Goal: Task Accomplishment & Management: Manage account settings

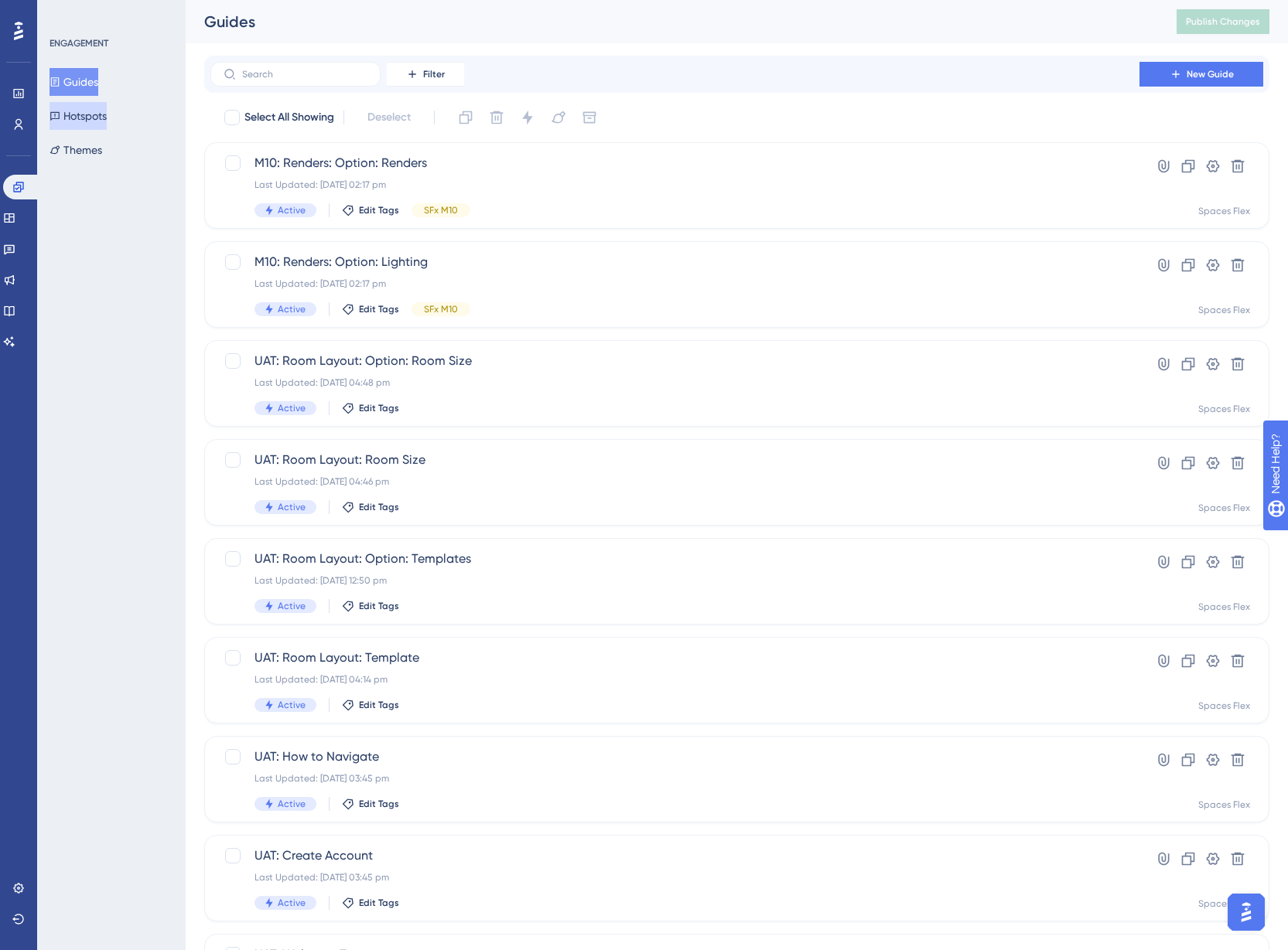
click at [69, 115] on button "Hotspots" at bounding box center [77, 116] width 57 height 28
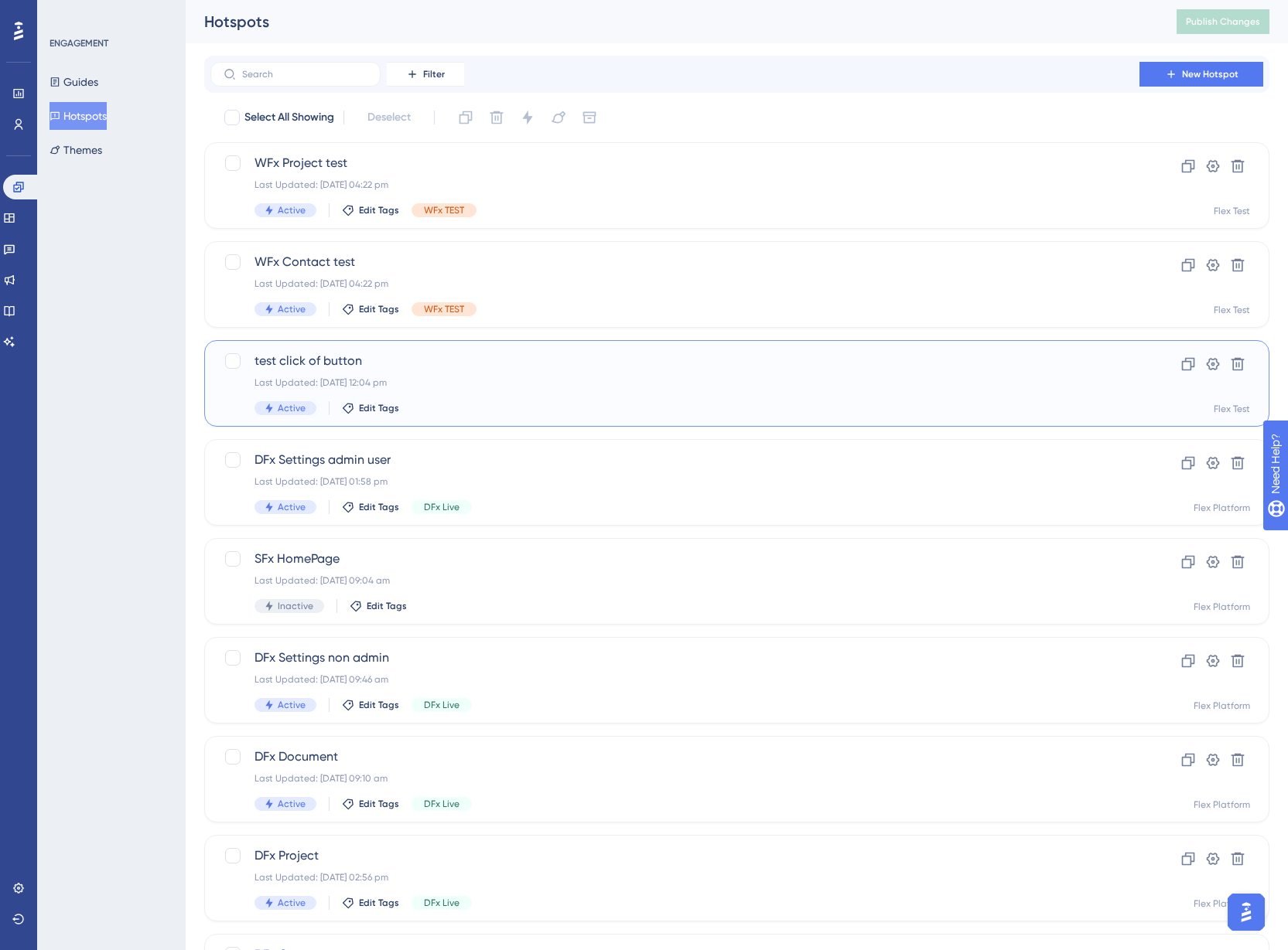
click at [564, 395] on div "test click of button Last Updated: [DATE] 12:04 pm Active Edit Tags" at bounding box center [674, 383] width 840 height 63
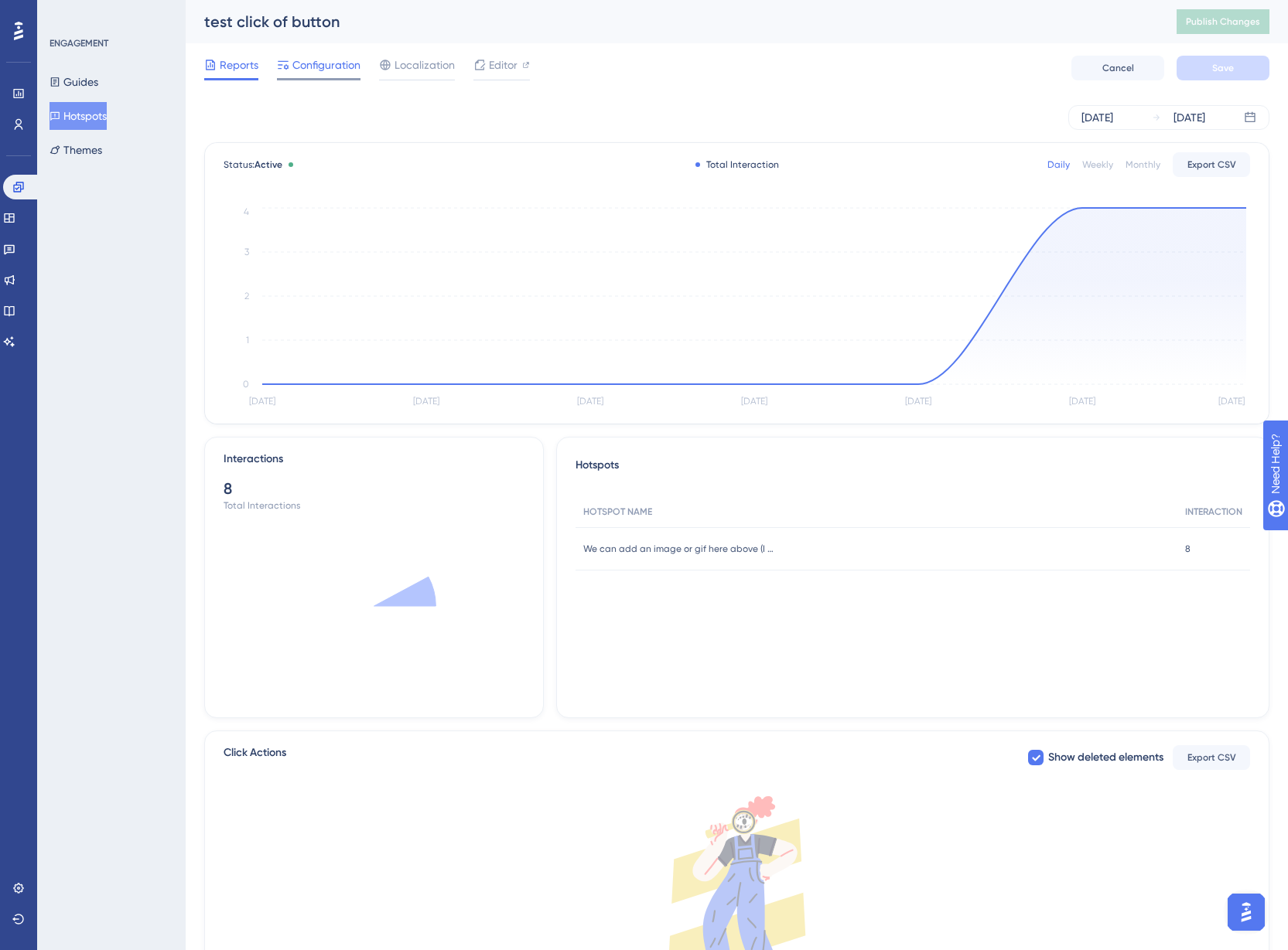
click at [322, 68] on span "Configuration" at bounding box center [326, 64] width 68 height 18
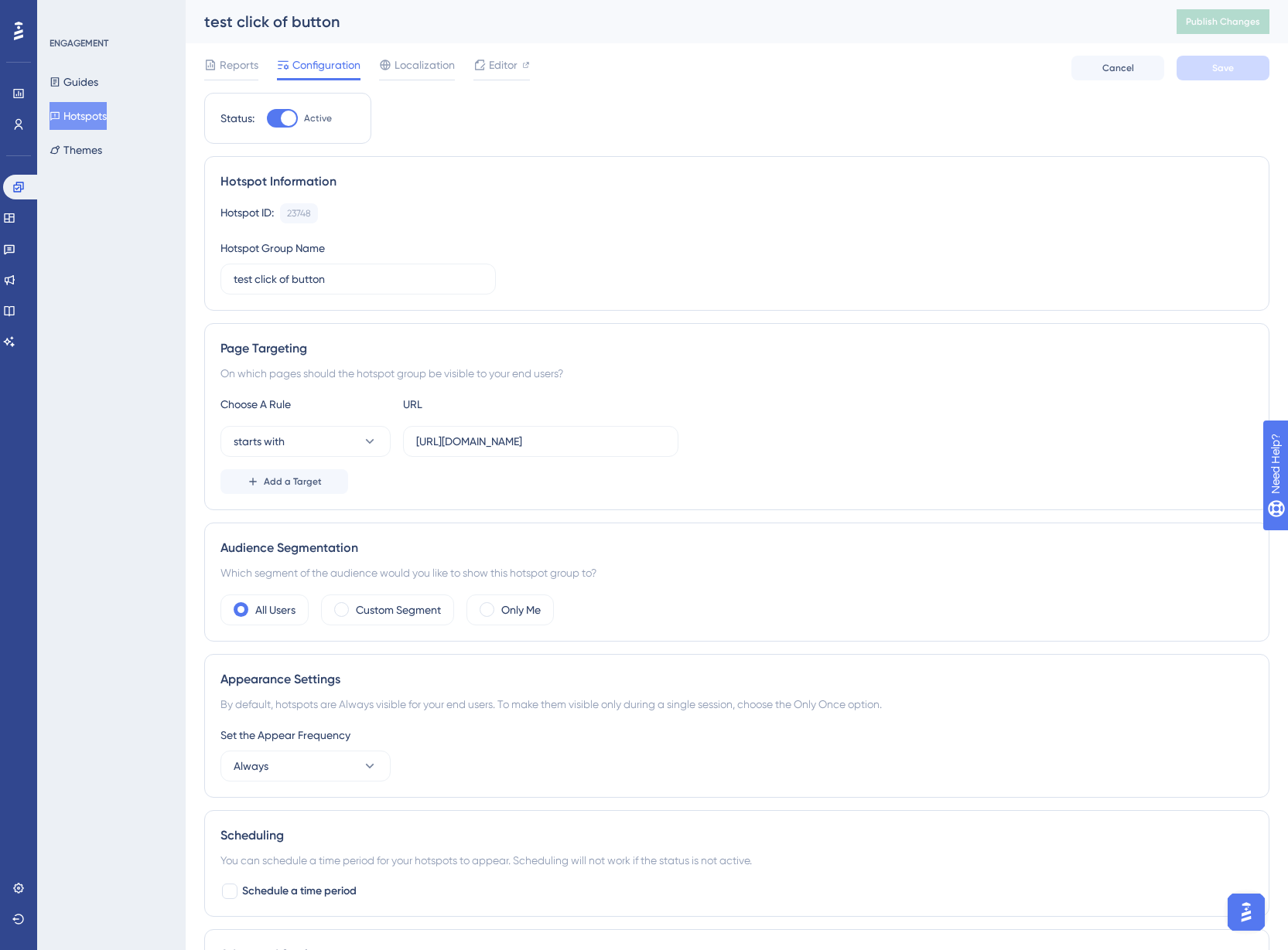
click at [293, 112] on div at bounding box center [288, 119] width 16 height 16
click at [266, 119] on input "Active" at bounding box center [266, 119] width 1 height 1
checkbox input "false"
click at [1256, 74] on button "Save" at bounding box center [1223, 68] width 93 height 25
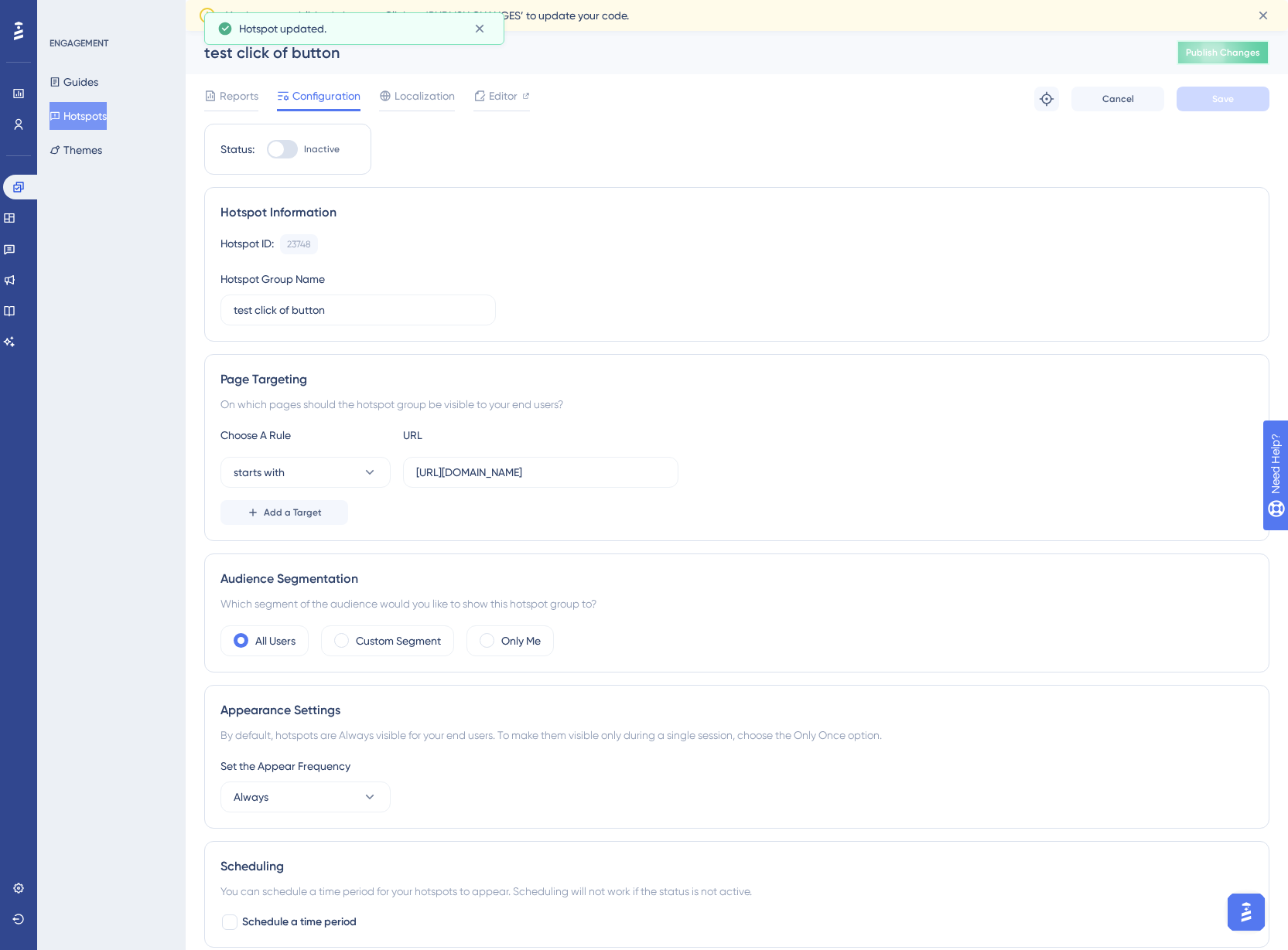
click at [1237, 52] on span "Publish Changes" at bounding box center [1222, 53] width 74 height 12
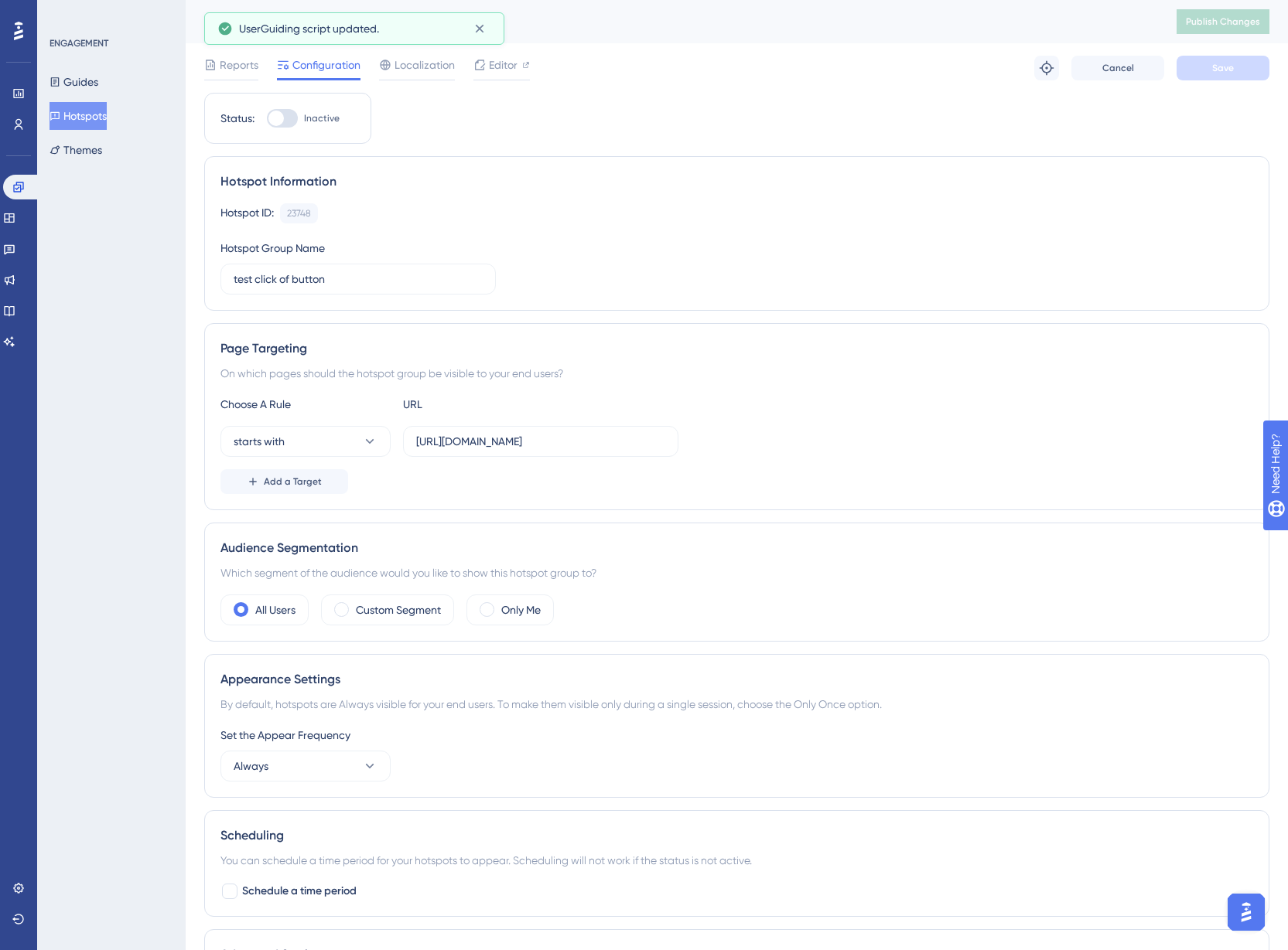
click at [704, 97] on div "Status: Inactive Hotspot Information Hotspot ID: 23748 Copy Hotspot Group Name …" at bounding box center [736, 613] width 1065 height 1039
click at [96, 68] on div "ENGAGEMENT Guides Hotspots Themes" at bounding box center [112, 100] width 126 height 127
click at [97, 79] on button "Guides" at bounding box center [73, 82] width 48 height 28
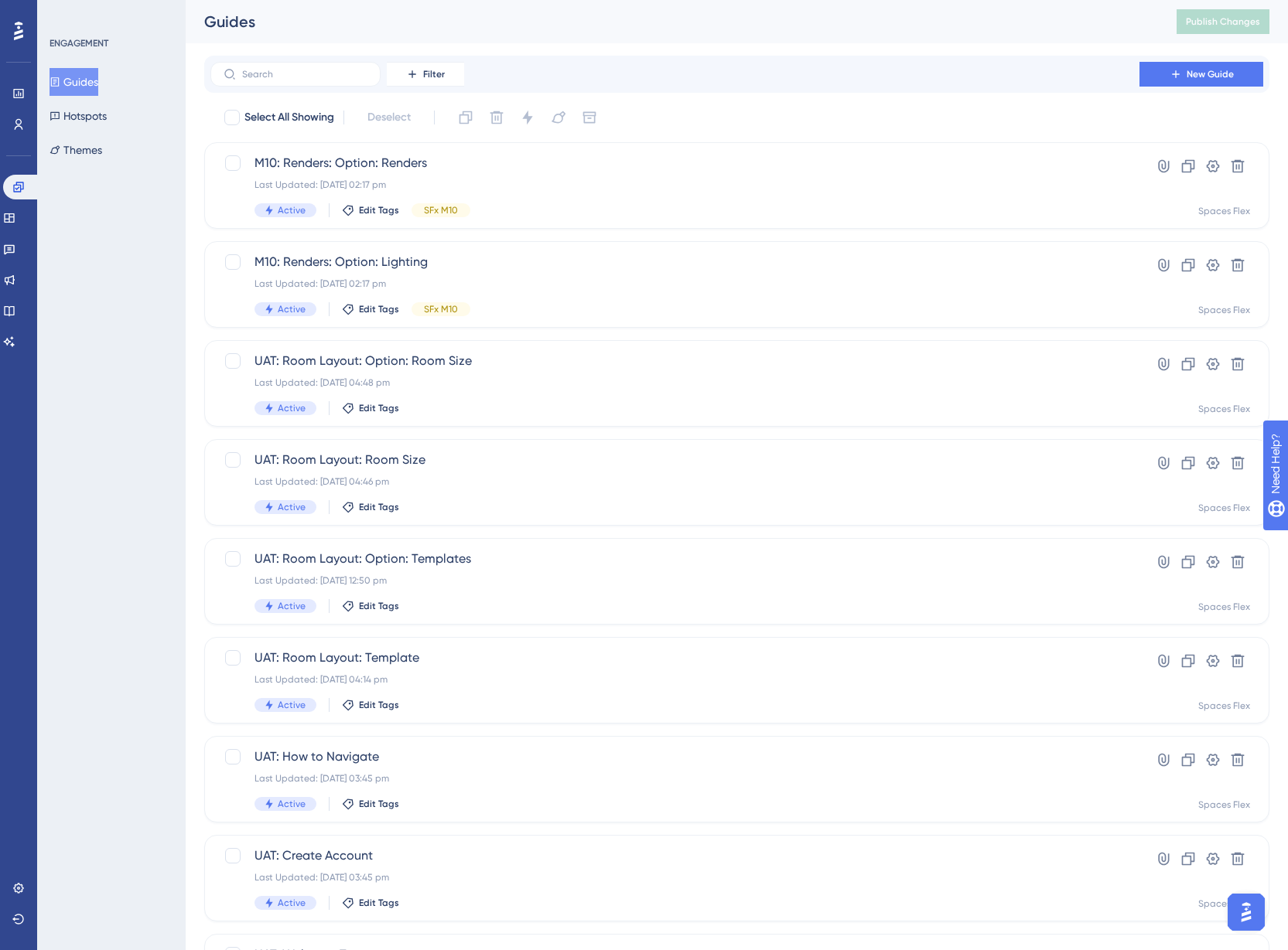
click at [837, 43] on div "Performance Users Engagement Widgets Feedback Product Updates Knowledge Base AI…" at bounding box center [736, 587] width 1102 height 1175
click at [87, 110] on button "Hotspots" at bounding box center [77, 116] width 57 height 28
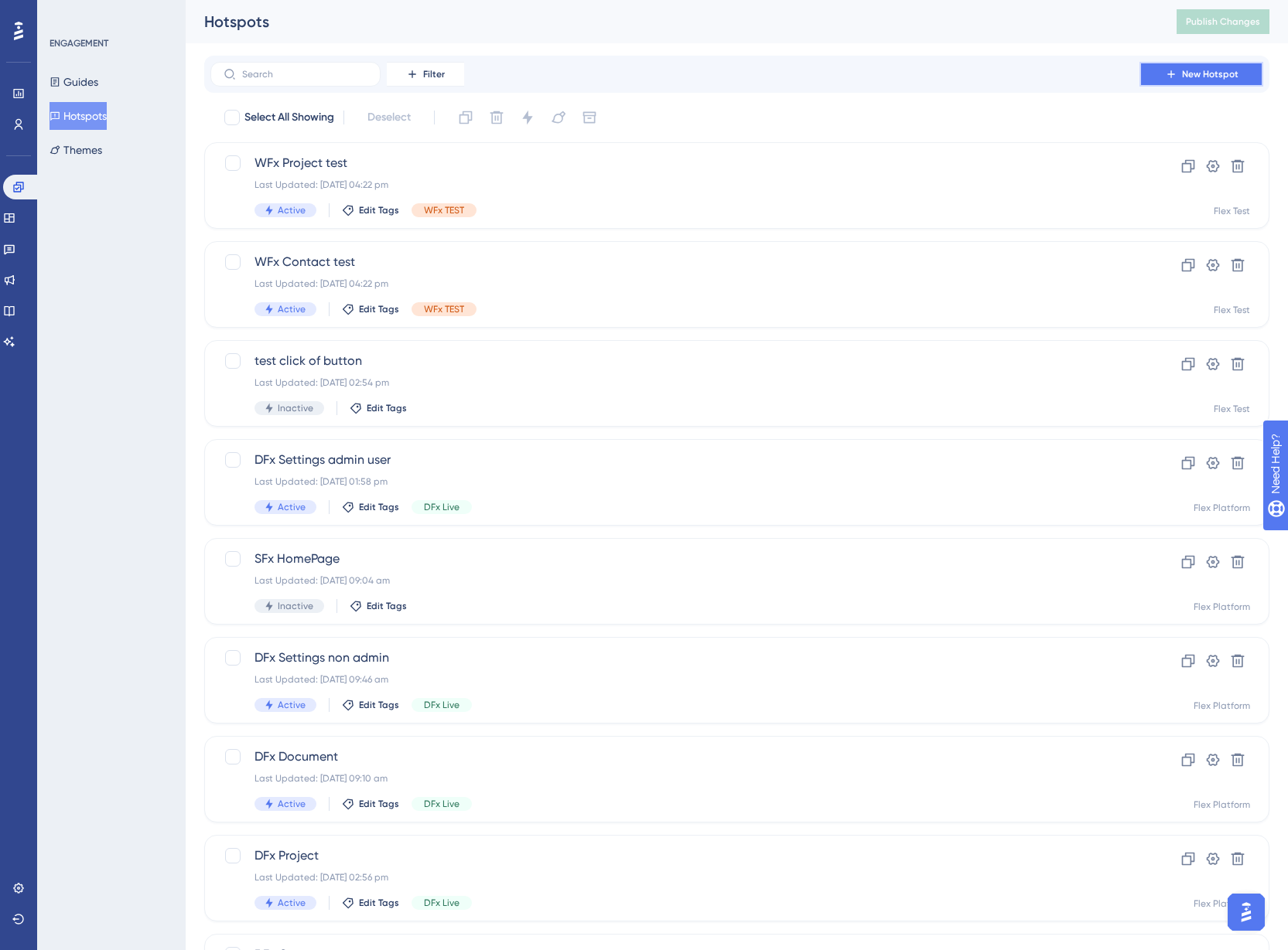
click at [1197, 75] on span "New Hotspot" at bounding box center [1210, 74] width 56 height 12
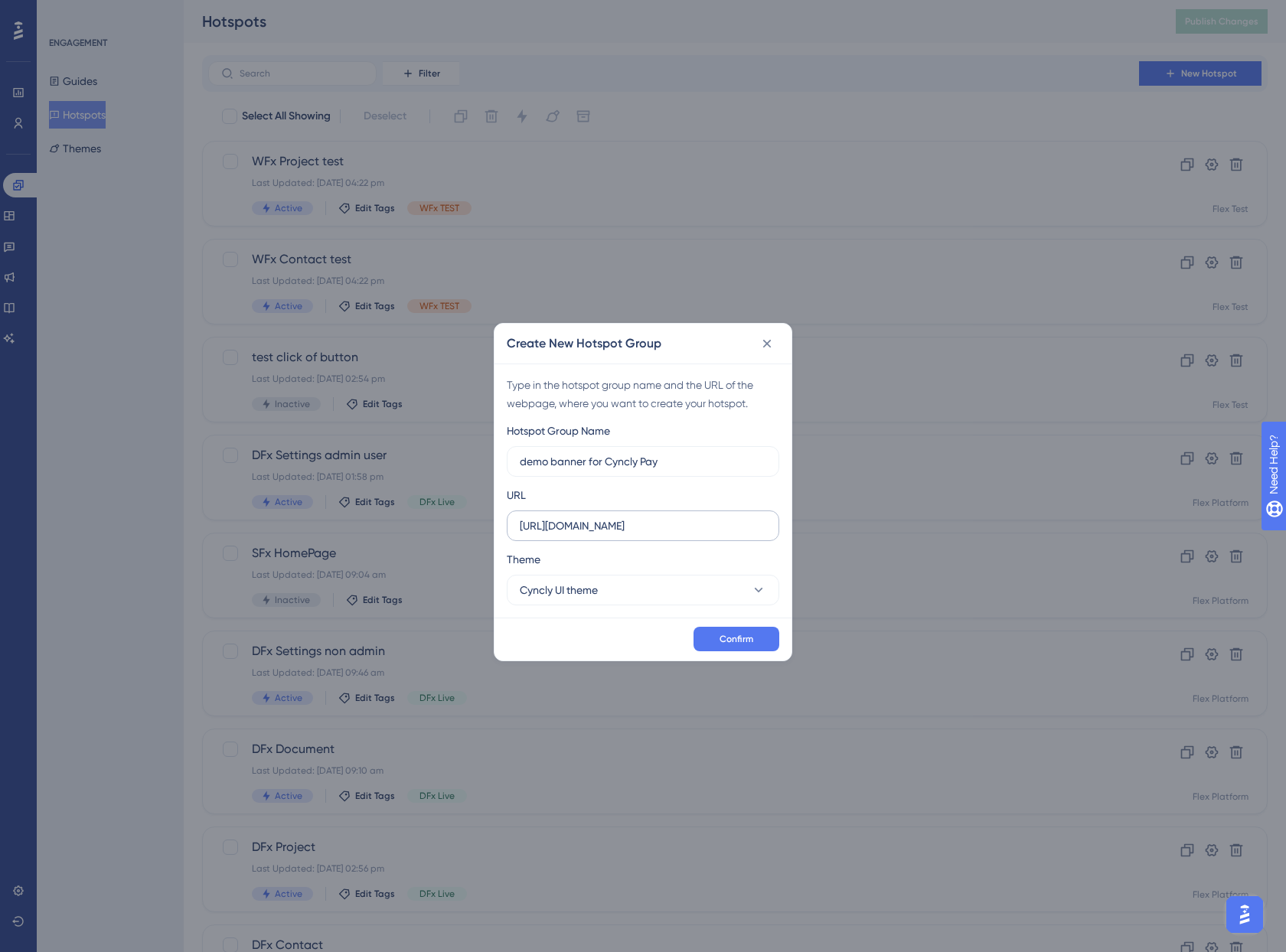
type input "demo banner for Cyncly Pay"
click at [653, 531] on input "[URL][DOMAIN_NAME]" at bounding box center [642, 526] width 246 height 17
drag, startPoint x: 753, startPoint y: 524, endPoint x: 484, endPoint y: 524, distance: 269.0
click at [484, 524] on div "Create New Hotspot Group Type in the hotspot group name and the URL of the webp…" at bounding box center [643, 476] width 1286 height 952
type input "[URL][DOMAIN_NAME]"
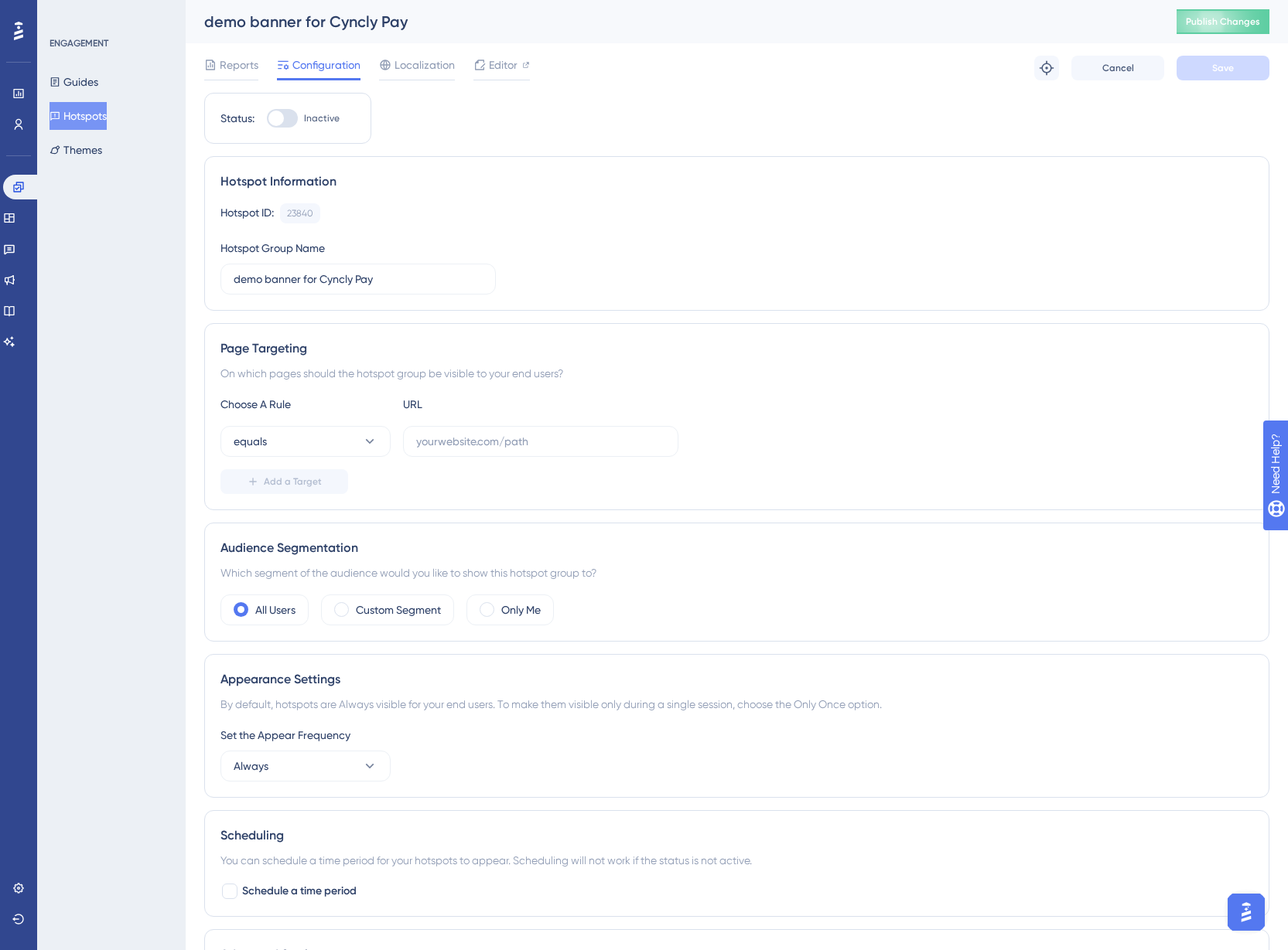
click at [83, 112] on button "Hotspots" at bounding box center [77, 116] width 57 height 28
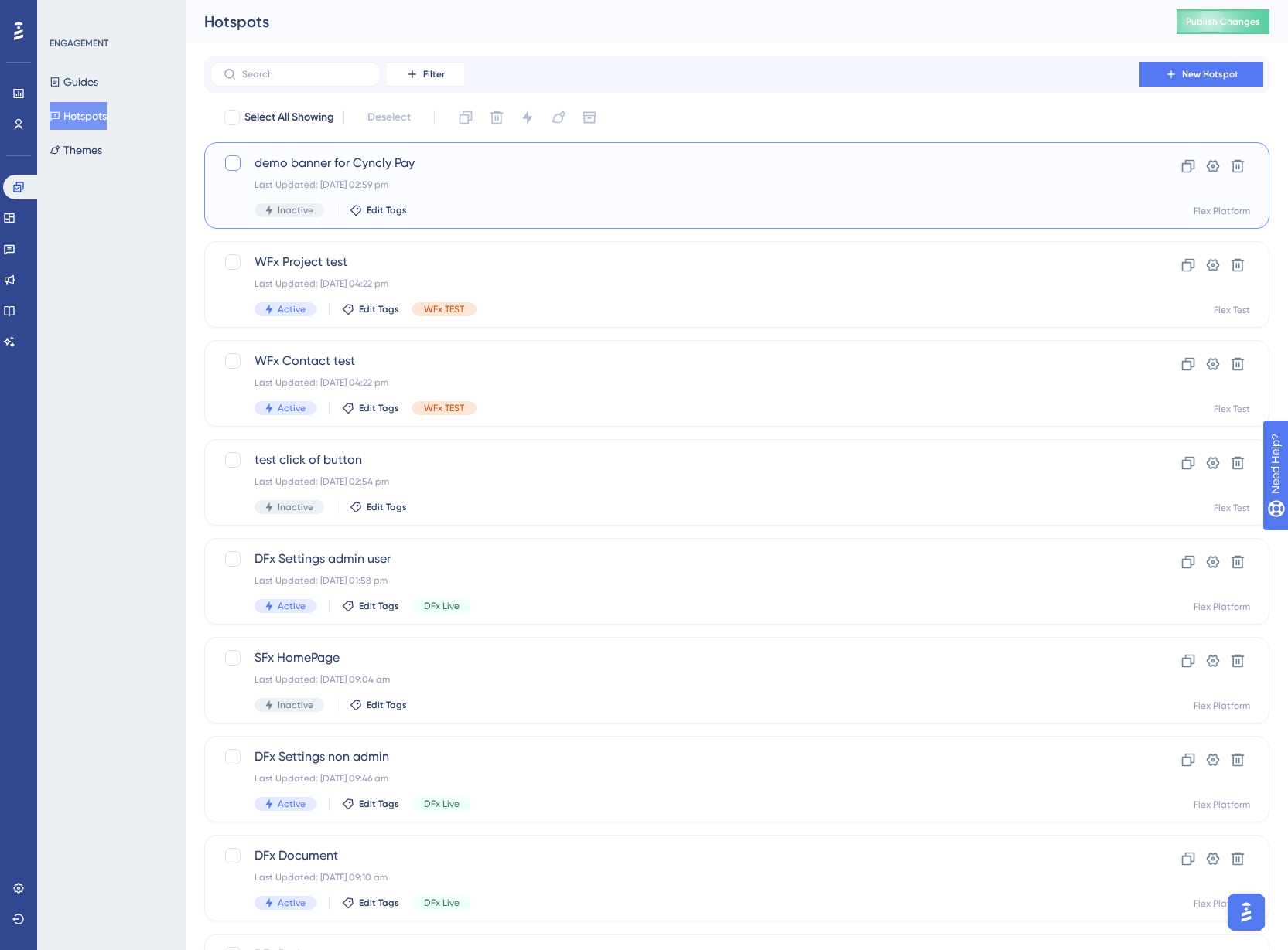
click at [234, 162] on div at bounding box center [233, 163] width 16 height 16
checkbox input "true"
click at [1234, 167] on icon at bounding box center [1238, 166] width 16 height 16
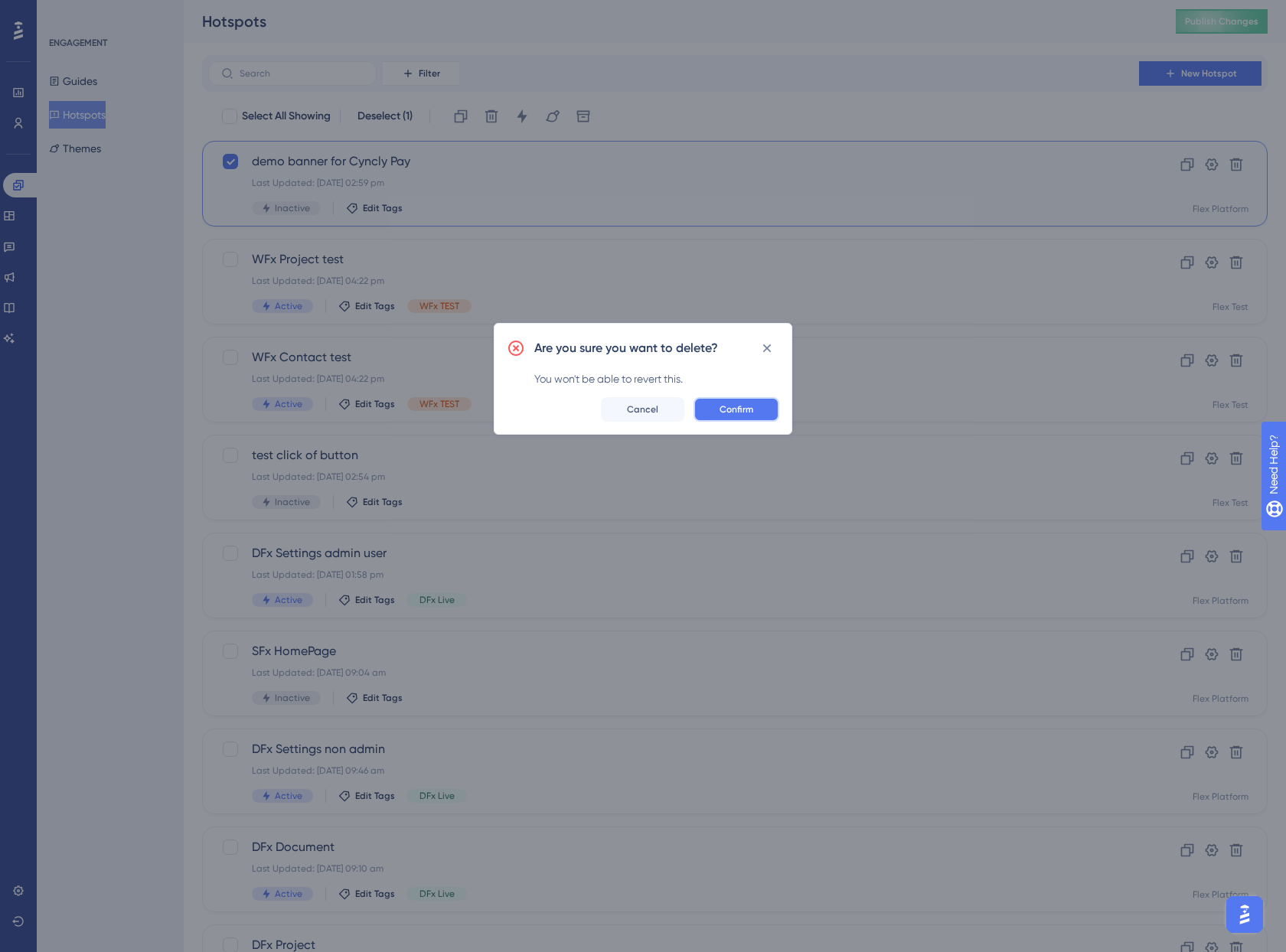
click at [754, 412] on button "Confirm" at bounding box center [736, 410] width 86 height 24
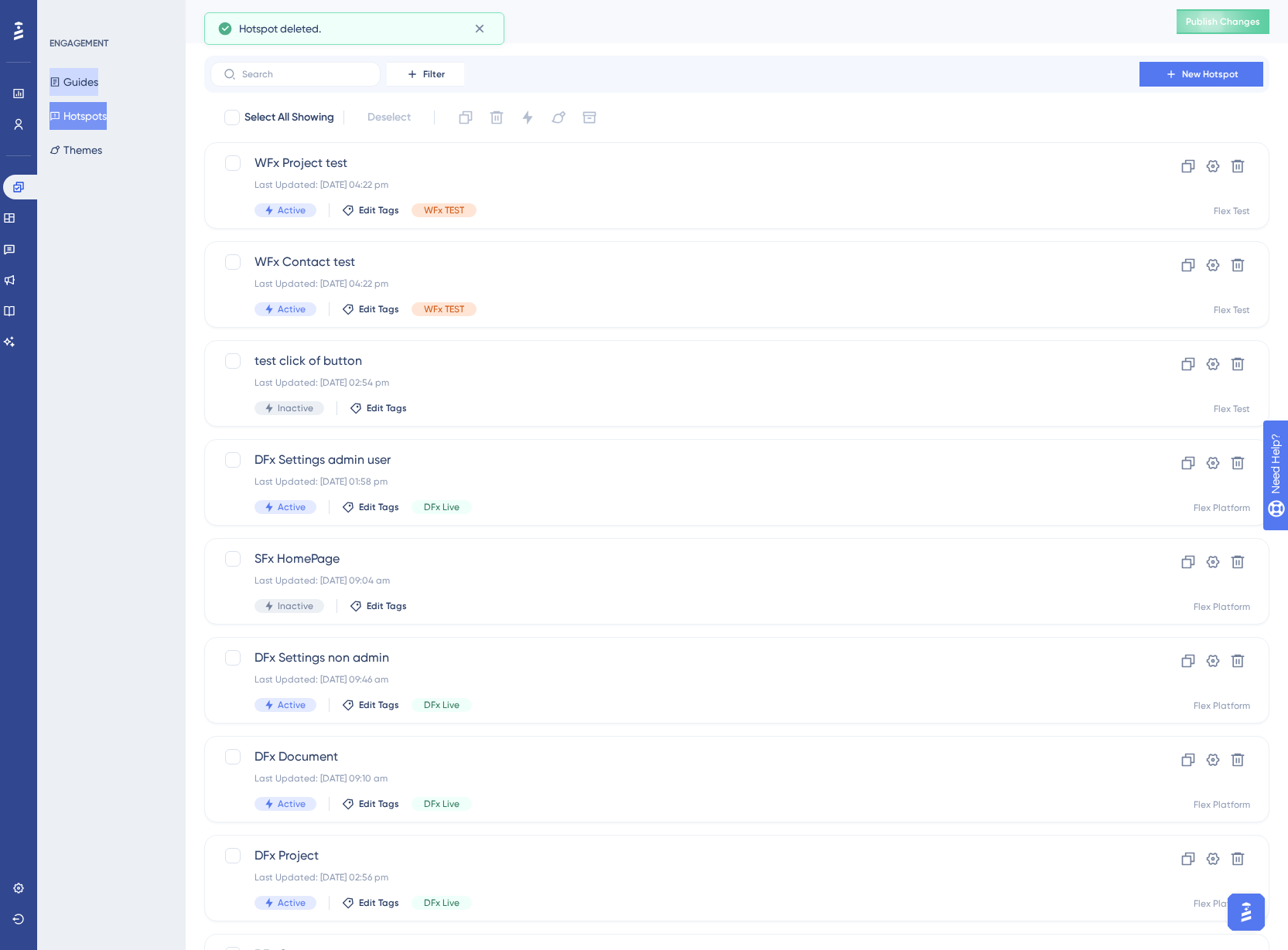
click at [97, 80] on button "Guides" at bounding box center [73, 82] width 48 height 28
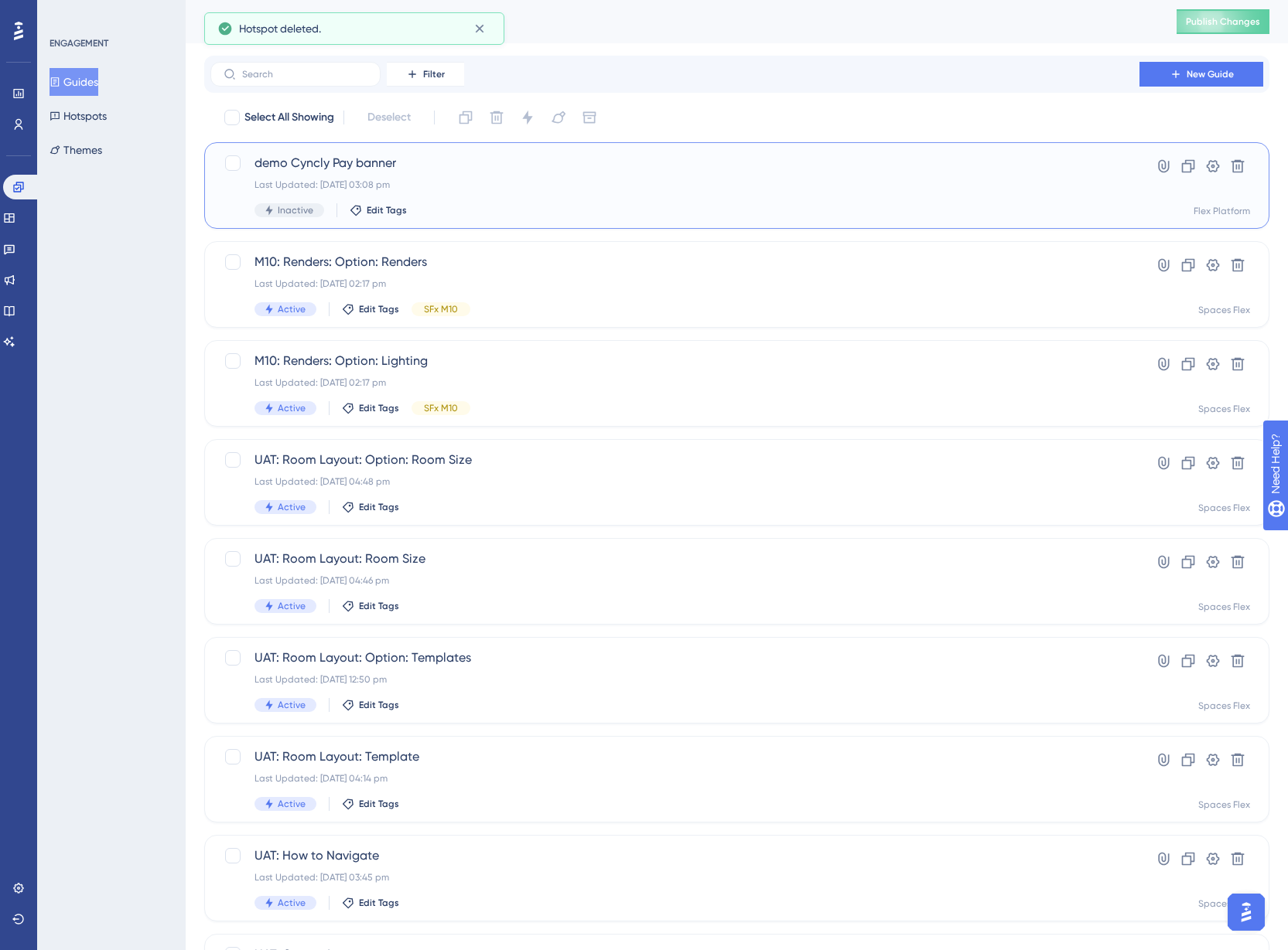
click at [597, 178] on div "demo Cyncly Pay banner Last Updated: [DATE] 03:08 pm Inactive Edit Tags" at bounding box center [674, 185] width 840 height 63
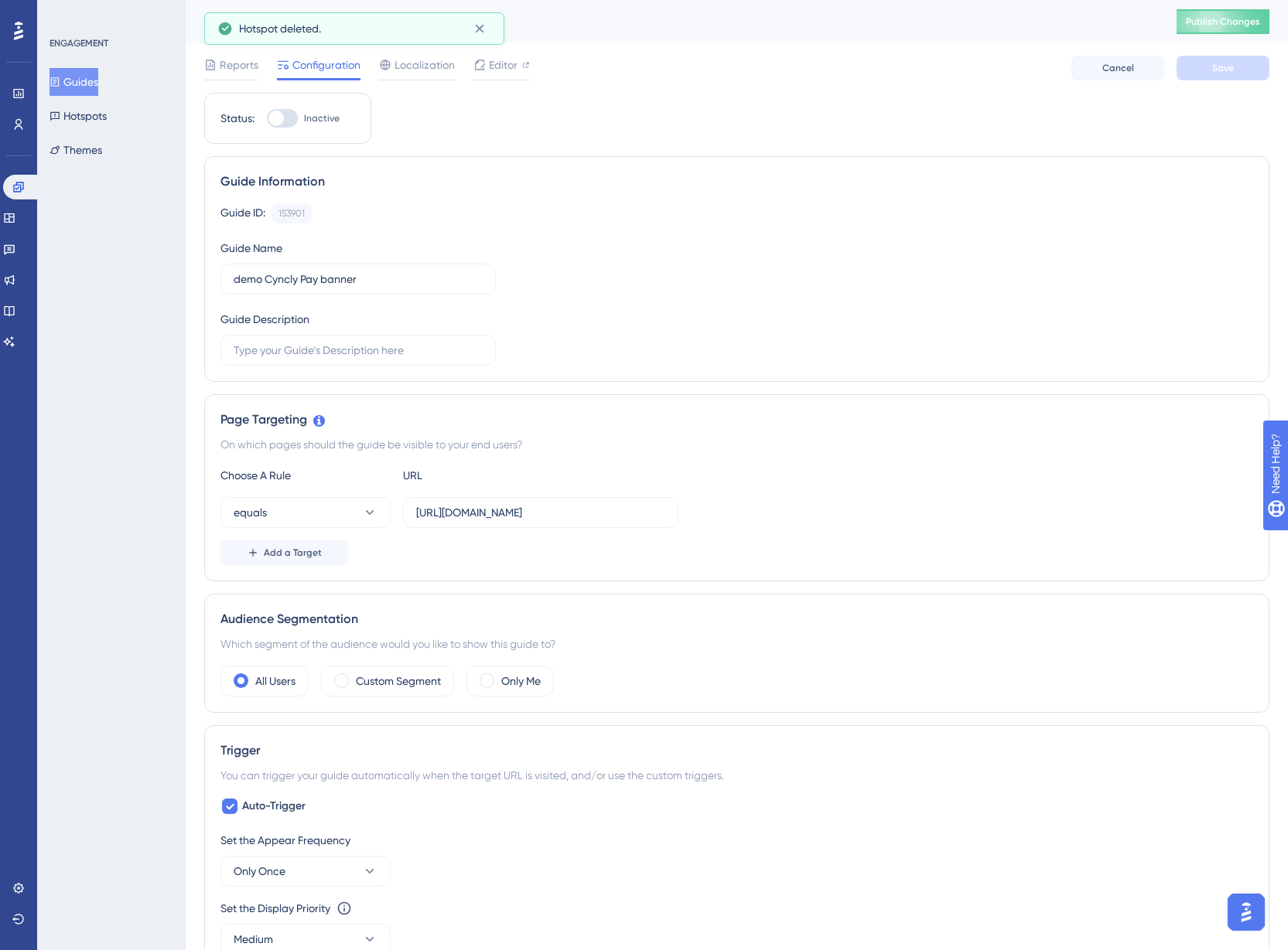
click at [274, 122] on div at bounding box center [276, 119] width 16 height 16
click at [266, 119] on input "Inactive" at bounding box center [266, 119] width 1 height 1
checkbox input "true"
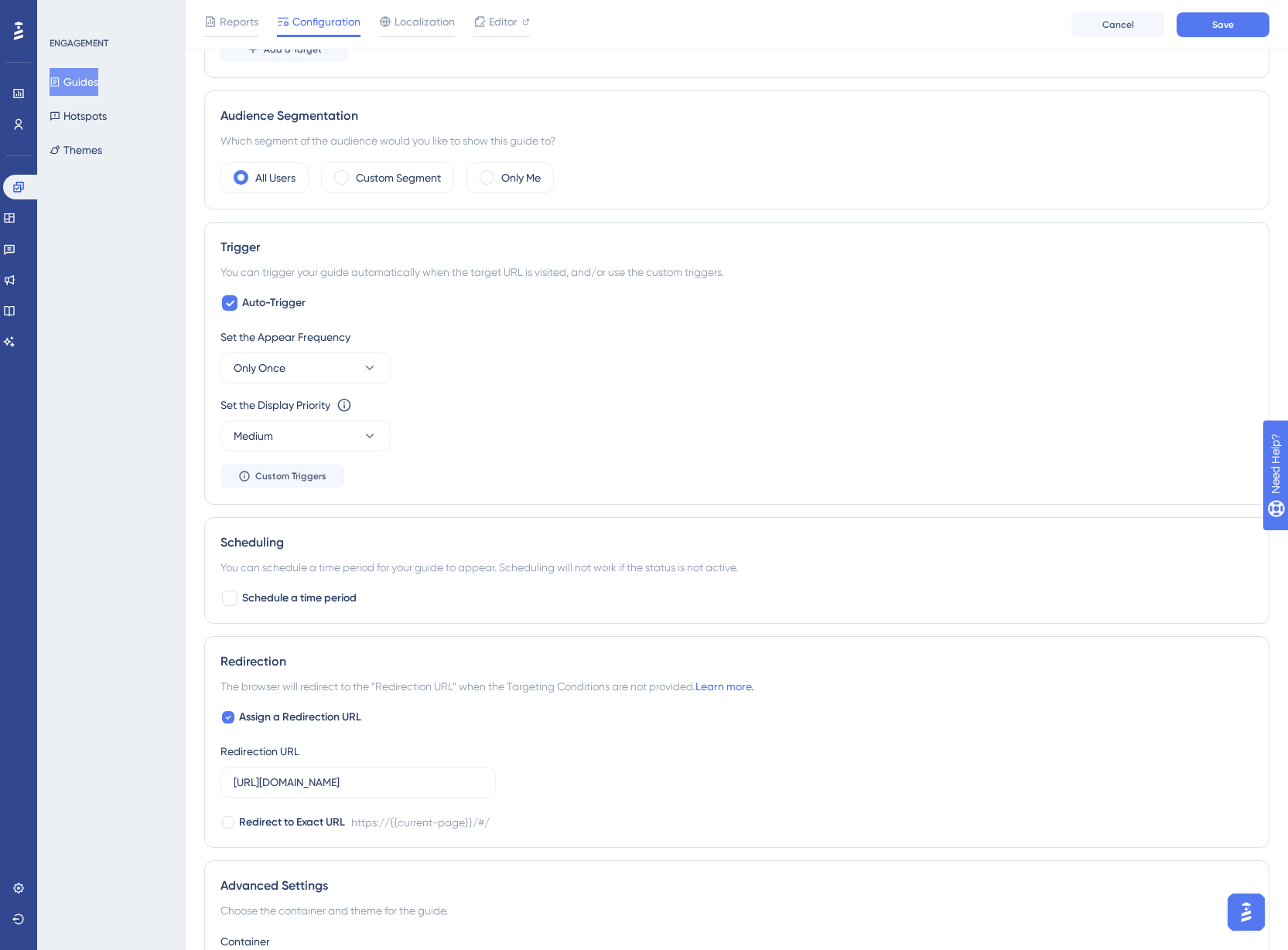
scroll to position [541, 0]
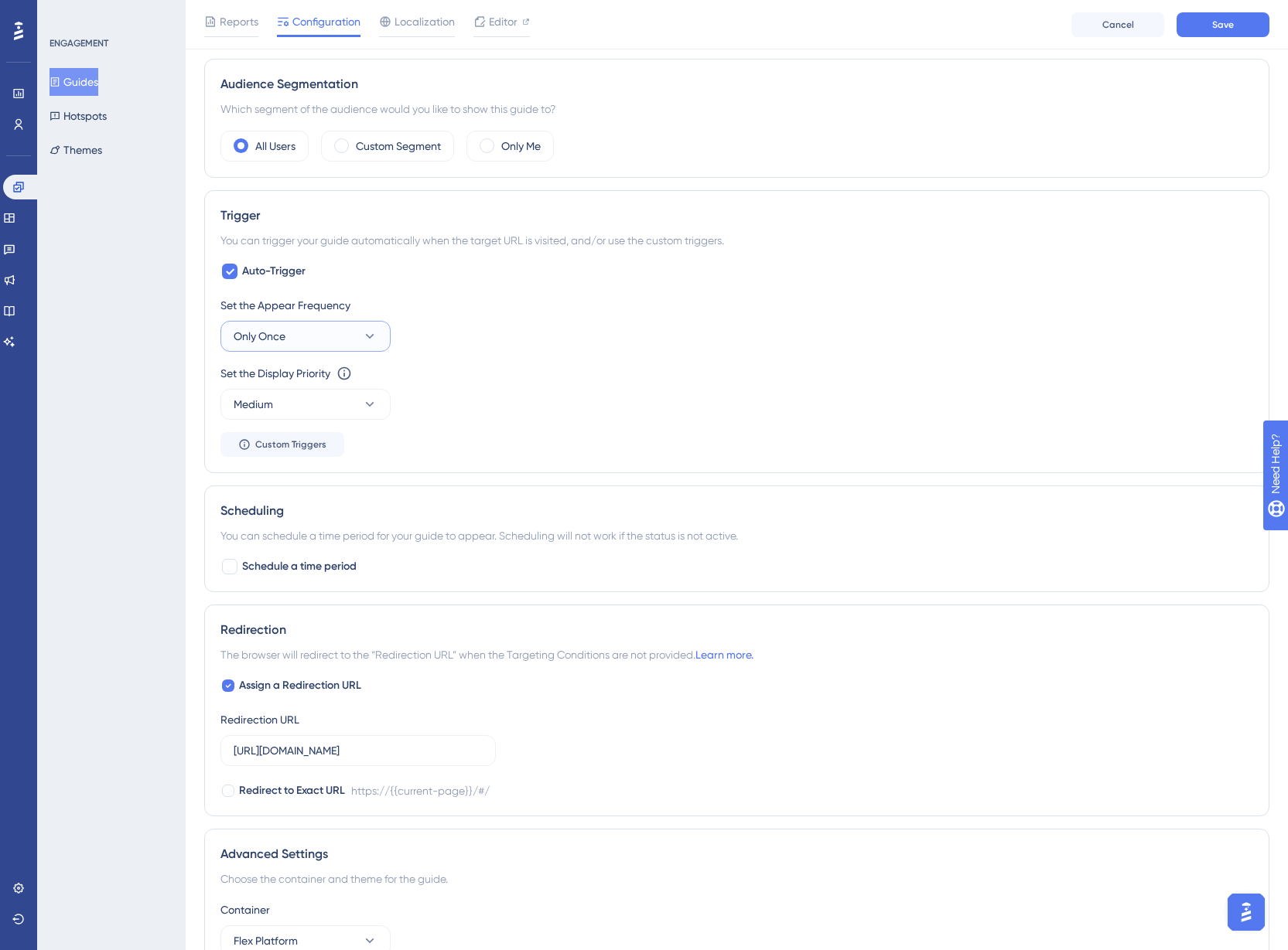
click at [323, 330] on button "Only Once" at bounding box center [306, 336] width 171 height 31
click at [314, 450] on div "Once [DATE] Once [DATE]" at bounding box center [305, 445] width 126 height 31
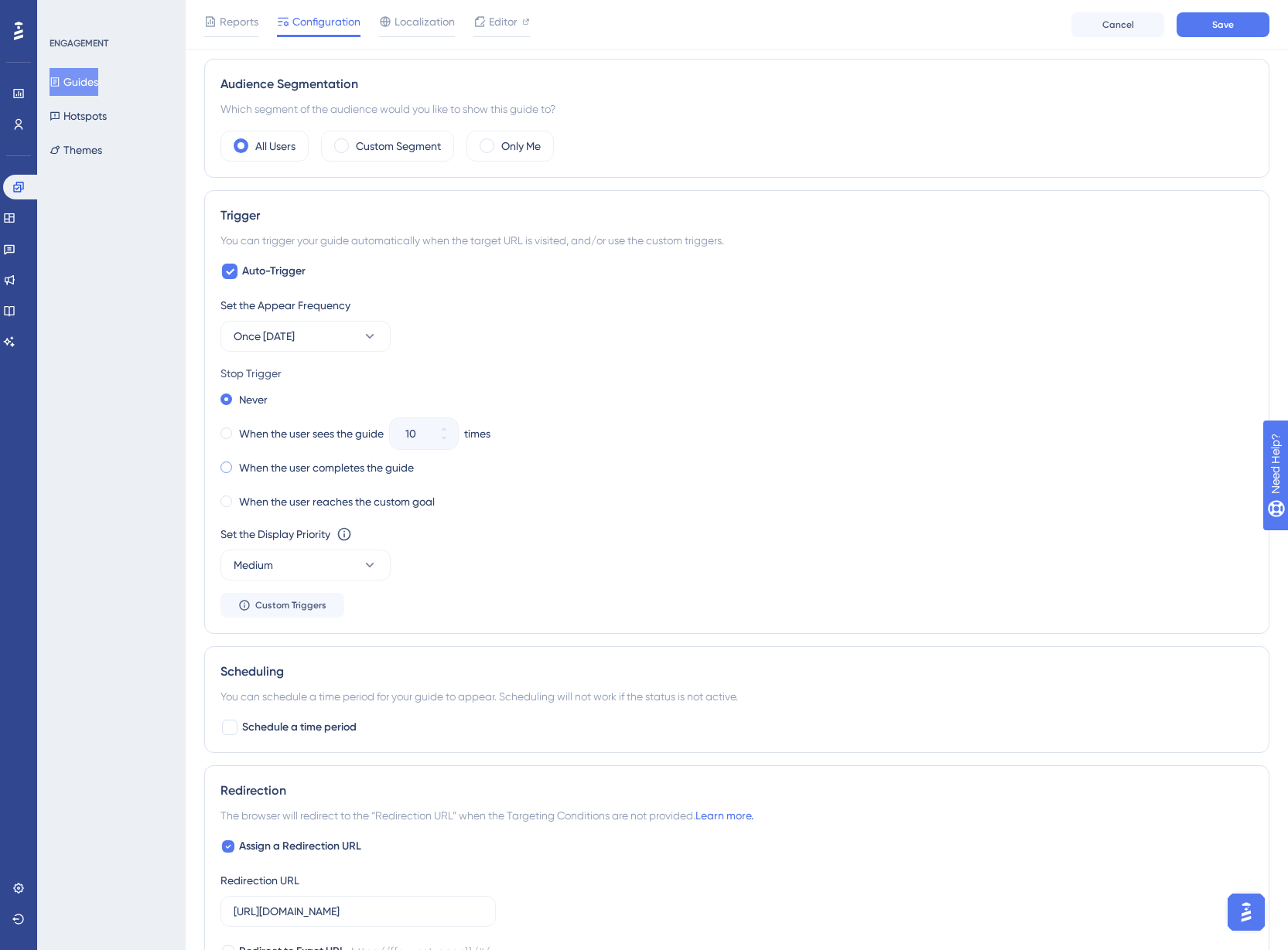
click at [273, 469] on label "When the user completes the guide" at bounding box center [326, 468] width 175 height 18
click at [696, 472] on div "When the user completes the guide" at bounding box center [737, 468] width 1032 height 22
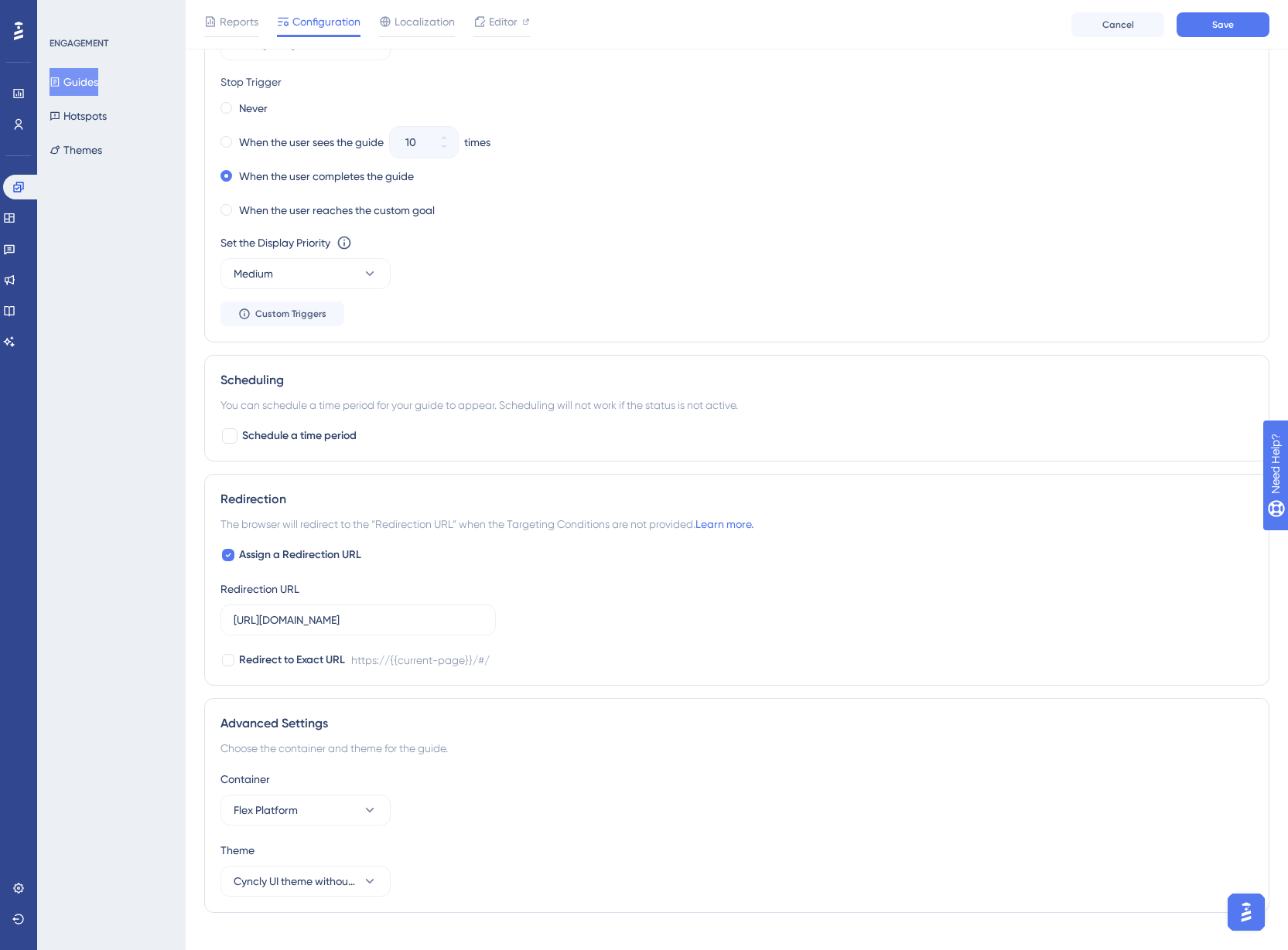
scroll to position [858, 0]
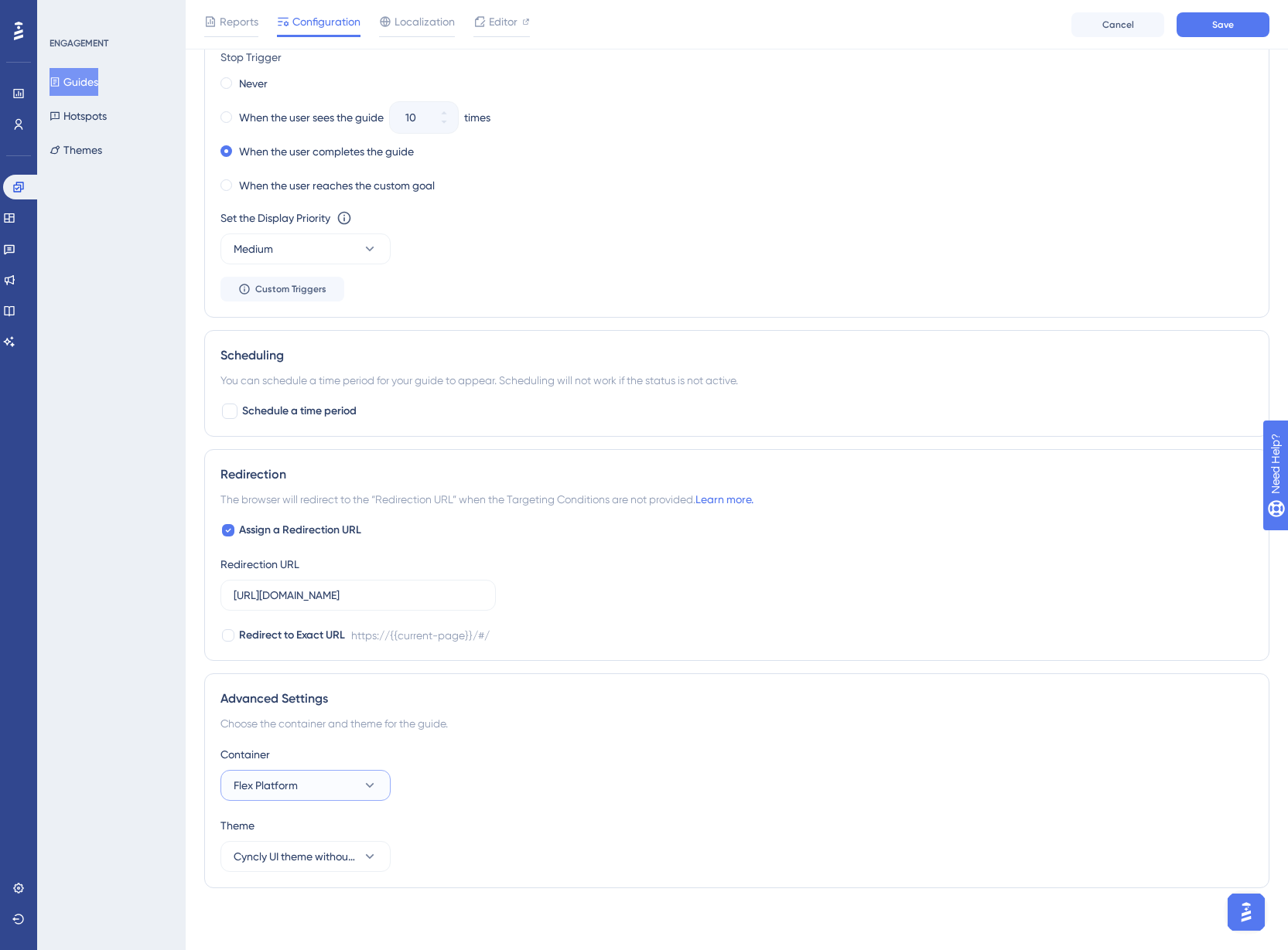
click at [344, 783] on button "Flex Platform" at bounding box center [306, 785] width 171 height 31
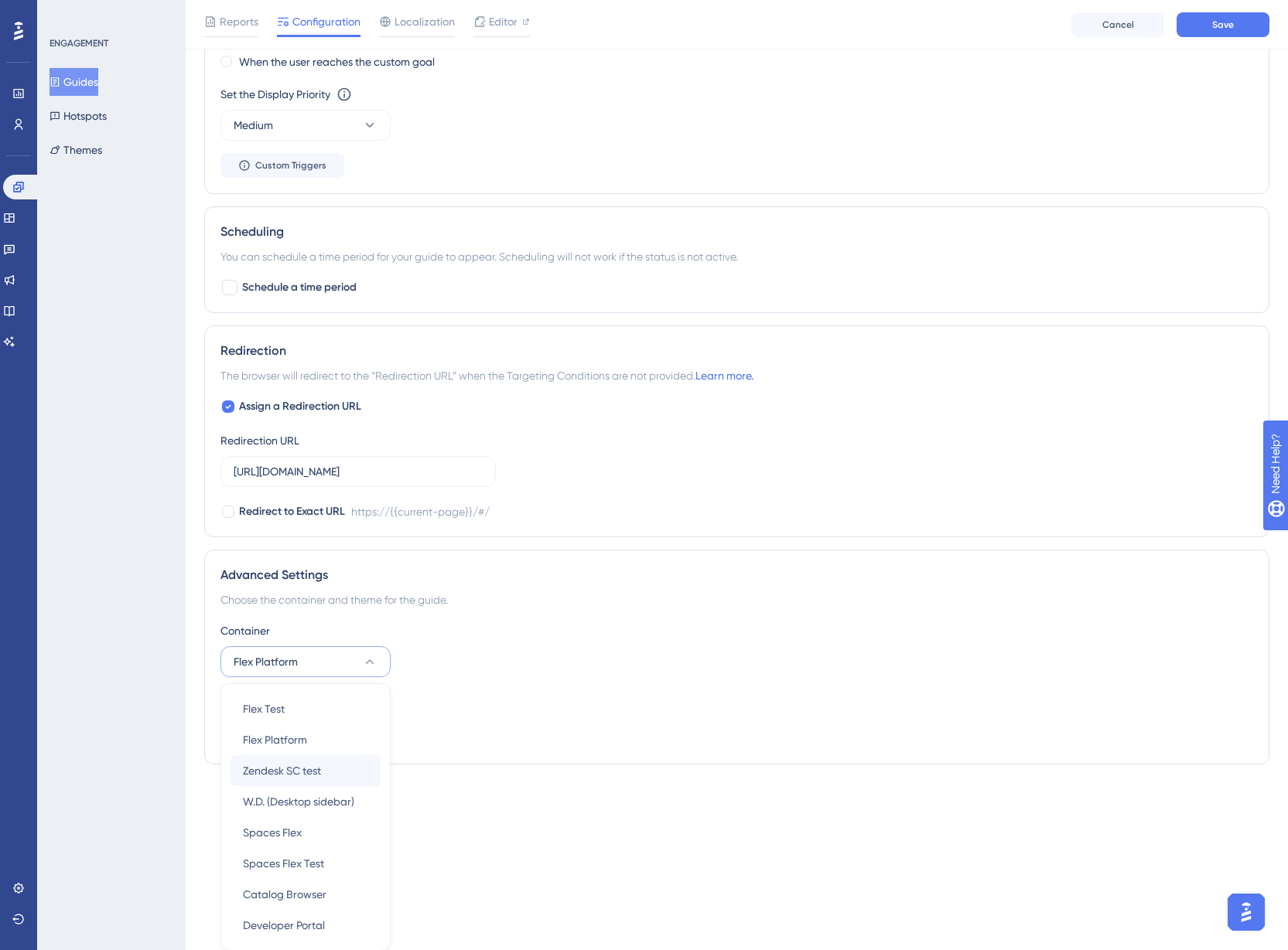
scroll to position [982, 0]
click at [353, 713] on div "Flex Test Flex Test" at bounding box center [305, 707] width 126 height 31
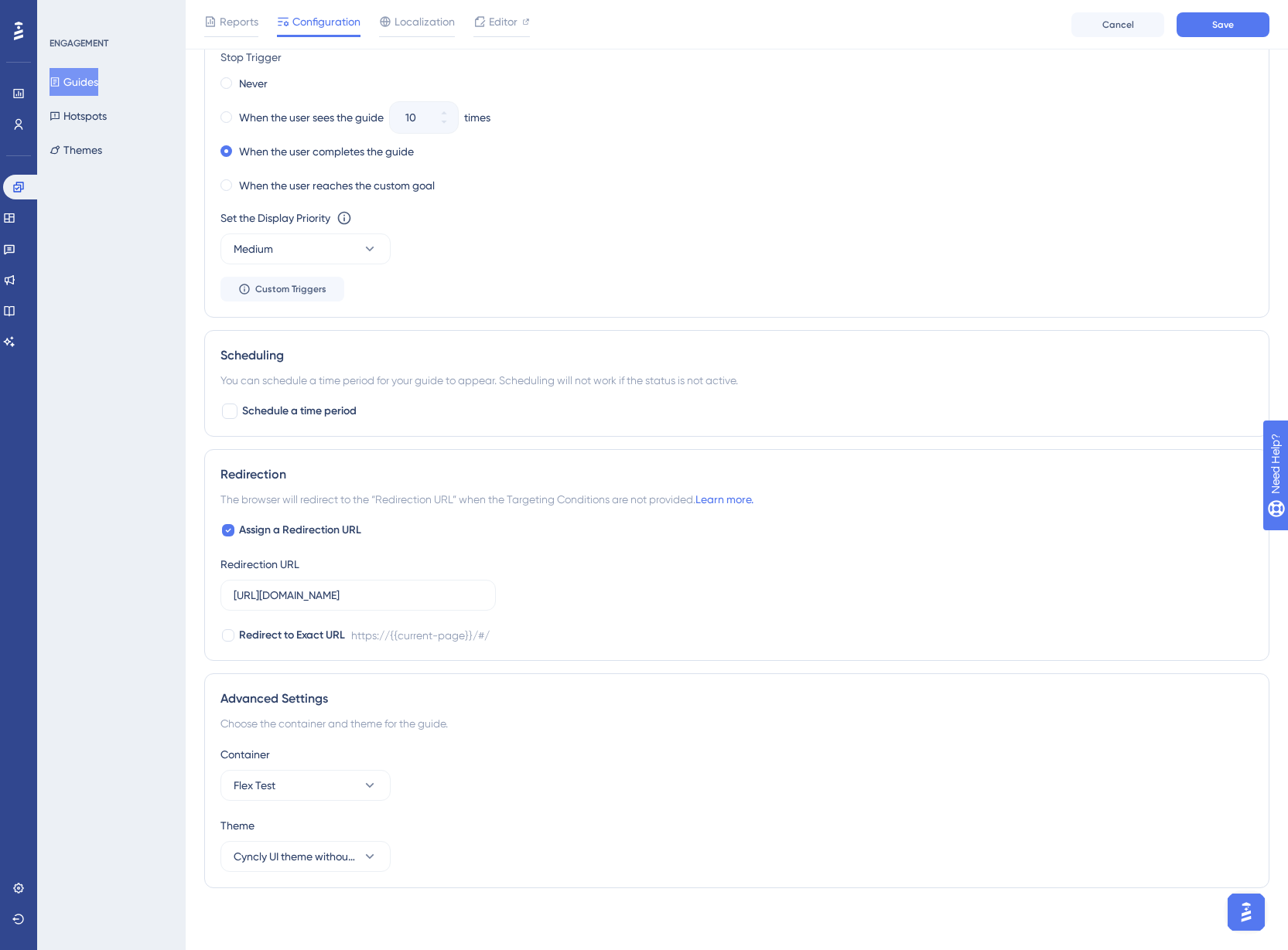
scroll to position [858, 0]
click at [1229, 16] on button "Save" at bounding box center [1223, 25] width 93 height 25
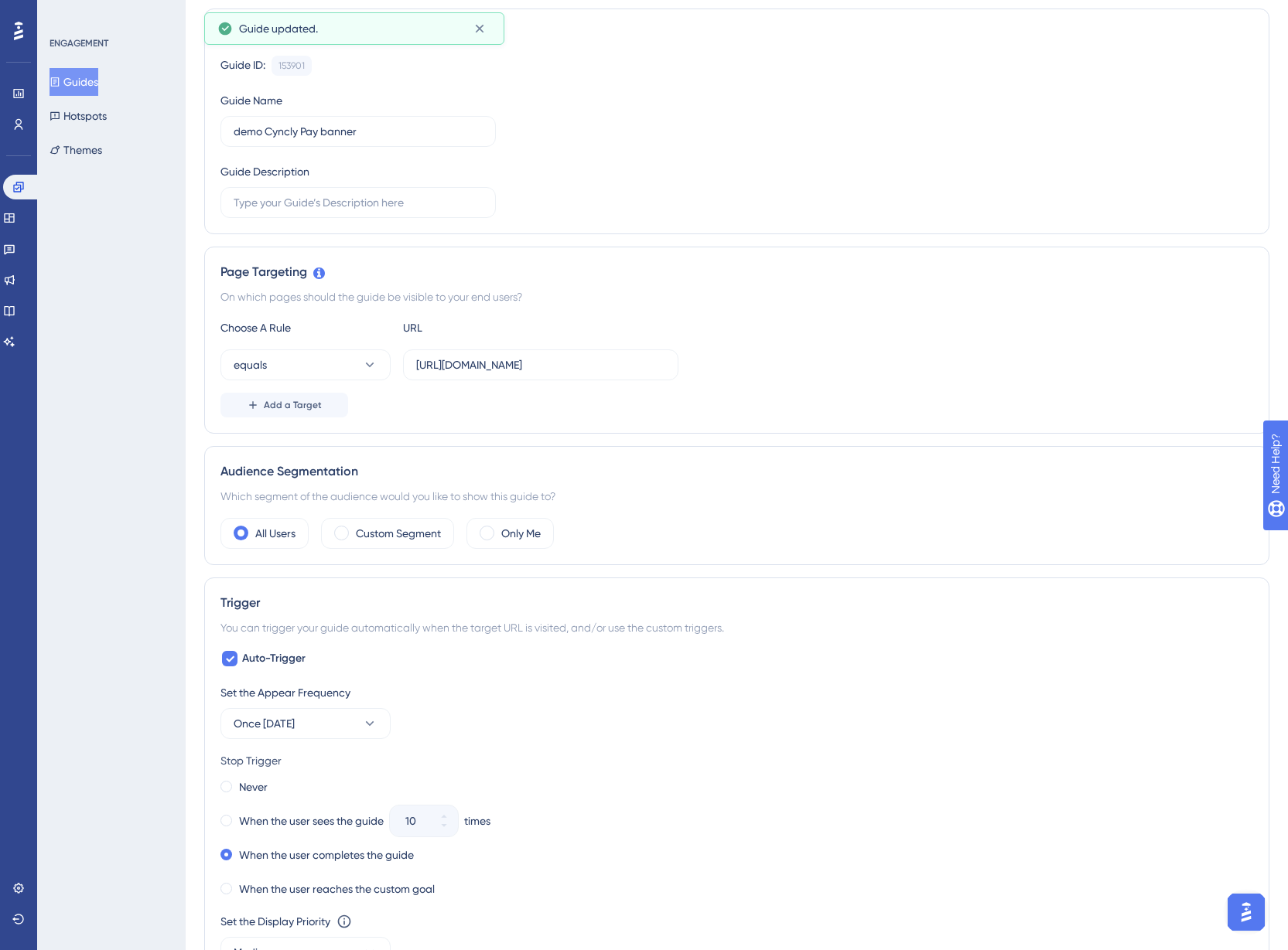
scroll to position [0, 0]
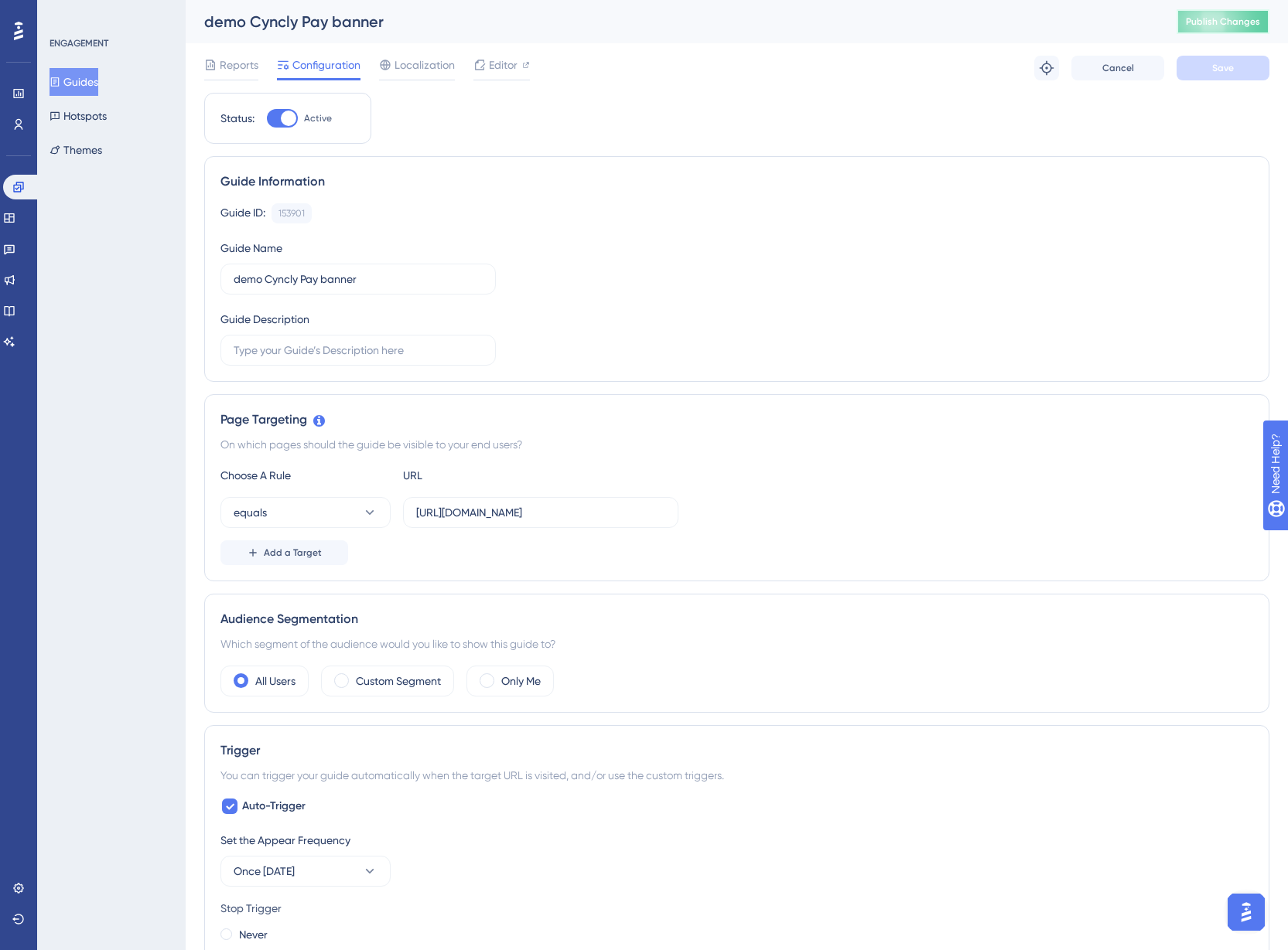
click at [1226, 21] on span "Publish Changes" at bounding box center [1222, 22] width 74 height 12
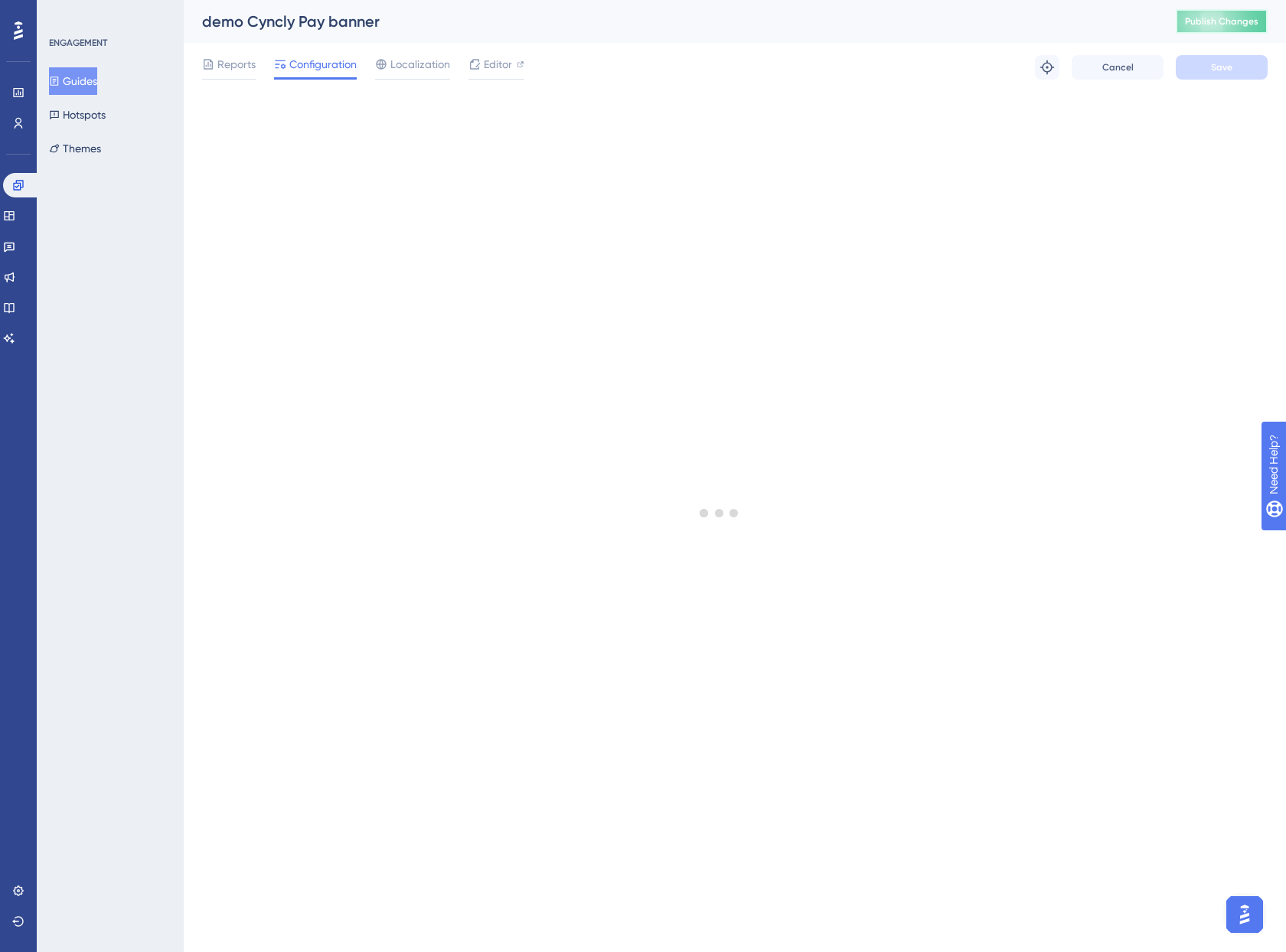
click at [1236, 27] on span "Publish Changes" at bounding box center [1222, 22] width 73 height 12
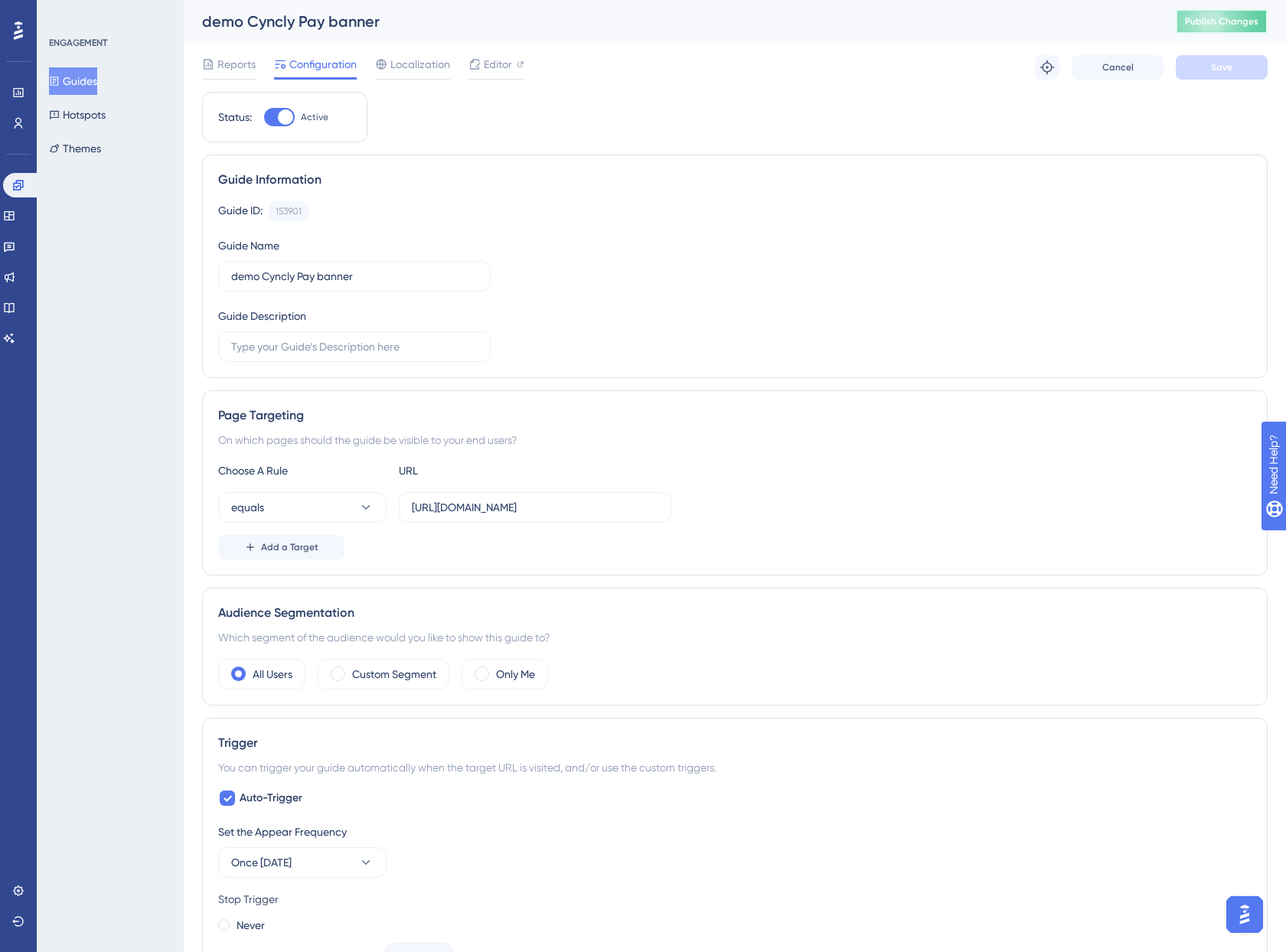
click at [1219, 14] on button "Publish Changes" at bounding box center [1222, 22] width 92 height 24
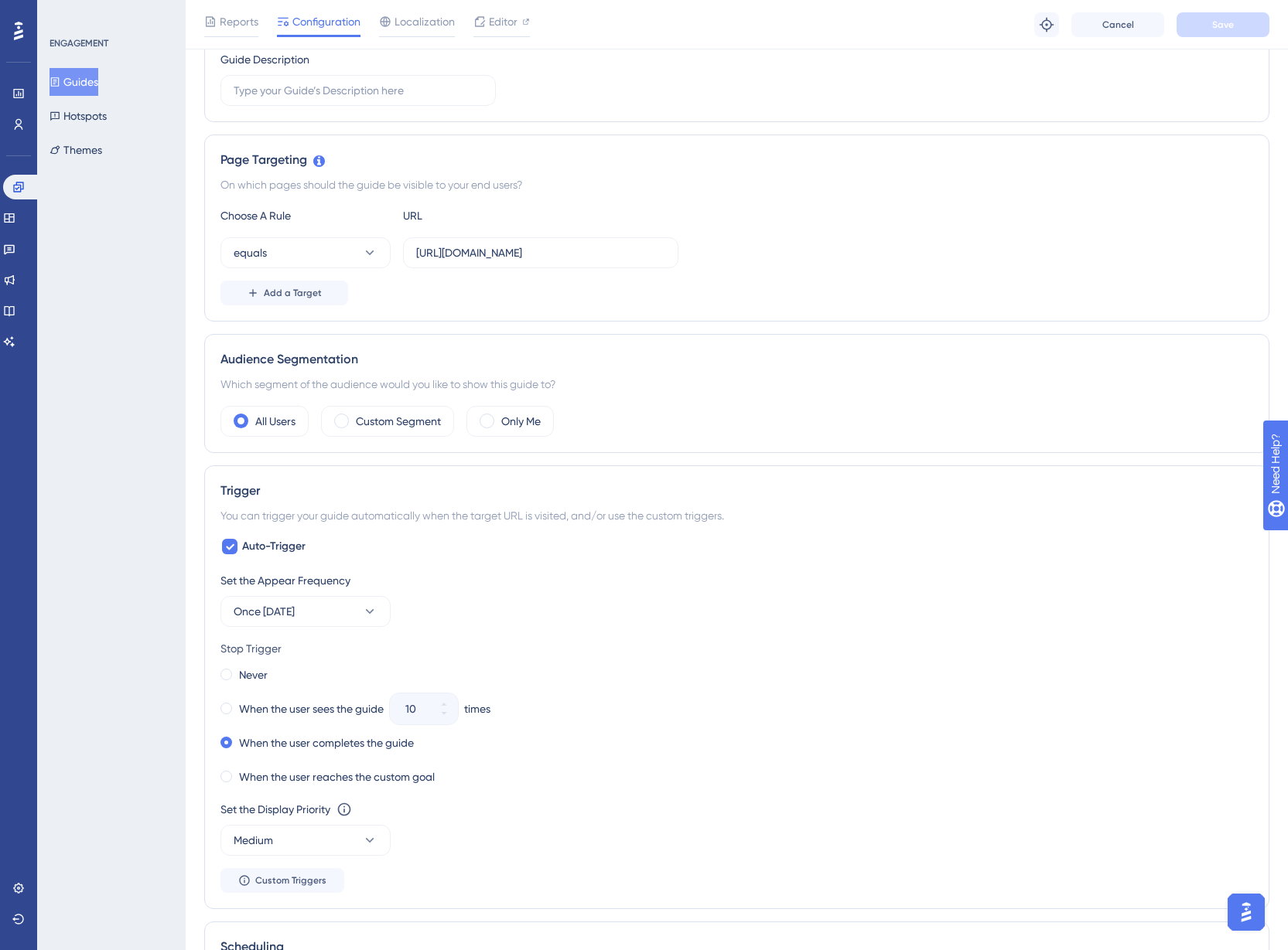
scroll to position [309, 0]
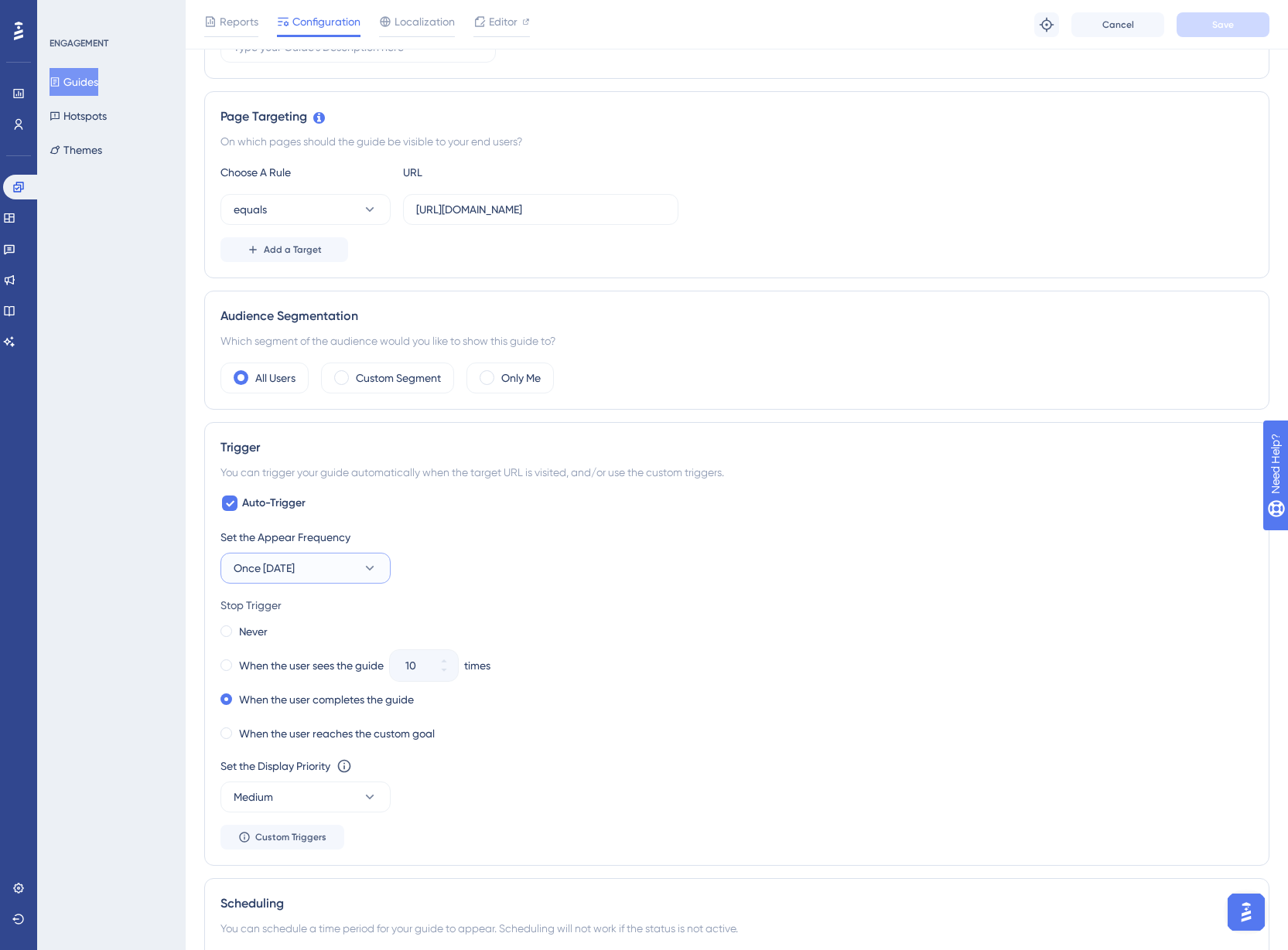
click at [280, 569] on span "Once [DATE]" at bounding box center [264, 568] width 61 height 18
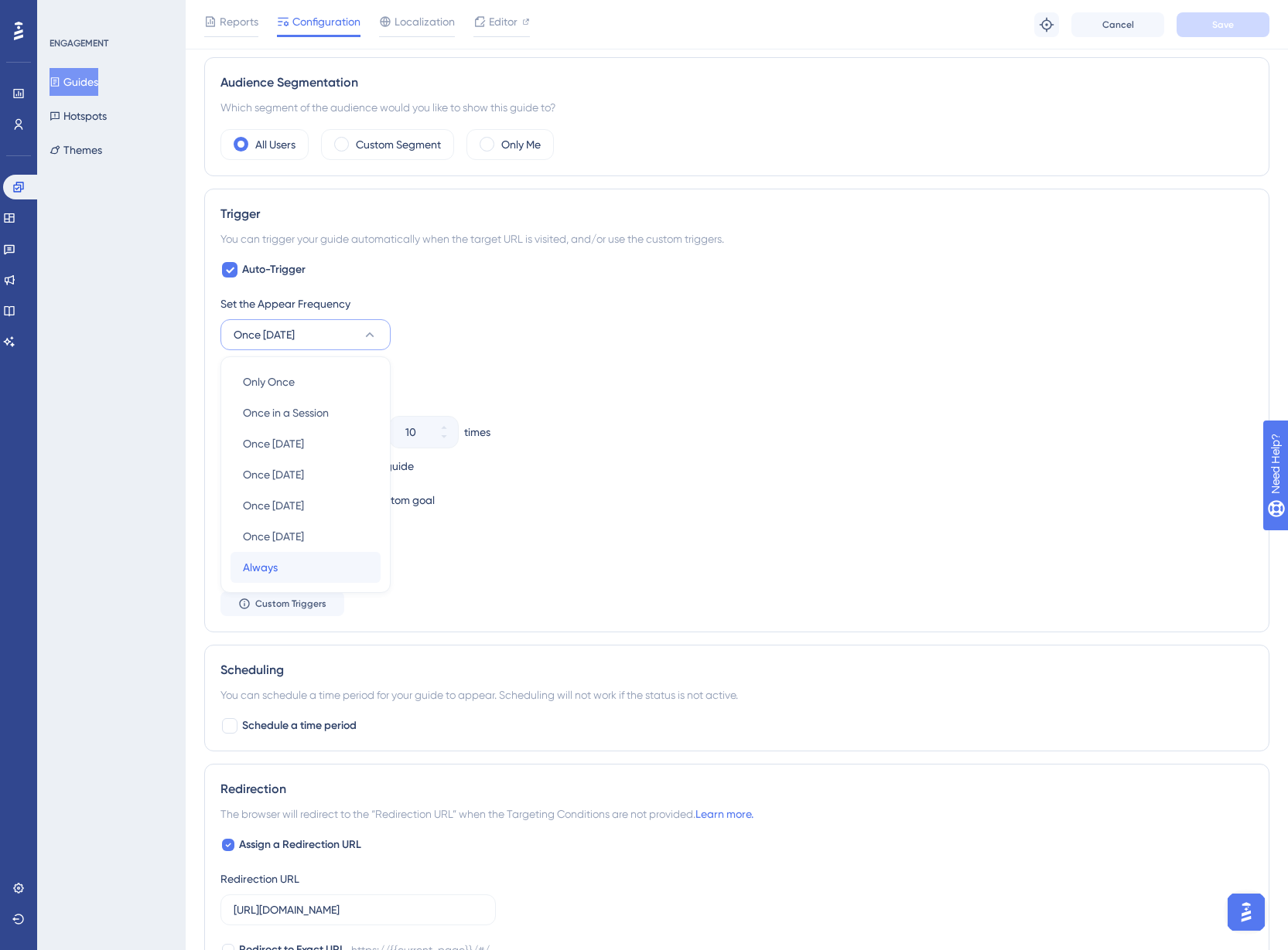
click at [296, 567] on div "Always Always" at bounding box center [305, 567] width 126 height 31
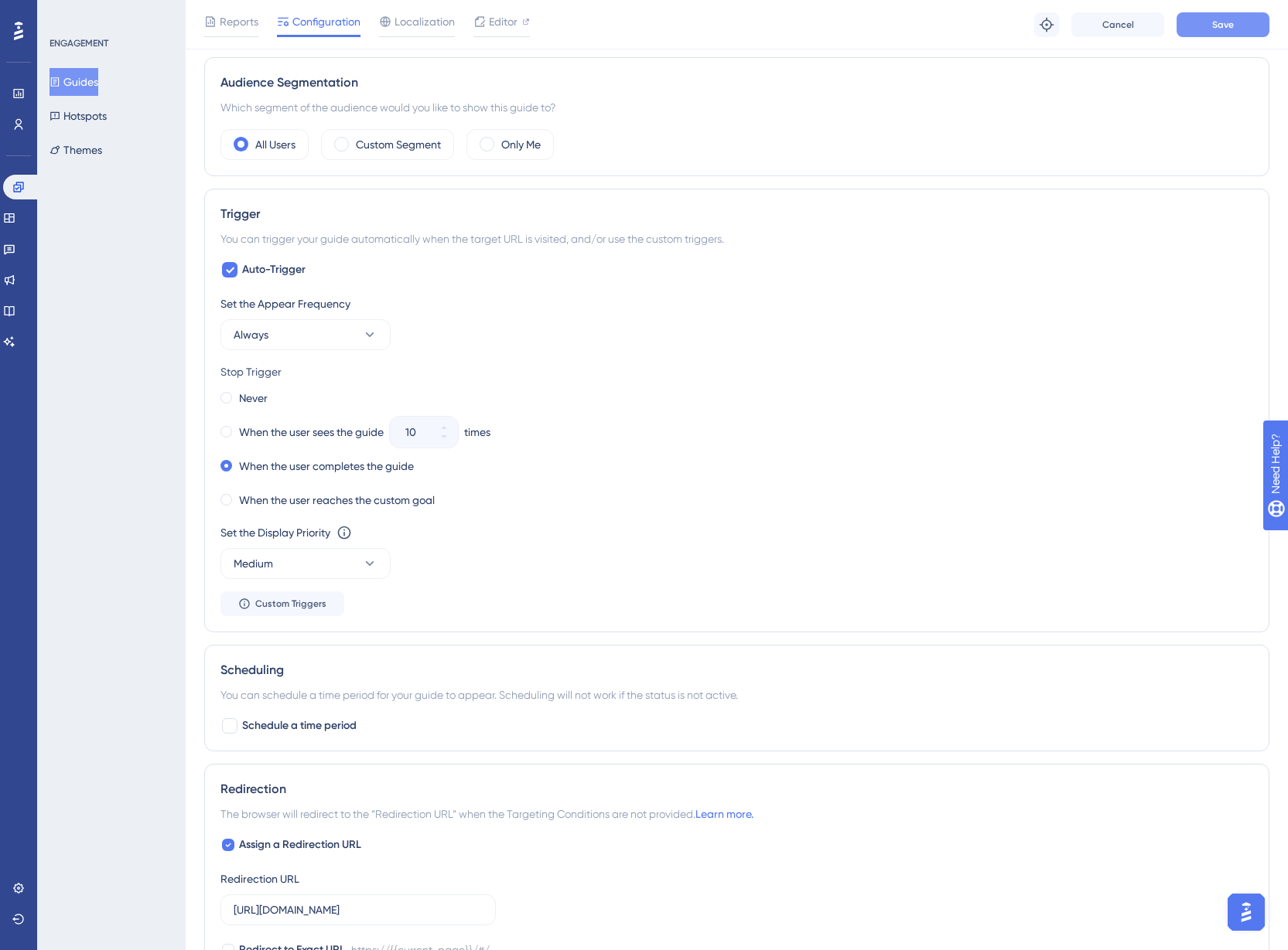
click at [1210, 18] on button "Save" at bounding box center [1223, 25] width 93 height 25
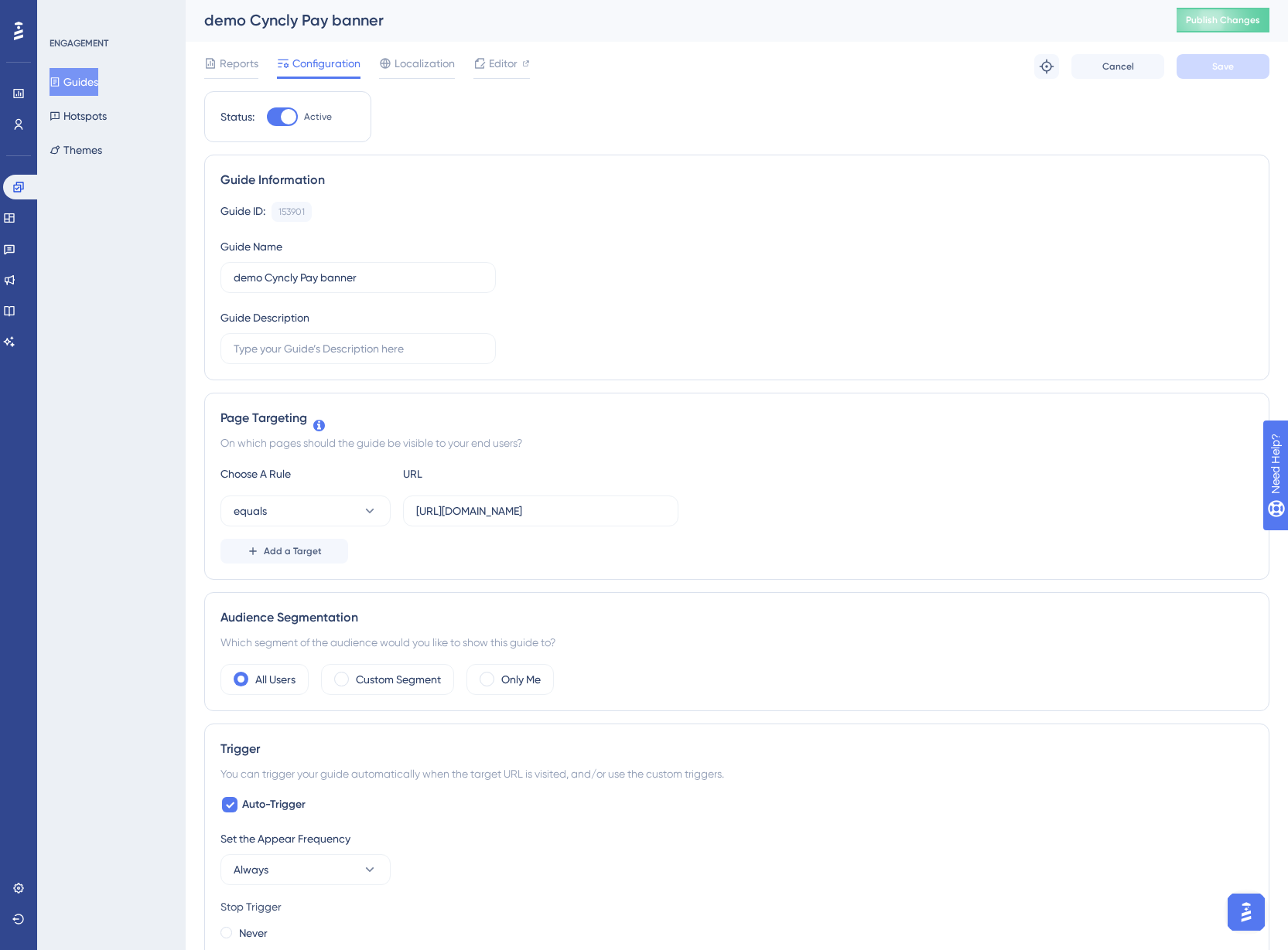
scroll to position [0, 0]
click at [1227, 18] on span "Publish Changes" at bounding box center [1222, 22] width 74 height 12
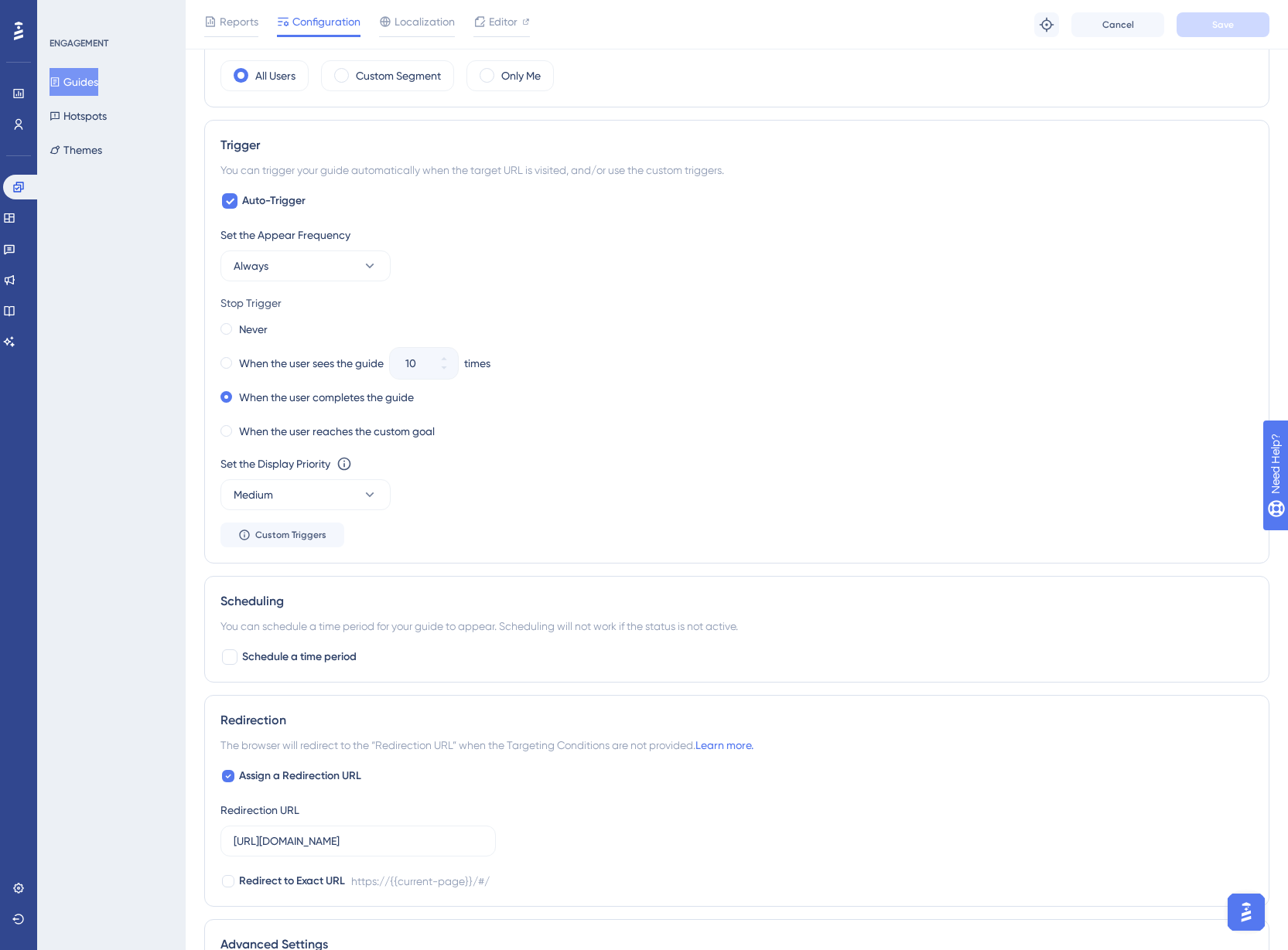
scroll to position [541, 0]
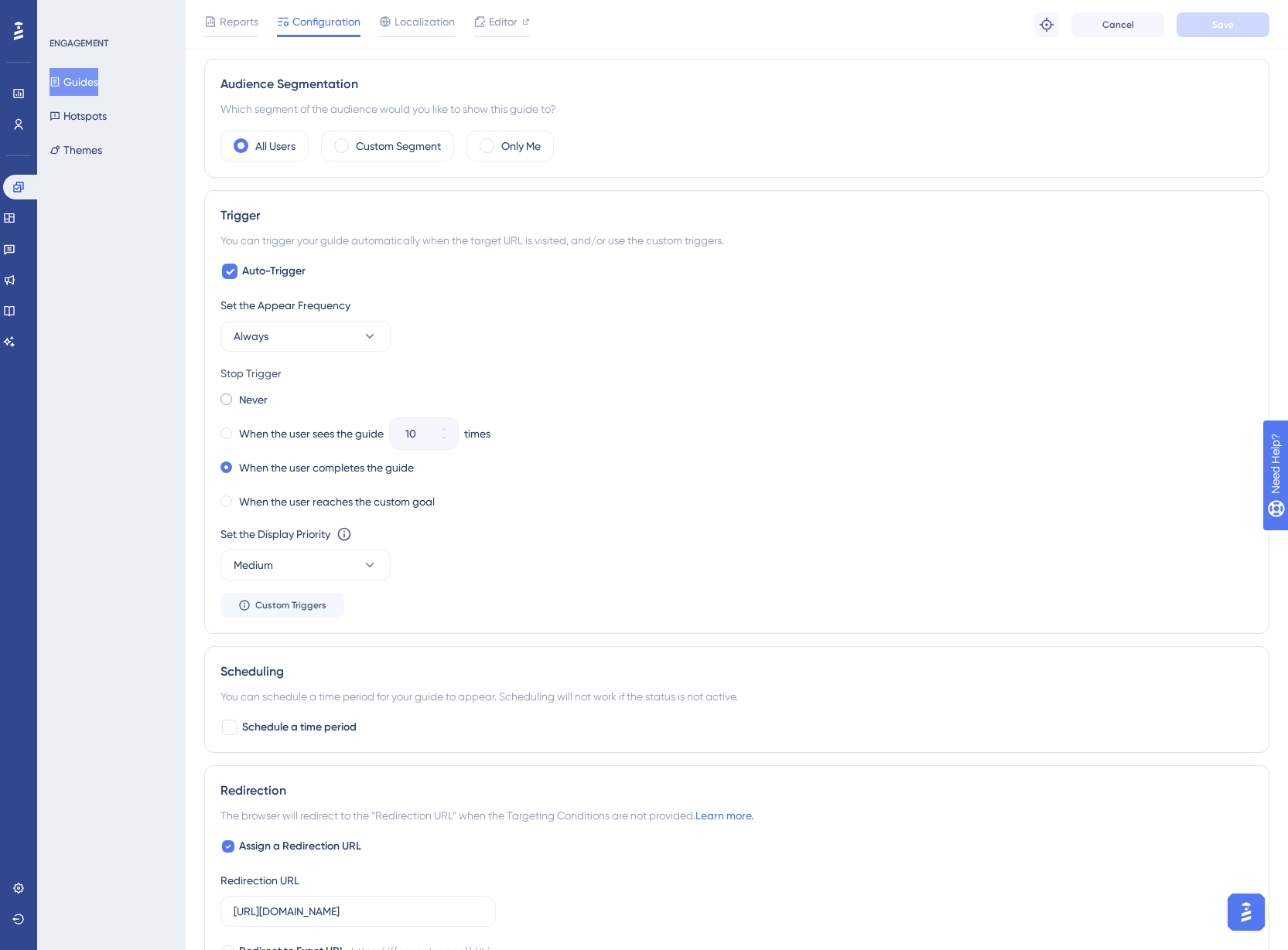
click at [236, 407] on div "Never" at bounding box center [244, 399] width 47 height 22
click at [1215, 27] on span "Save" at bounding box center [1222, 25] width 22 height 12
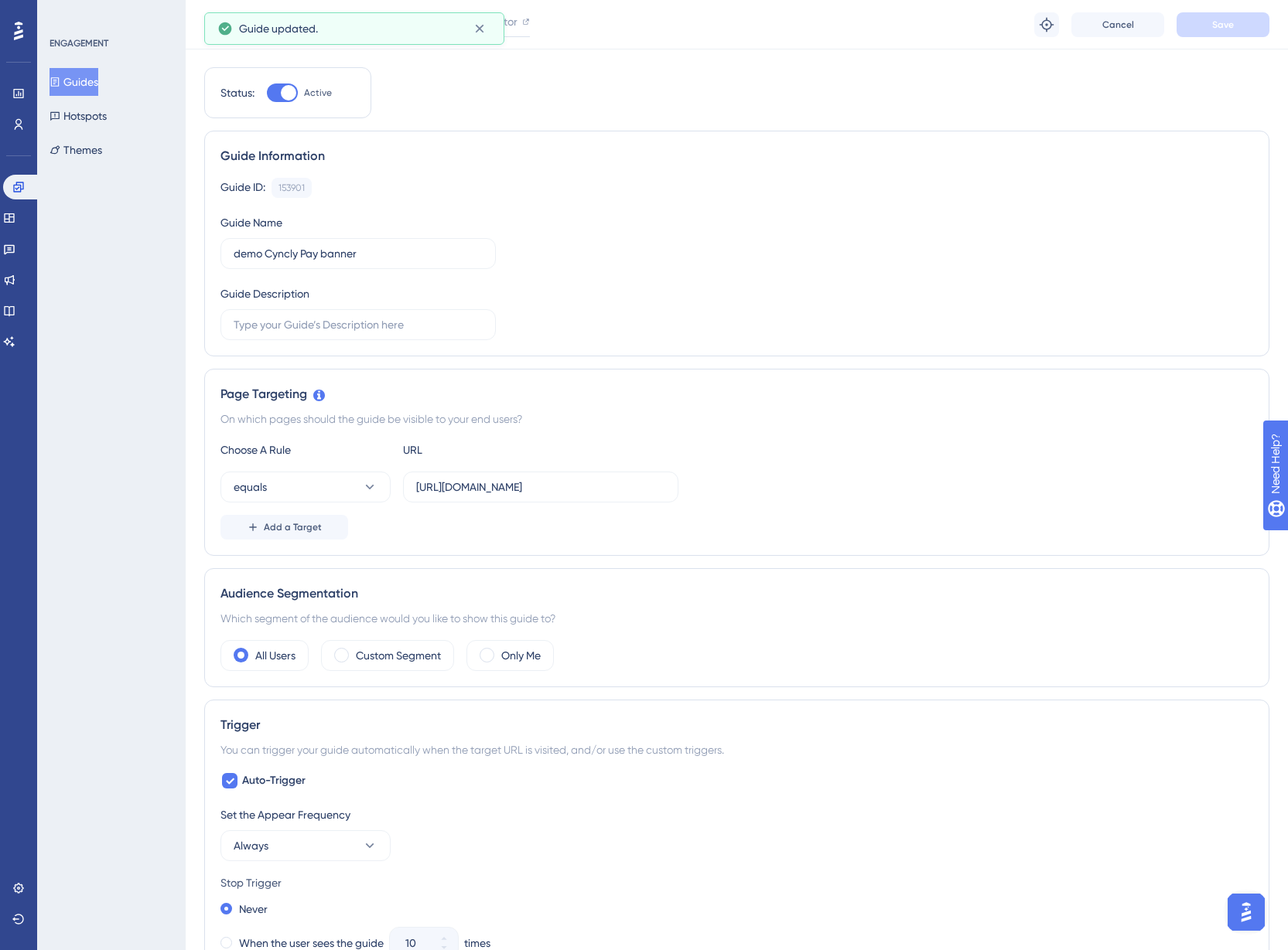
scroll to position [0, 0]
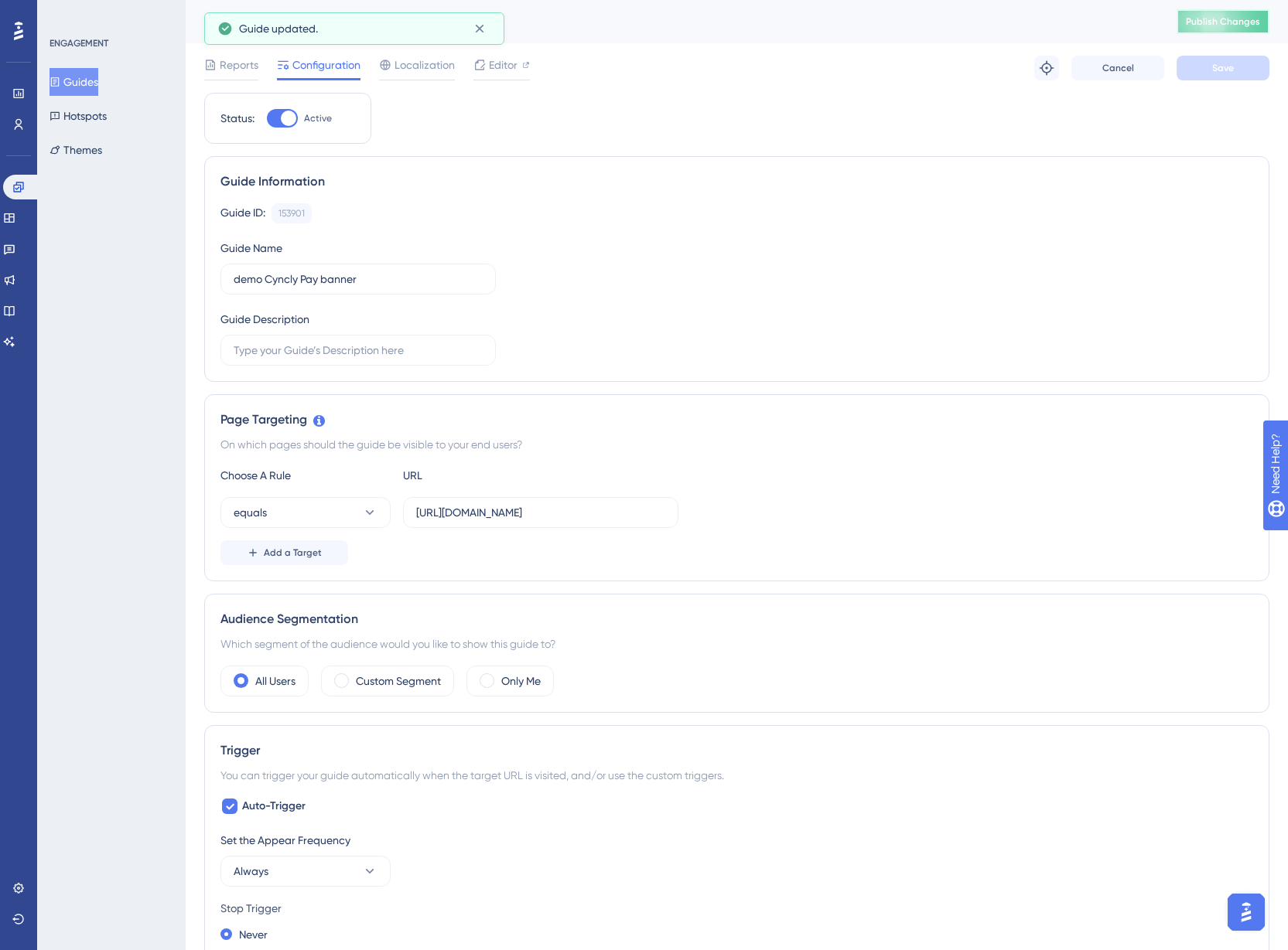
click at [1223, 22] on span "Publish Changes" at bounding box center [1222, 22] width 74 height 12
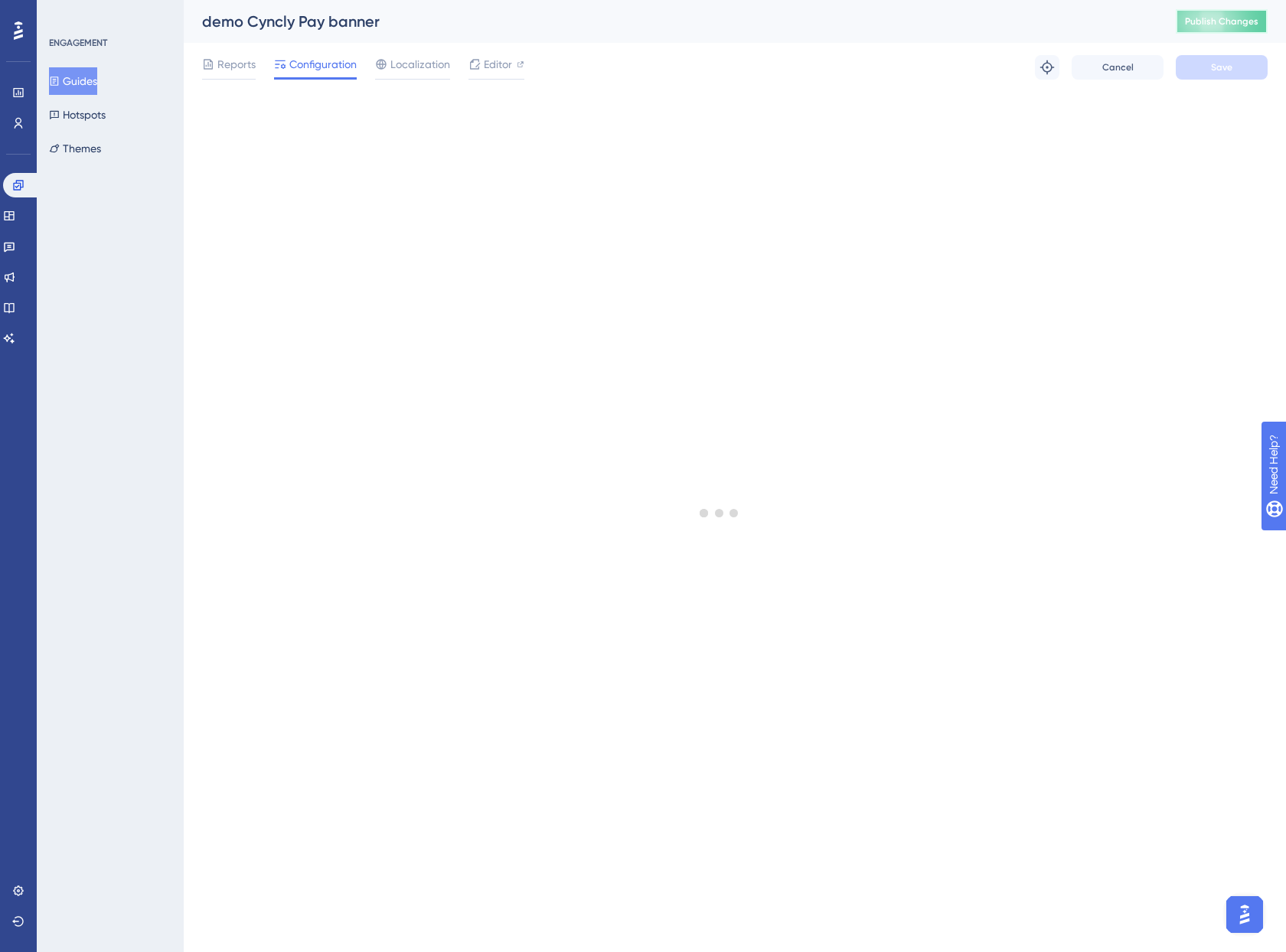
click at [1224, 16] on button "Publish Changes" at bounding box center [1222, 22] width 92 height 24
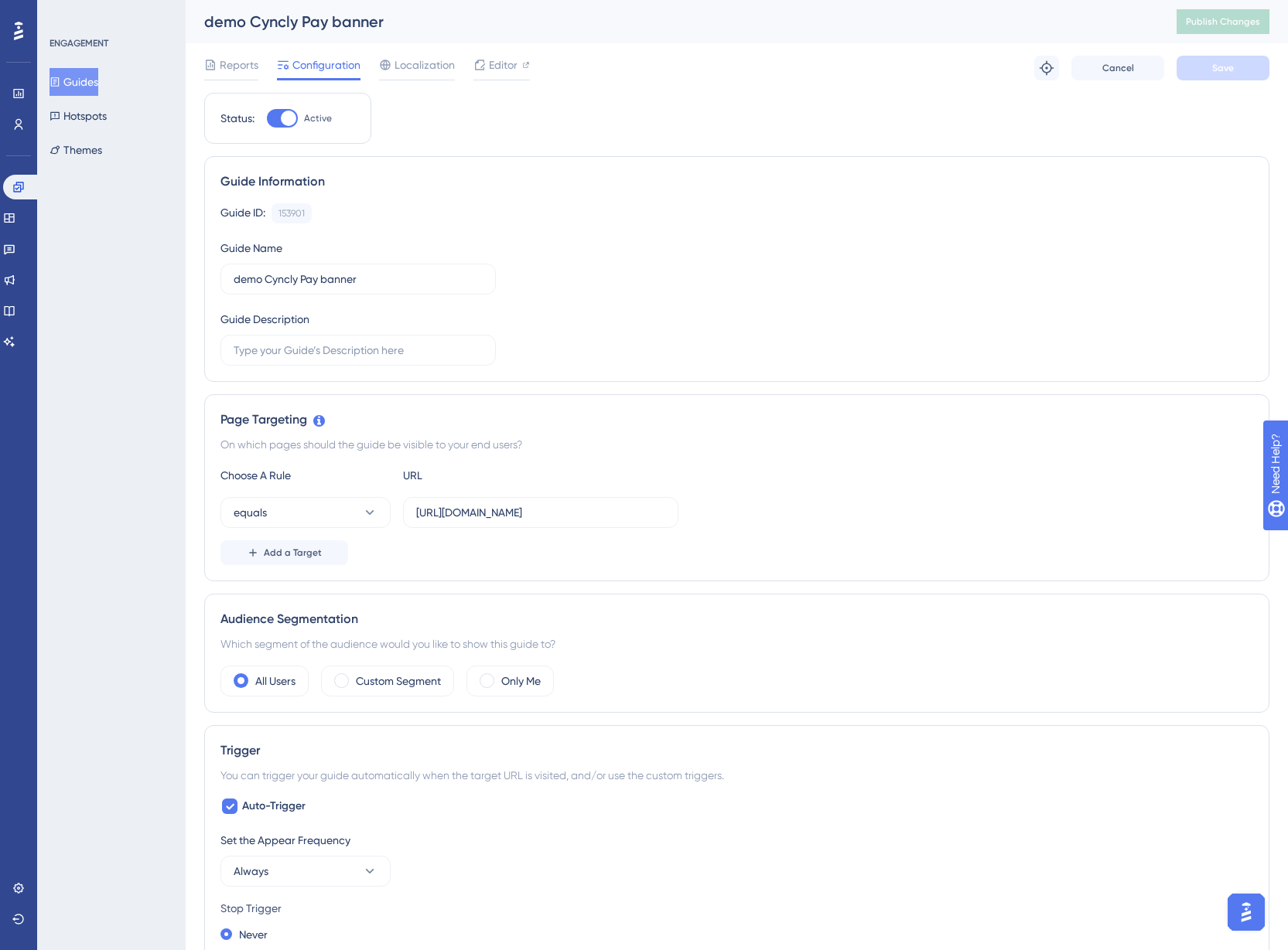
click at [48, 76] on div "ENGAGEMENT Guides Hotspots Themes" at bounding box center [111, 475] width 149 height 950
click at [72, 78] on button "Guides" at bounding box center [73, 82] width 48 height 28
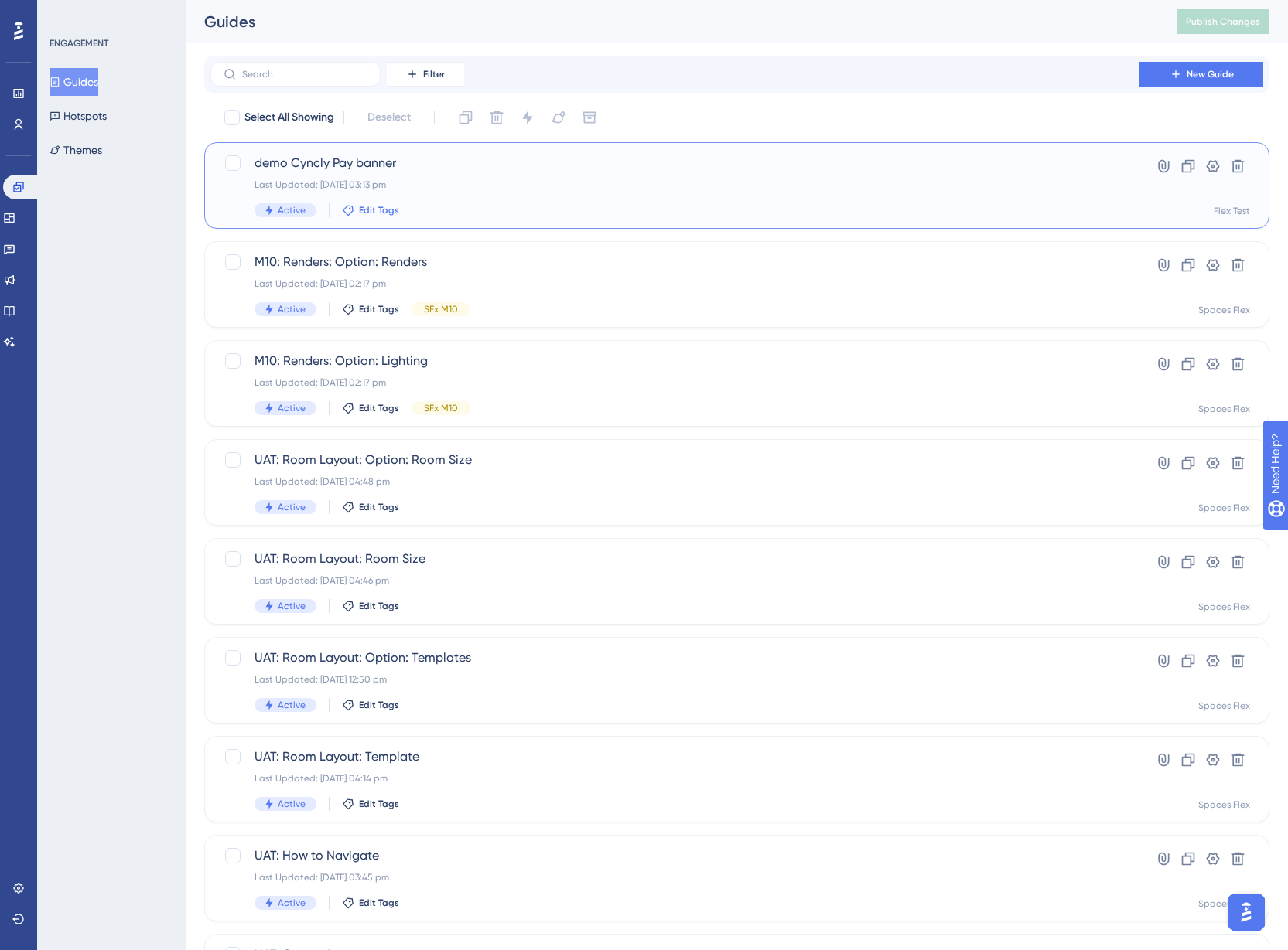
click at [362, 207] on span "Edit Tags" at bounding box center [379, 210] width 40 height 12
click at [363, 388] on div at bounding box center [360, 388] width 12 height 12
click at [360, 388] on div at bounding box center [360, 388] width 12 height 12
click at [48, 359] on div "ENGAGEMENT Guides Hotspots Themes" at bounding box center [111, 475] width 149 height 950
click at [386, 208] on span "Edit Tags" at bounding box center [379, 210] width 40 height 12
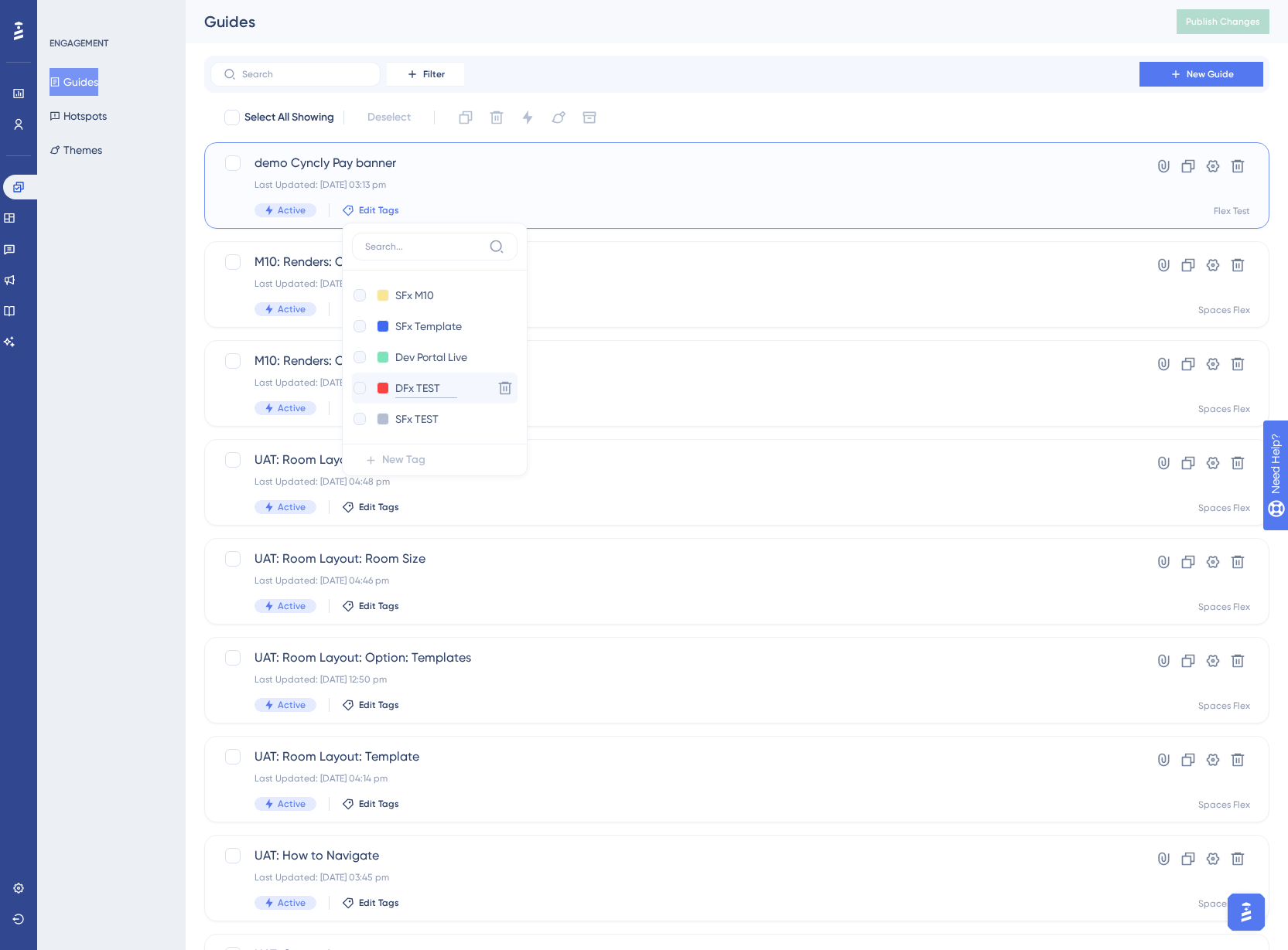
checkbox input "true"
click at [447, 387] on input "DFx TEST" at bounding box center [426, 388] width 62 height 19
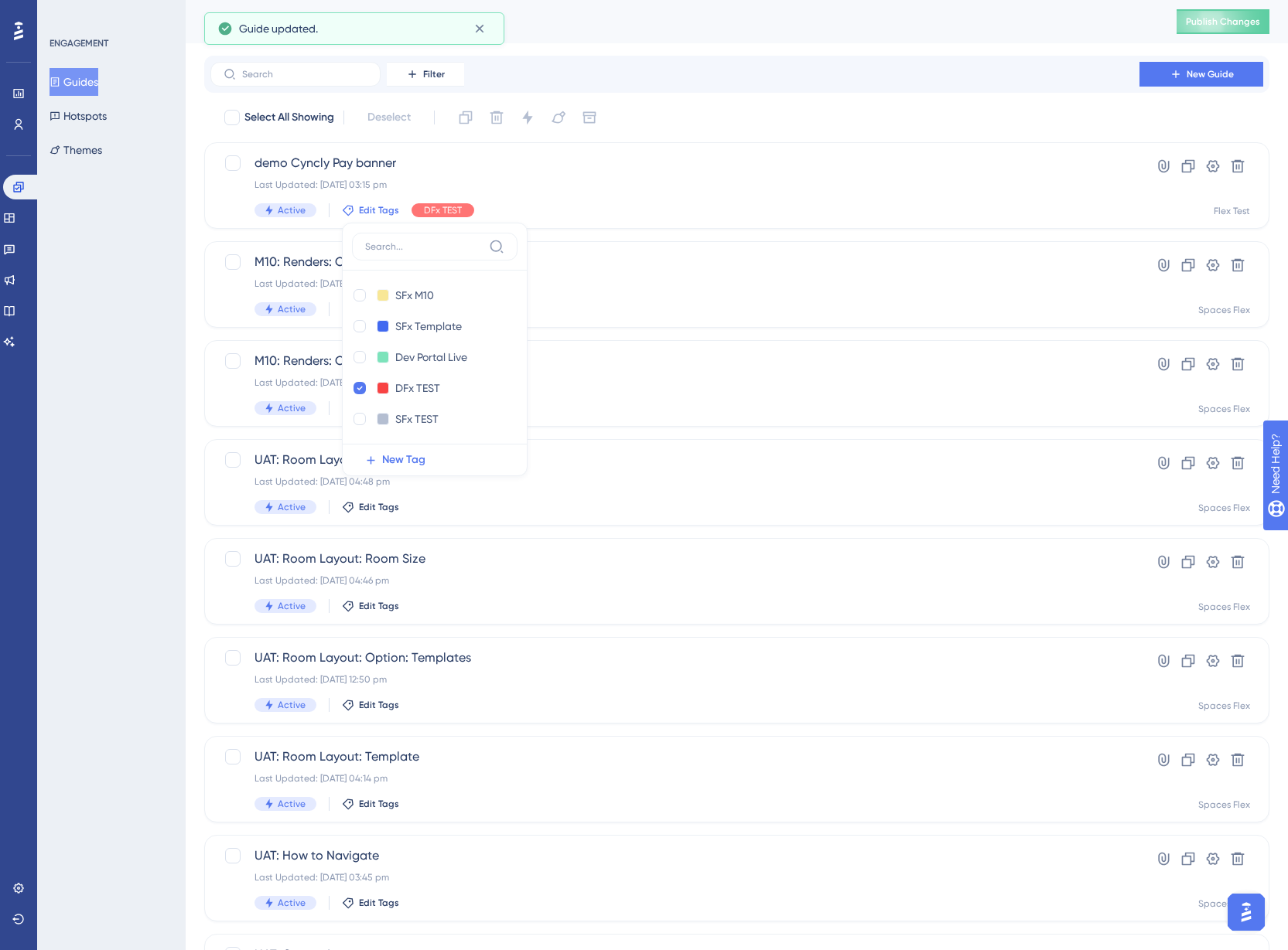
click at [144, 359] on div "ENGAGEMENT Guides Hotspots Themes" at bounding box center [111, 475] width 149 height 950
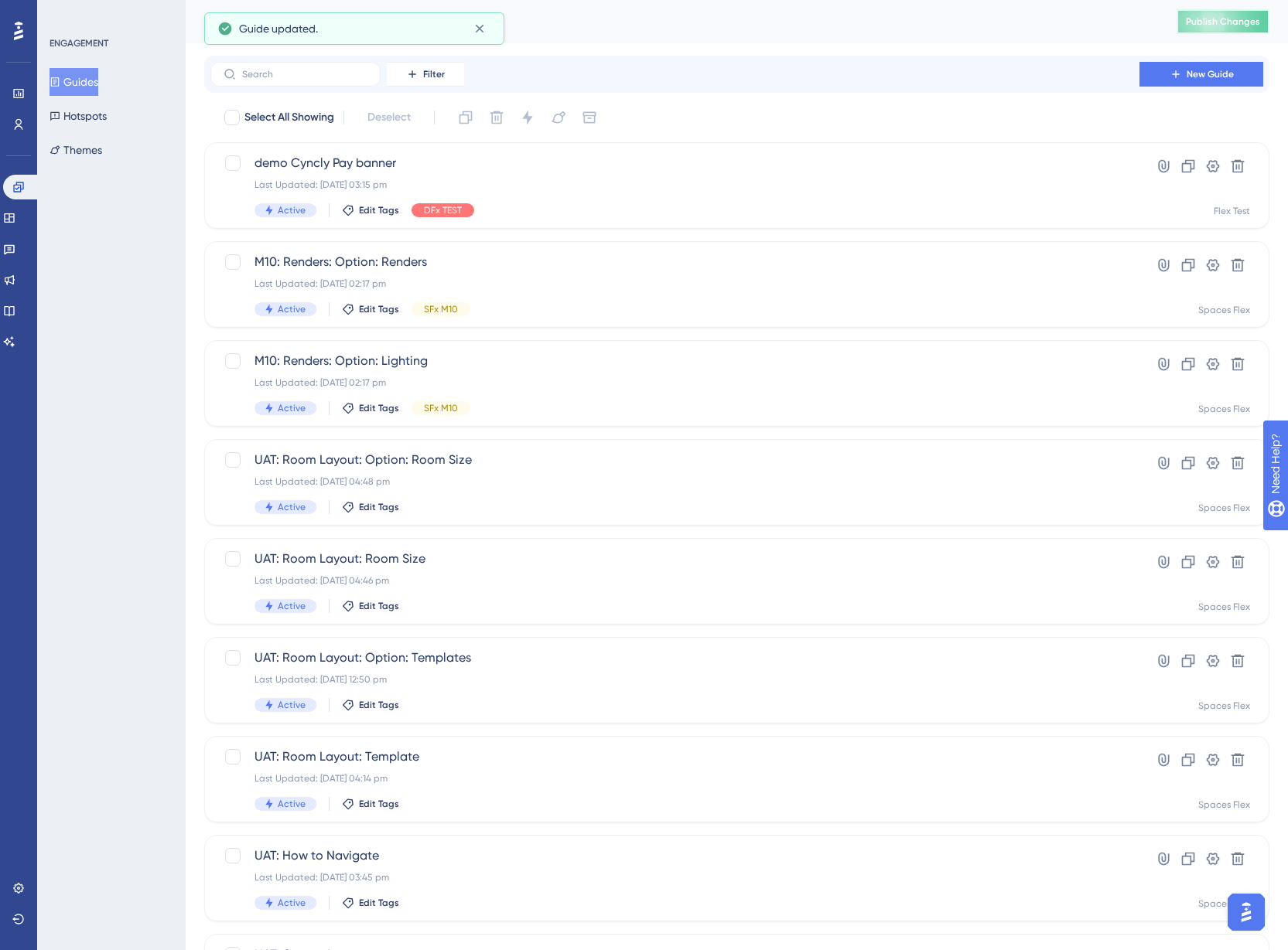
click at [1219, 17] on span "Publish Changes" at bounding box center [1222, 22] width 74 height 12
click at [1199, 69] on span "New Guide" at bounding box center [1210, 74] width 47 height 12
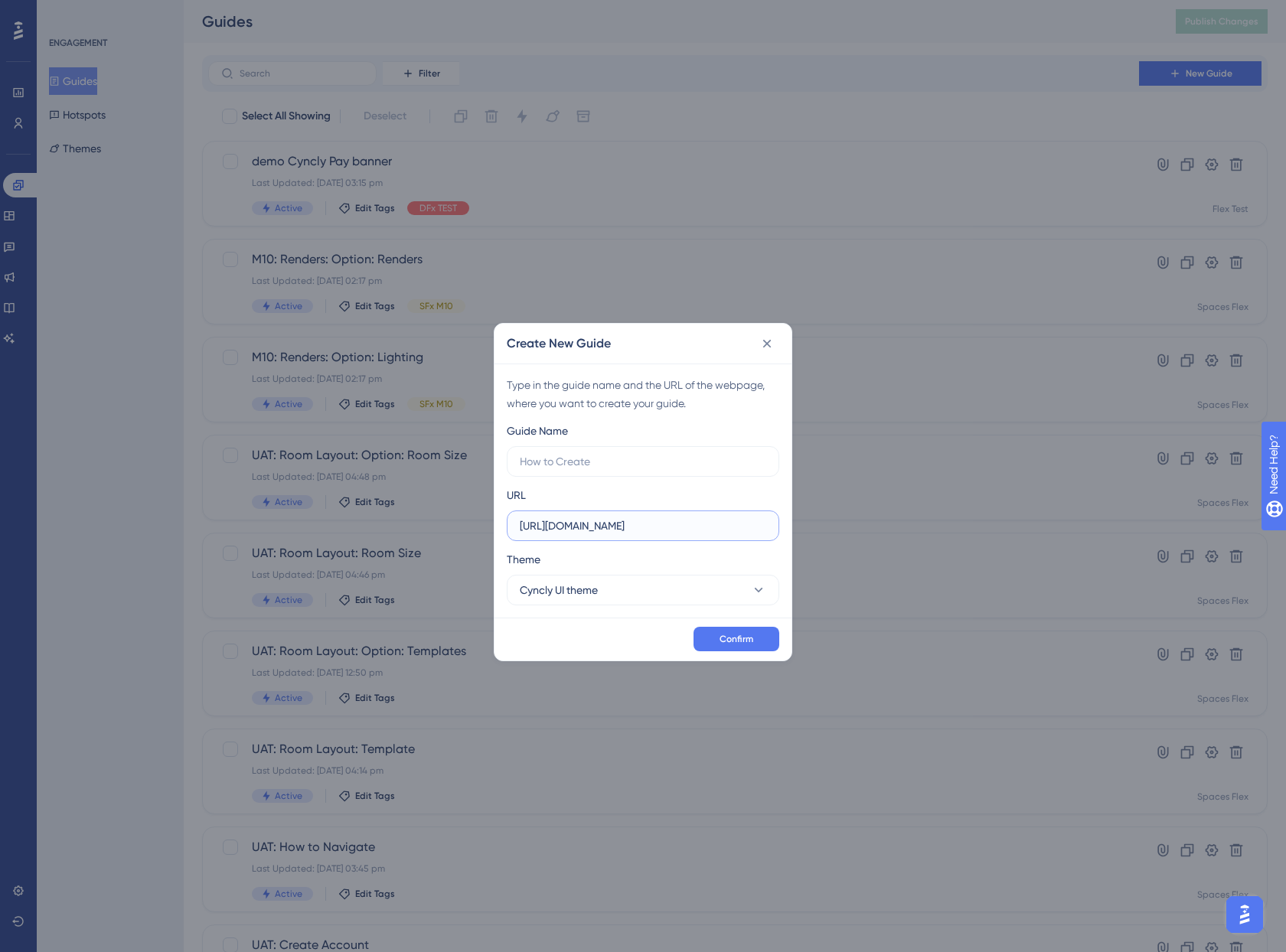
drag, startPoint x: 755, startPoint y: 526, endPoint x: 508, endPoint y: 528, distance: 247.0
click at [508, 528] on label "[URL][DOMAIN_NAME]" at bounding box center [642, 526] width 272 height 30
click at [600, 530] on input "[URL][DOMAIN_NAME]" at bounding box center [642, 526] width 246 height 17
drag, startPoint x: 760, startPoint y: 526, endPoint x: 557, endPoint y: 526, distance: 203.0
click at [557, 526] on input "[URL][DOMAIN_NAME]" at bounding box center [642, 526] width 246 height 17
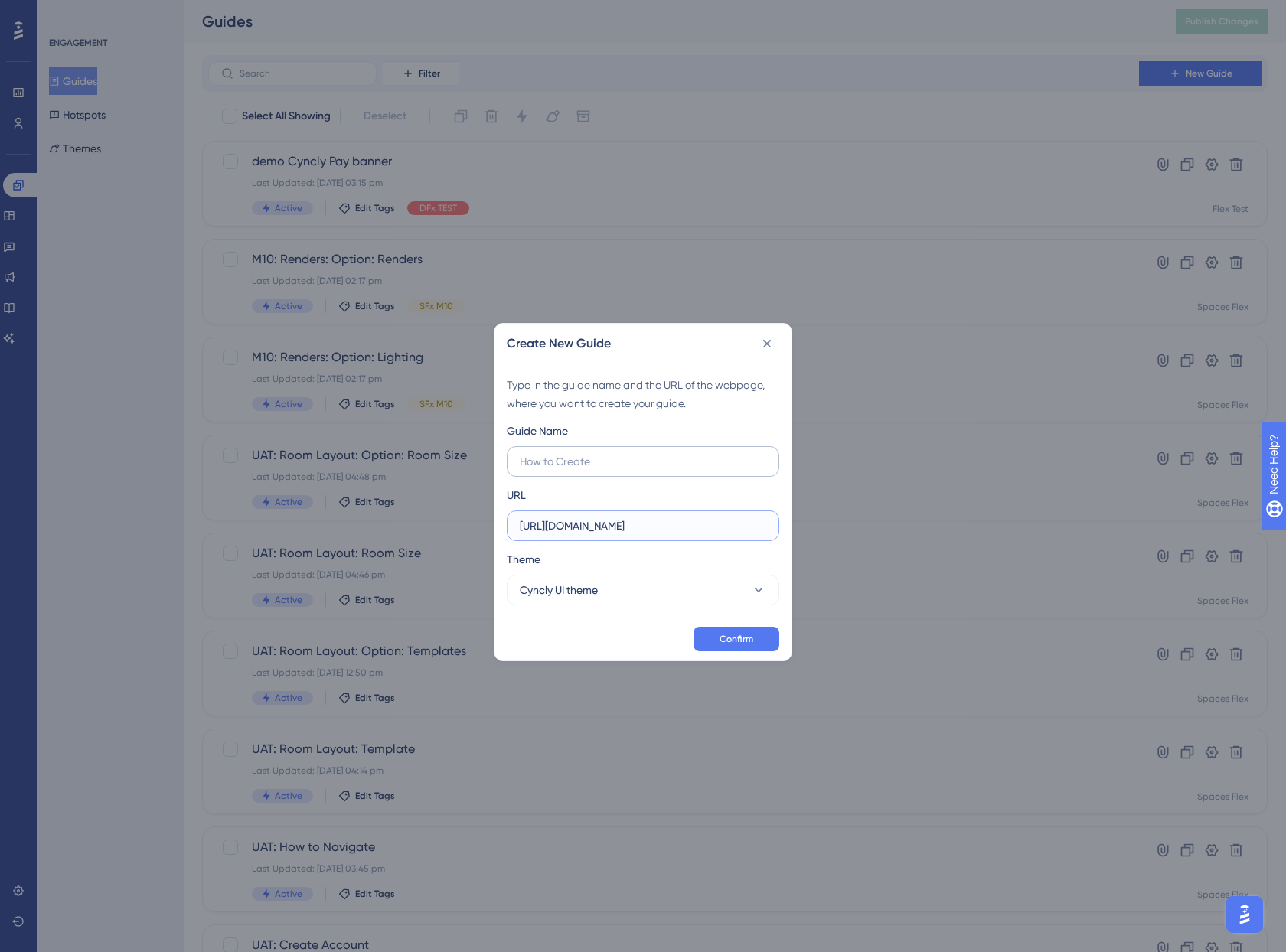
type input "[URL][DOMAIN_NAME]"
click at [559, 464] on input "text" at bounding box center [642, 461] width 246 height 17
type input "Activate Cyncly Pay"
click at [746, 639] on span "Confirm" at bounding box center [736, 639] width 34 height 12
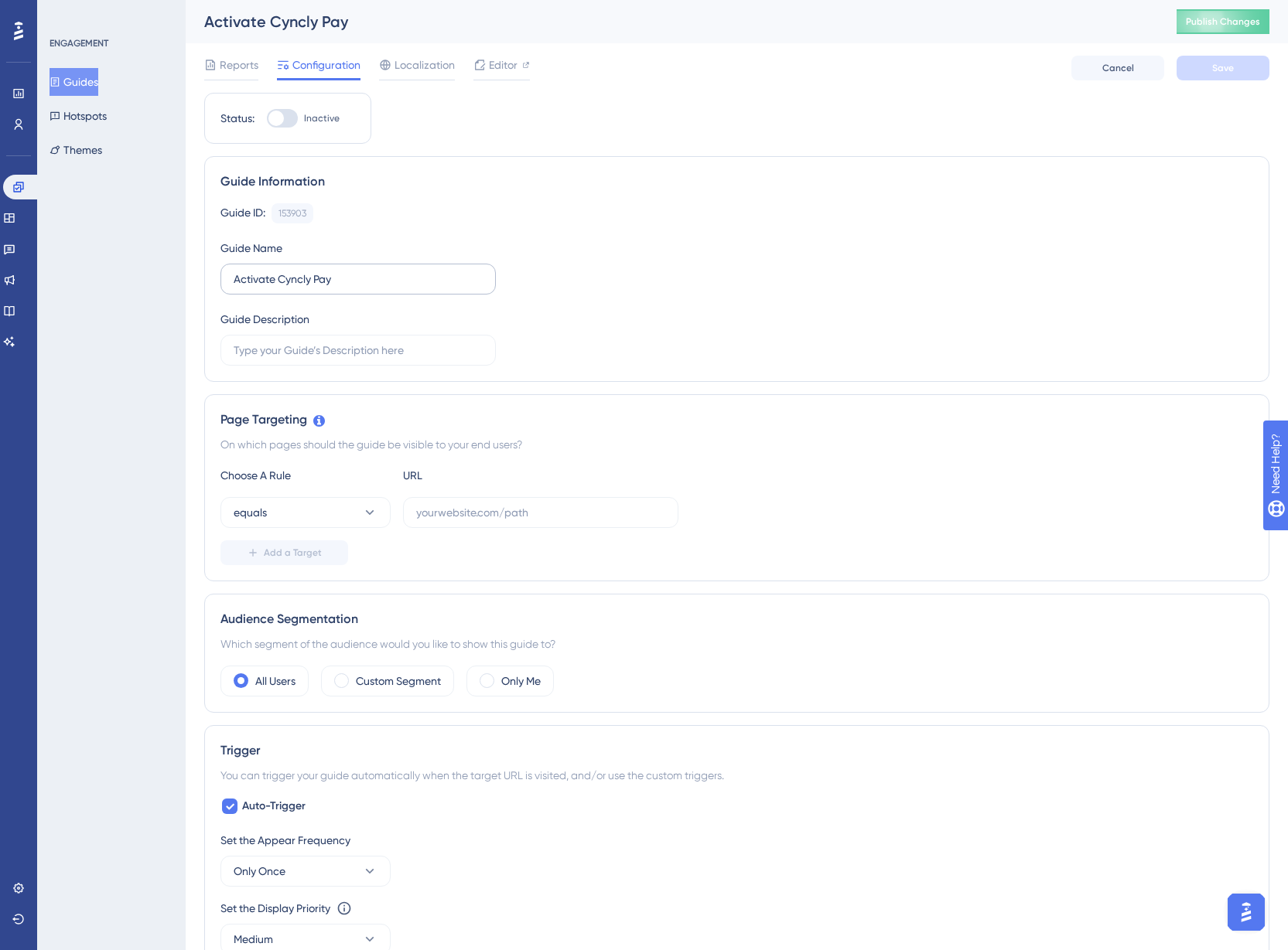
click at [235, 279] on label "Activate Cyncly Pay" at bounding box center [358, 279] width 275 height 31
click at [235, 279] on input "Activate Cyncly Pay" at bounding box center [358, 279] width 249 height 17
type input "DFx Activate Cyncly Pay"
click at [479, 518] on input "text" at bounding box center [540, 512] width 249 height 17
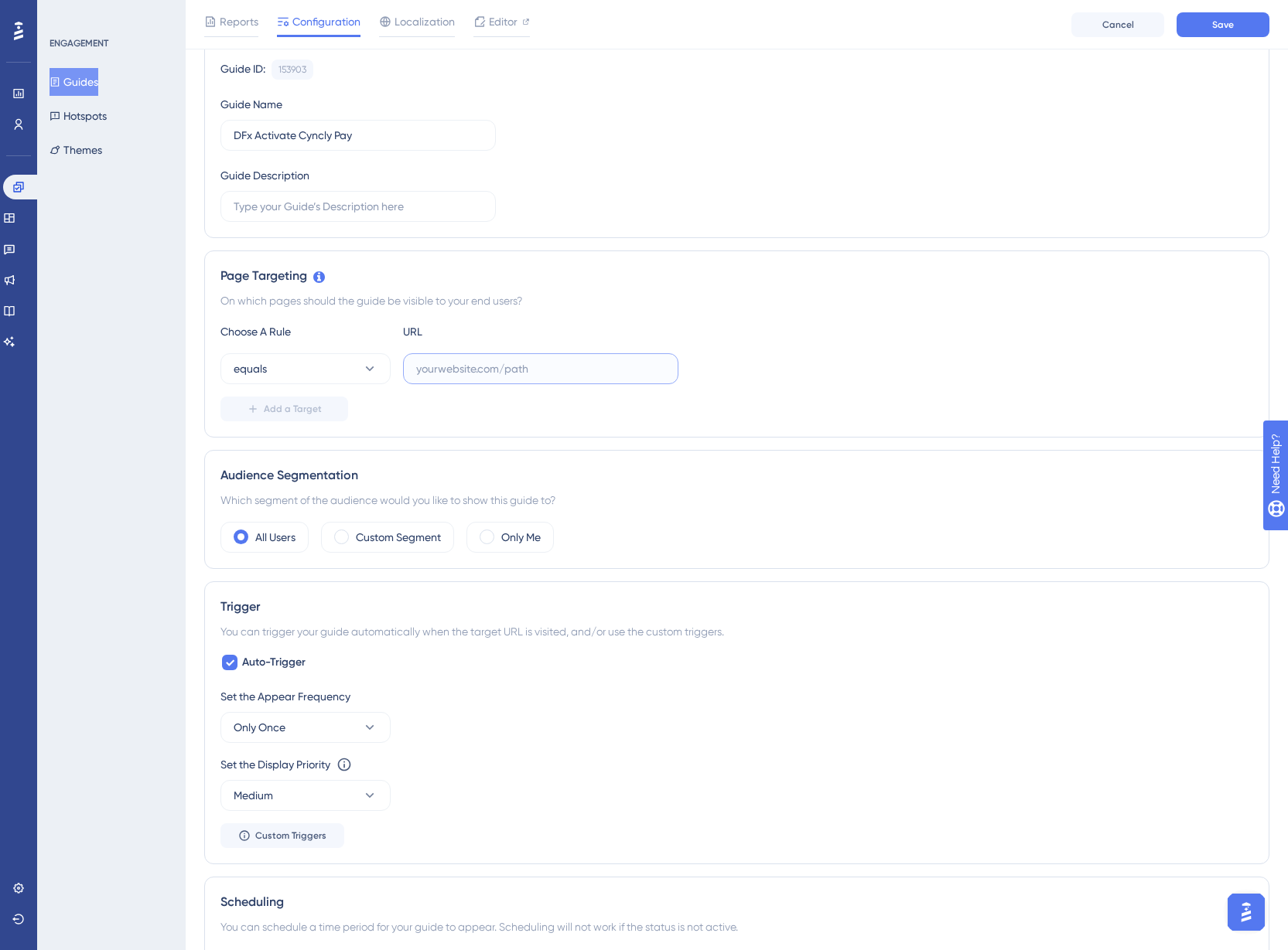
scroll to position [232, 0]
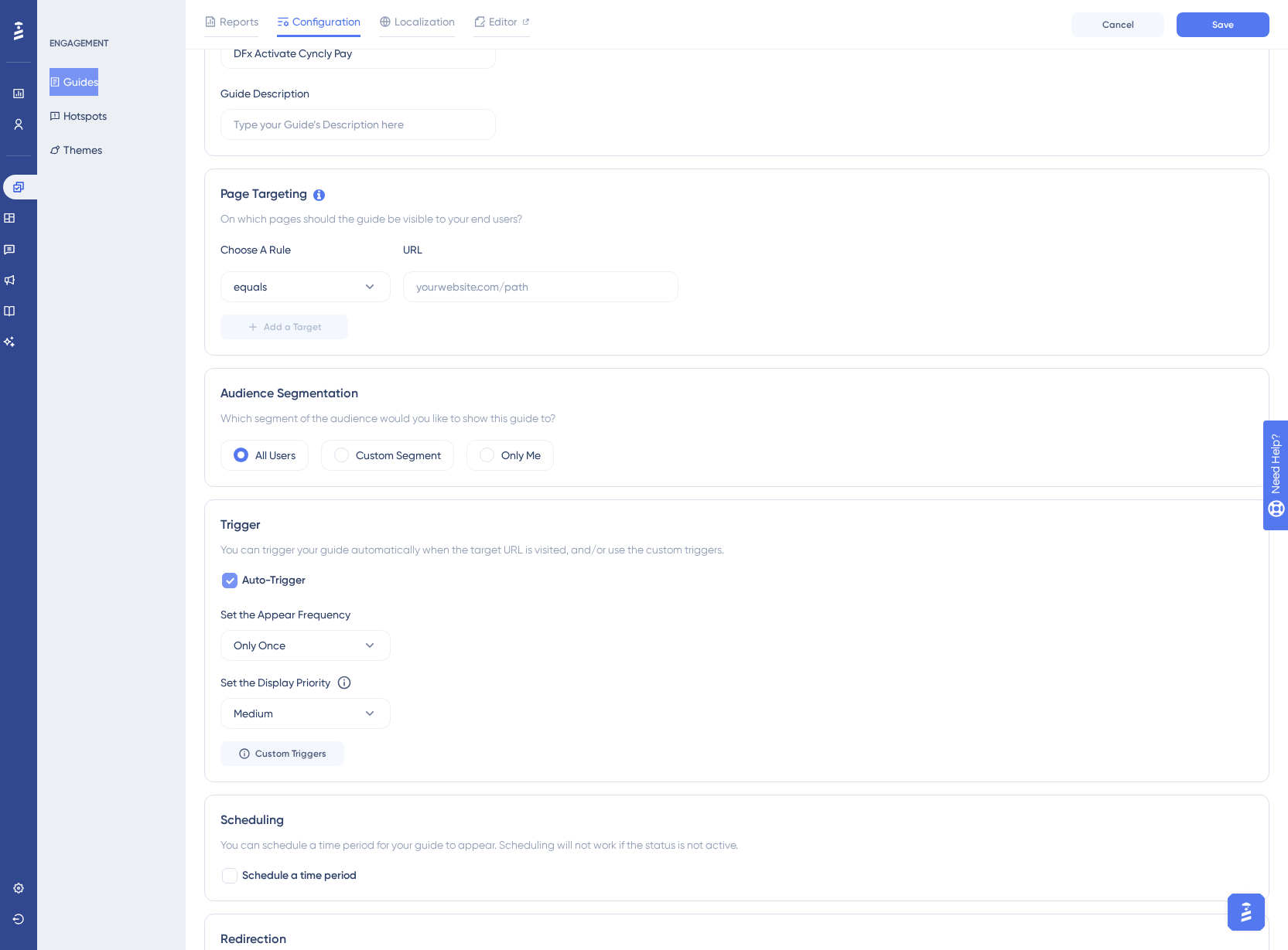
click at [286, 582] on span "Auto-Trigger" at bounding box center [273, 580] width 63 height 18
checkbox input "false"
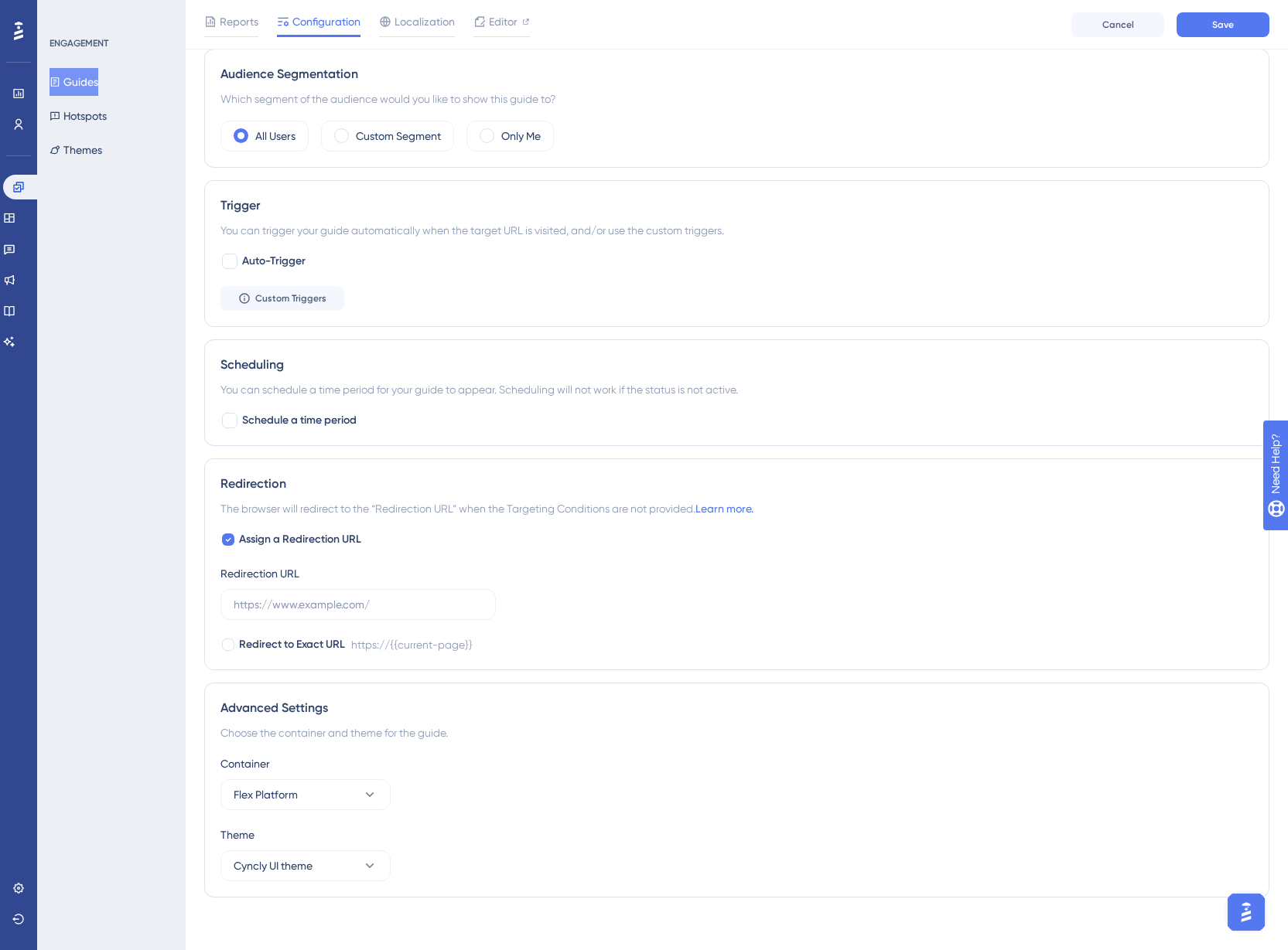
scroll to position [561, 0]
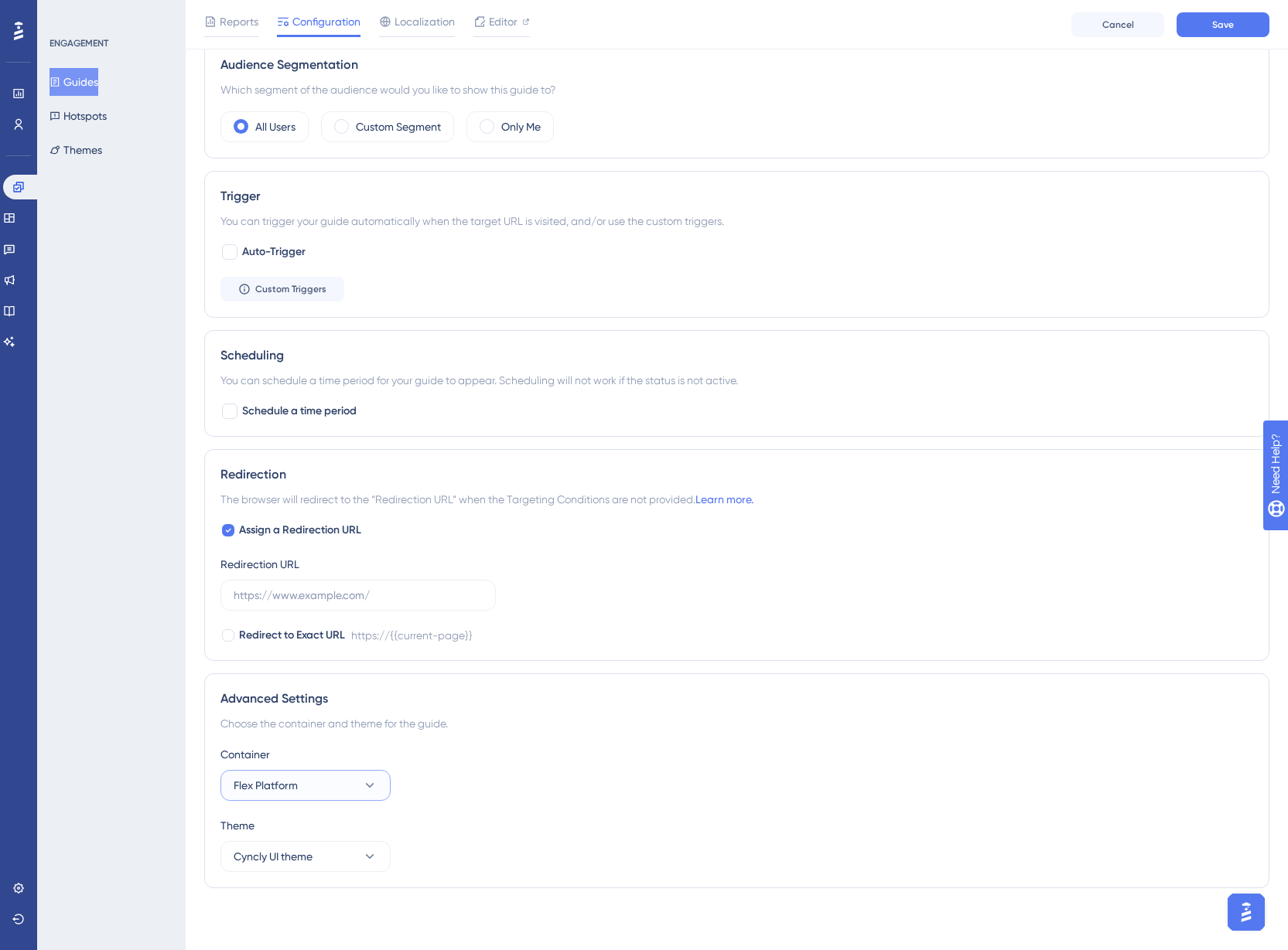
click at [361, 782] on button "Flex Platform" at bounding box center [306, 785] width 171 height 31
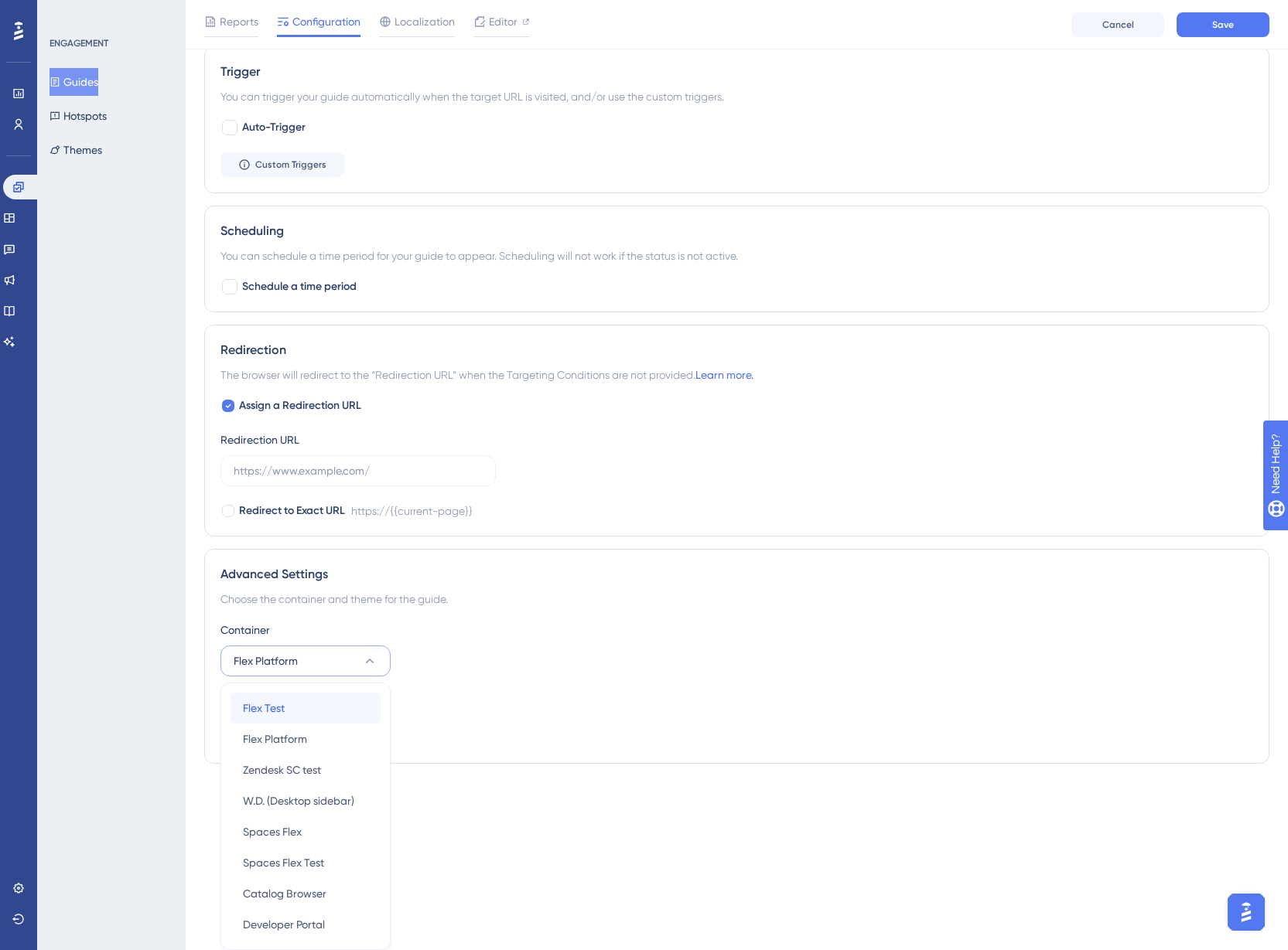
click at [349, 714] on div "Flex Test Flex Test" at bounding box center [305, 707] width 126 height 31
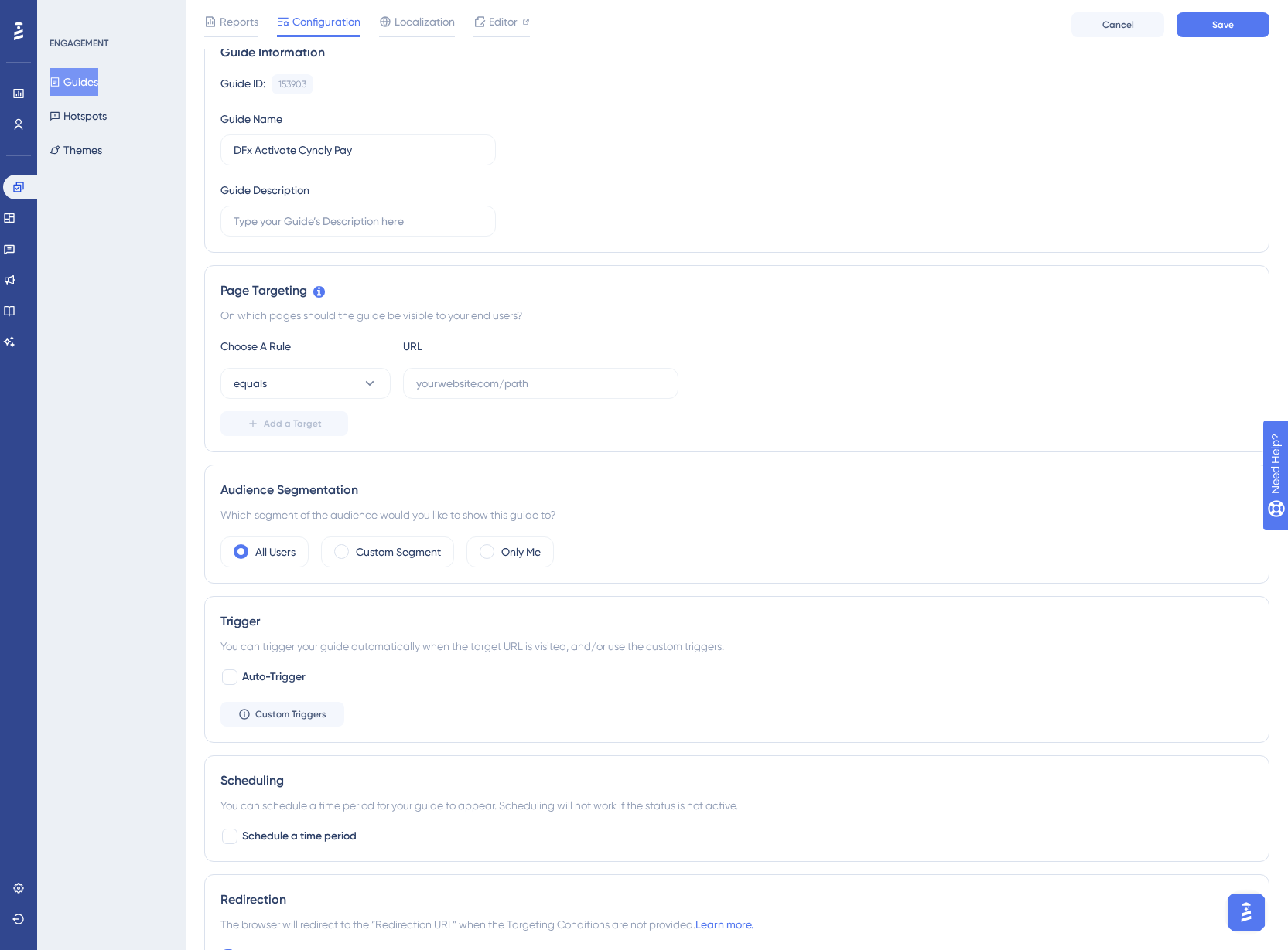
scroll to position [0, 0]
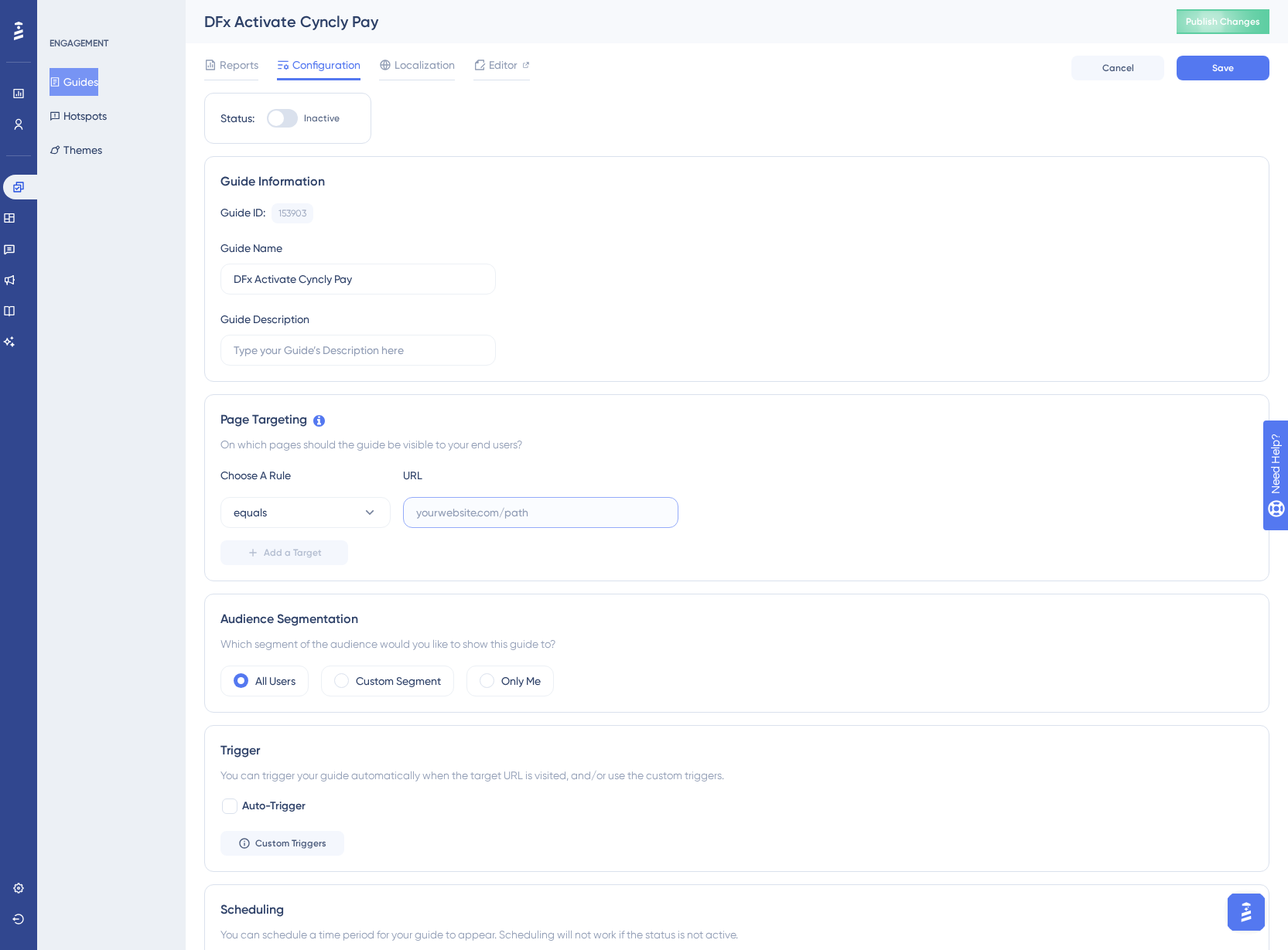
click at [462, 514] on input "text" at bounding box center [540, 512] width 249 height 17
type input "[URL][DOMAIN_NAME]"
click at [374, 520] on button "equals" at bounding box center [306, 512] width 171 height 31
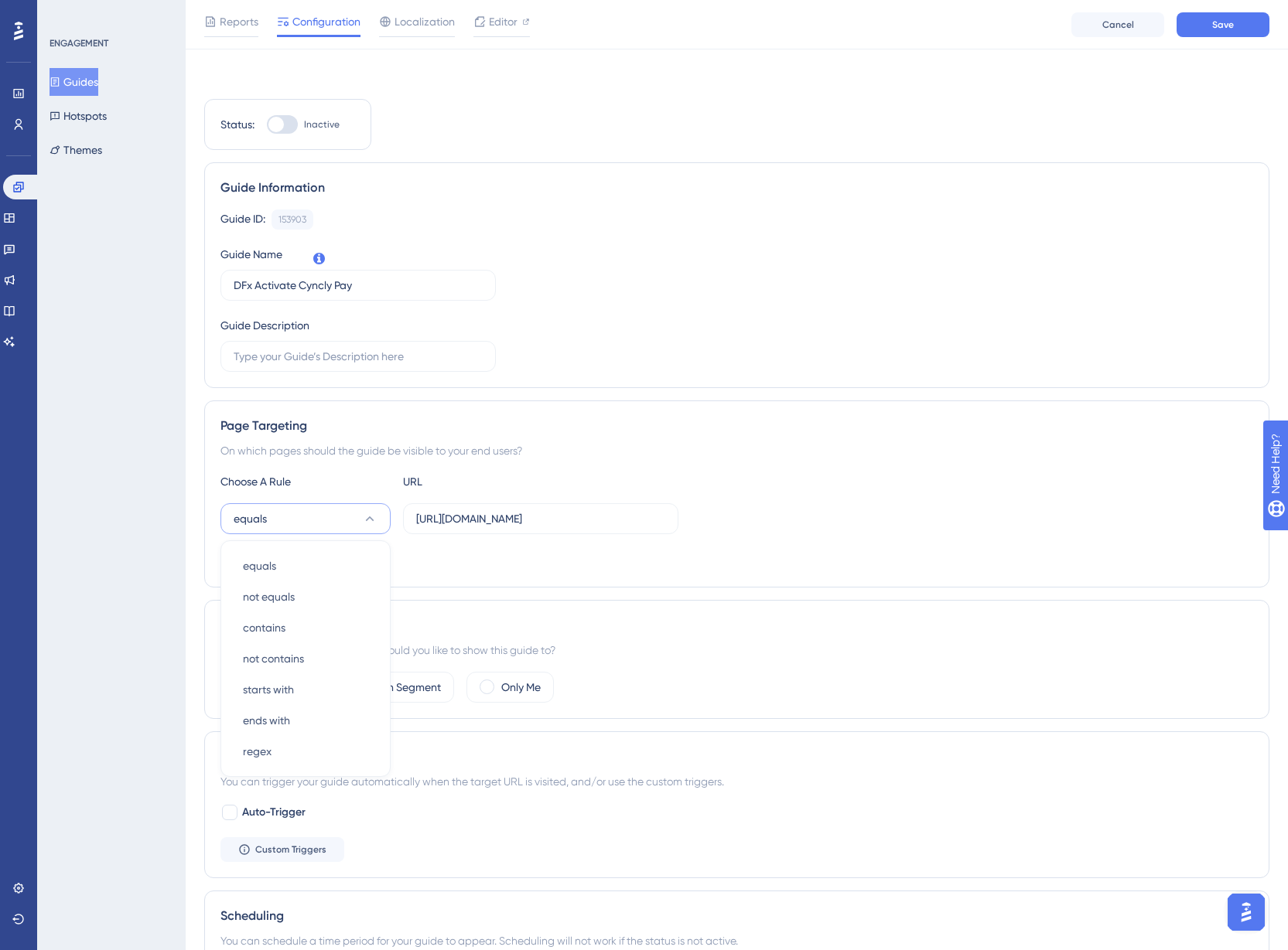
scroll to position [169, 0]
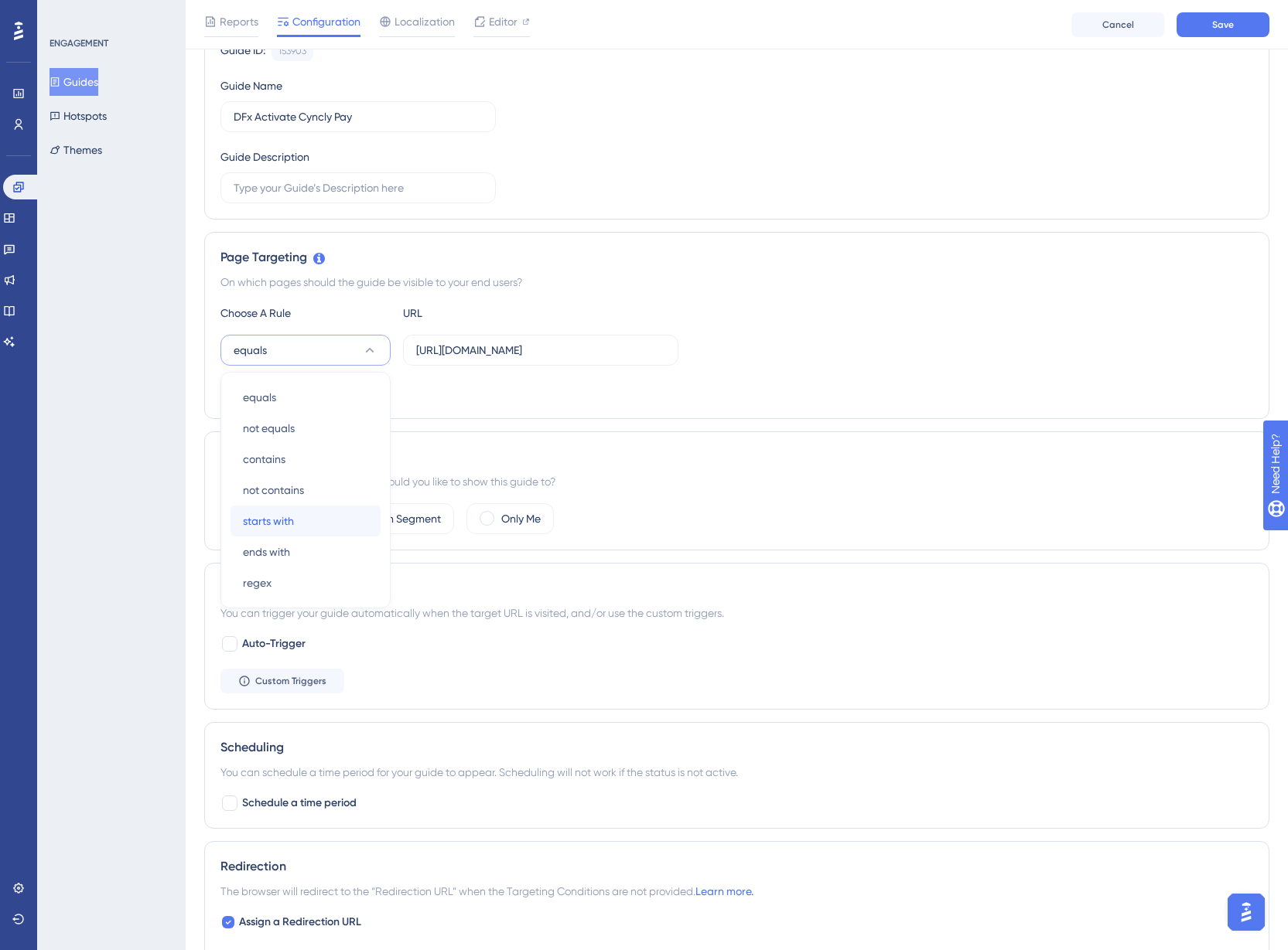
click at [331, 512] on div "starts with starts with" at bounding box center [305, 520] width 126 height 31
click at [1229, 25] on span "Save" at bounding box center [1222, 25] width 22 height 12
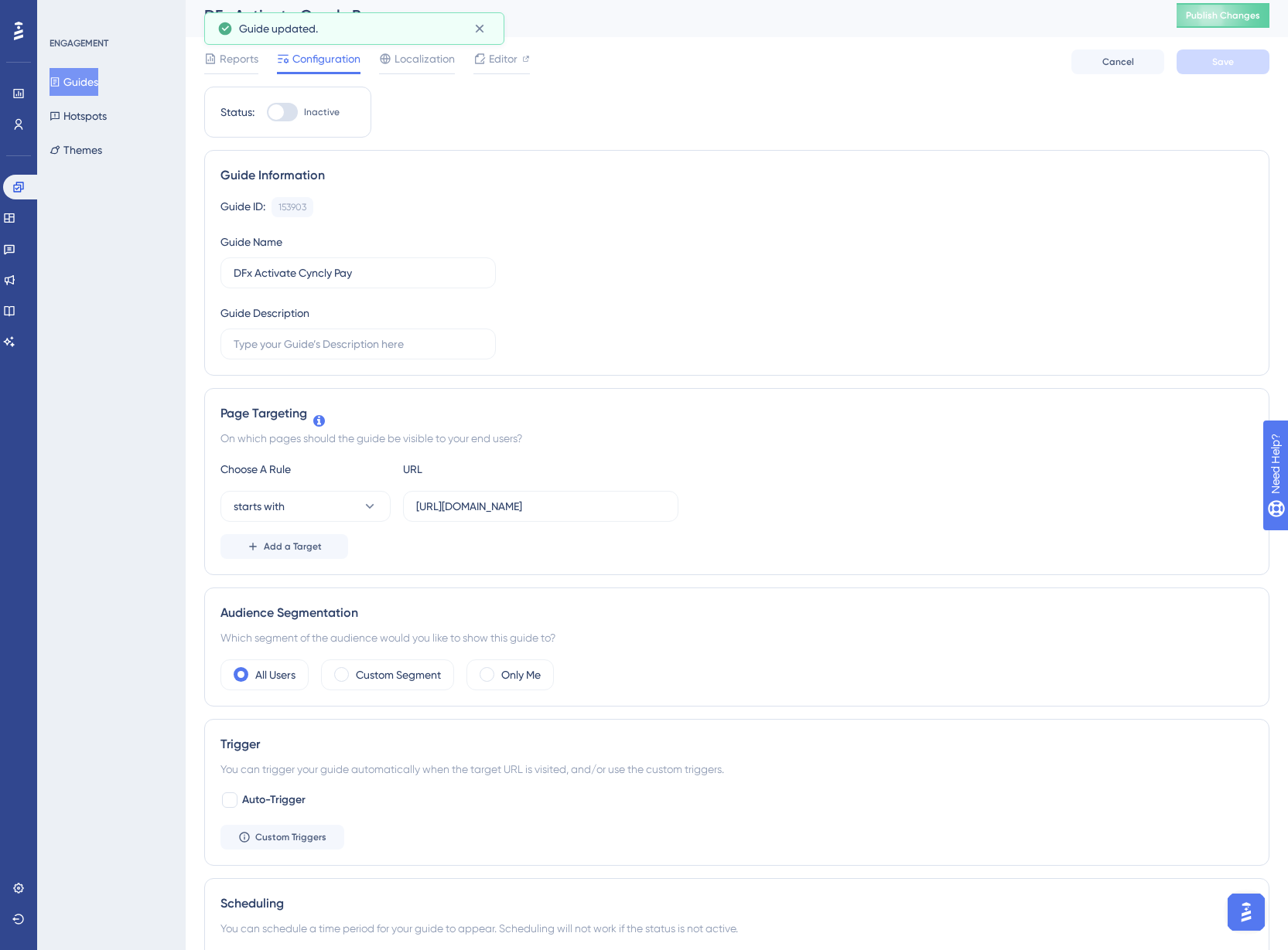
scroll to position [0, 0]
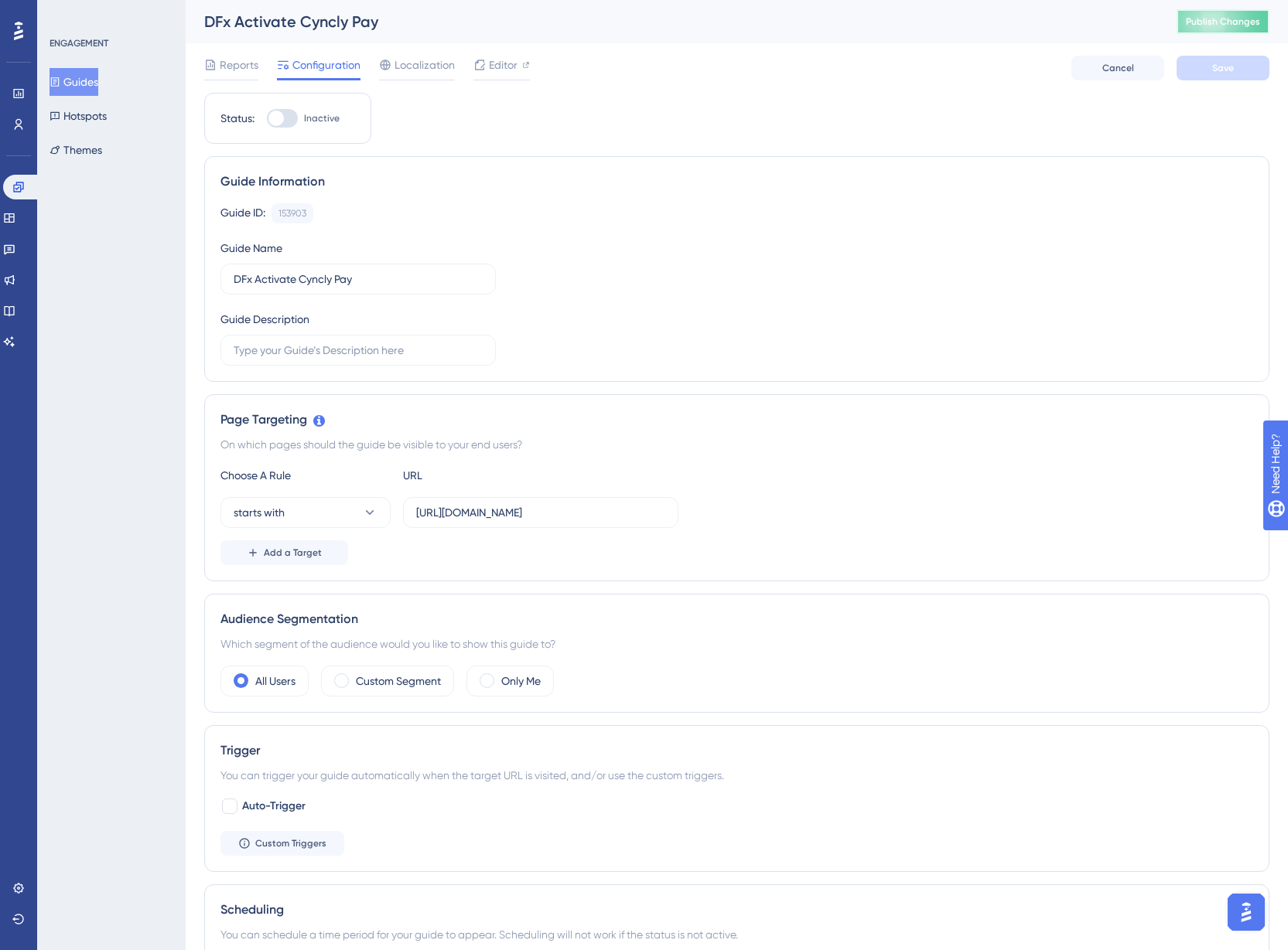
click at [1245, 22] on span "Publish Changes" at bounding box center [1222, 22] width 74 height 12
click at [503, 68] on span "Editor" at bounding box center [503, 64] width 29 height 18
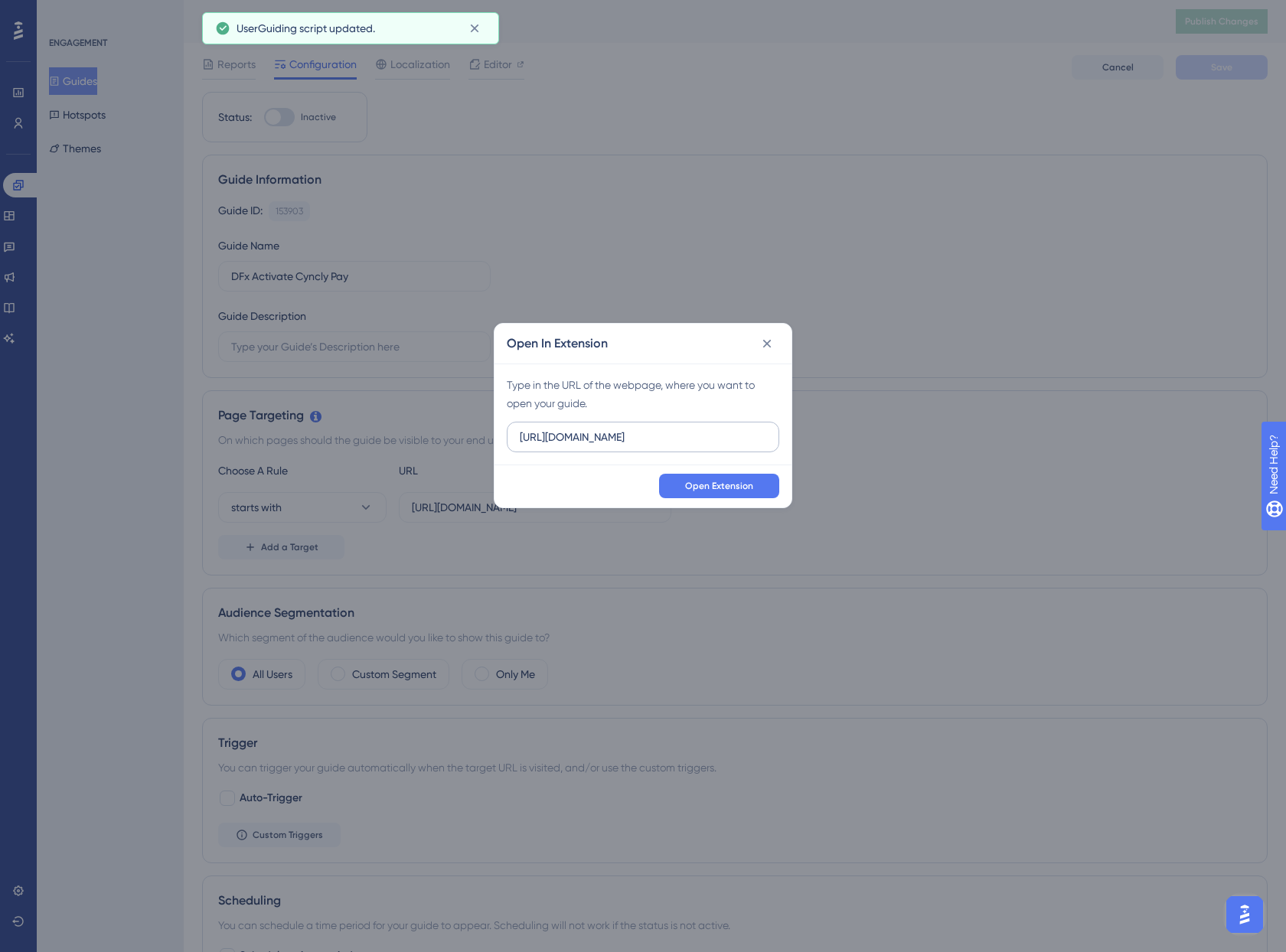
drag, startPoint x: 756, startPoint y: 439, endPoint x: 559, endPoint y: 439, distance: 197.0
click at [559, 439] on input "[URL][DOMAIN_NAME]" at bounding box center [642, 437] width 246 height 17
type input "[URL][DOMAIN_NAME]"
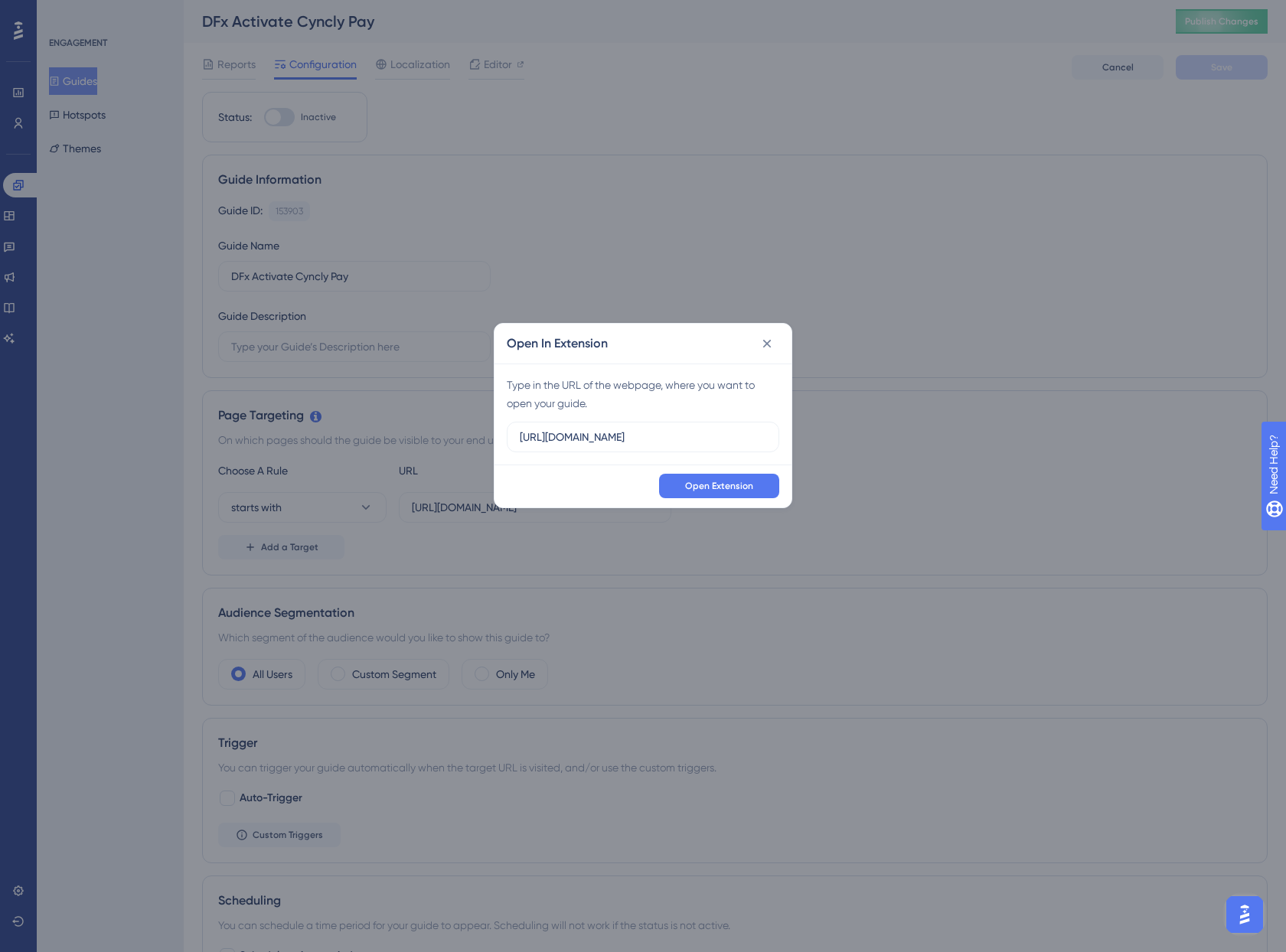
click at [1214, 26] on div "Open In Extension Type in the URL of the webpage, where you want to open your g…" at bounding box center [643, 476] width 1286 height 952
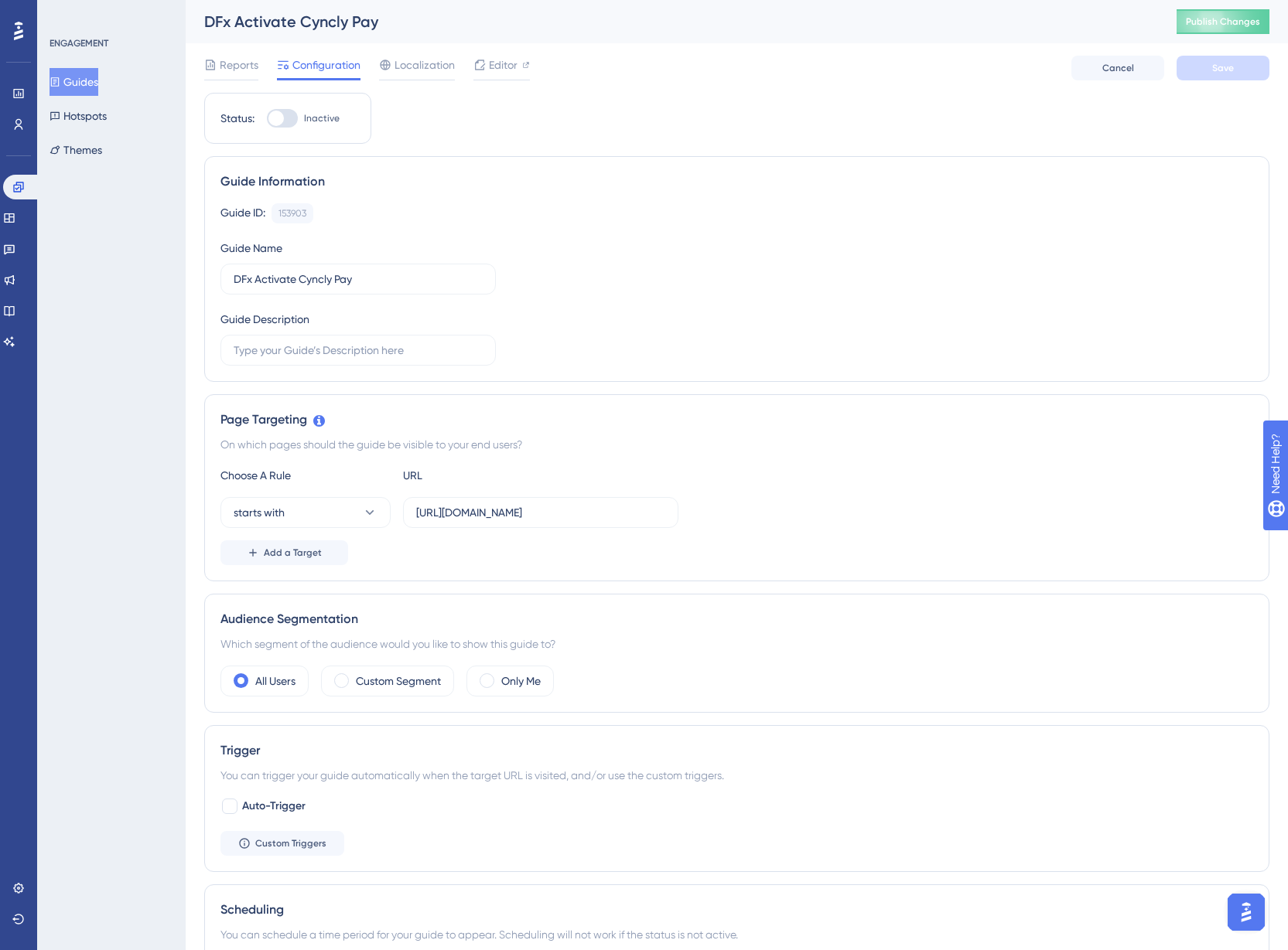
click at [279, 115] on div at bounding box center [276, 119] width 16 height 16
click at [266, 119] on input "Inactive" at bounding box center [266, 119] width 1 height 1
checkbox input "true"
click at [1221, 70] on span "Save" at bounding box center [1222, 68] width 22 height 12
click at [1231, 13] on button "Publish Changes" at bounding box center [1223, 22] width 93 height 25
